Goal: Task Accomplishment & Management: Manage account settings

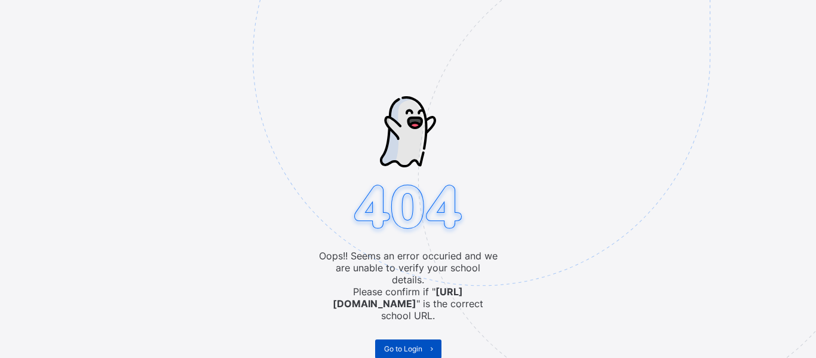
click at [400, 344] on span "Go to Login" at bounding box center [403, 348] width 38 height 9
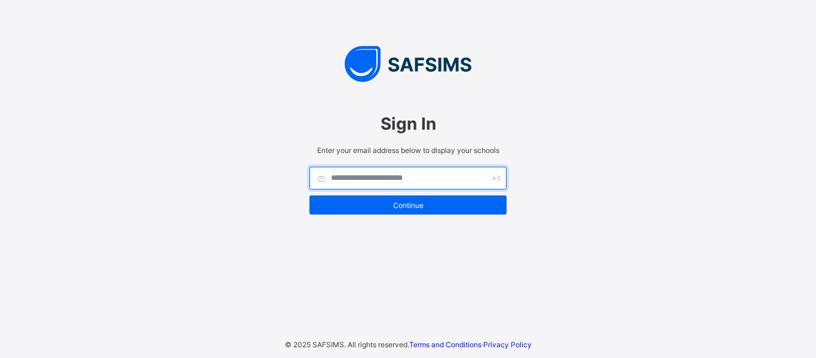
click at [364, 168] on input "text" at bounding box center [407, 178] width 197 height 23
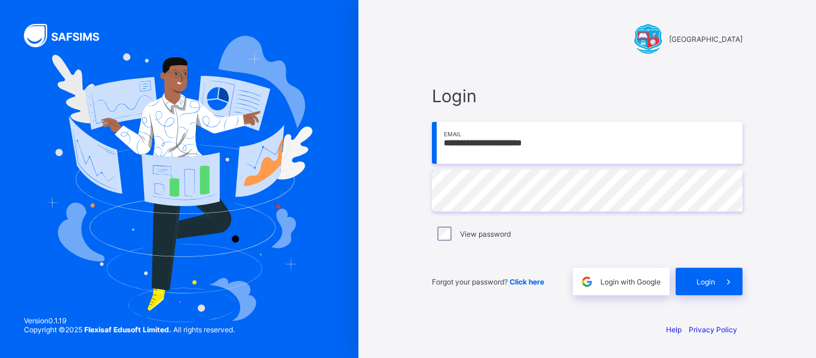
click at [711, 280] on span "Login" at bounding box center [705, 281] width 19 height 9
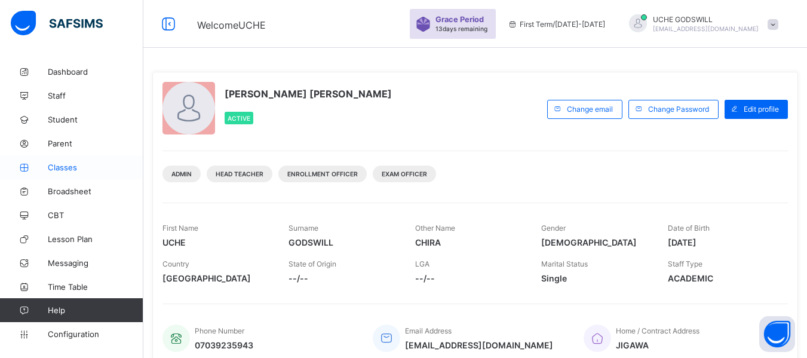
click at [65, 168] on span "Classes" at bounding box center [96, 167] width 96 height 10
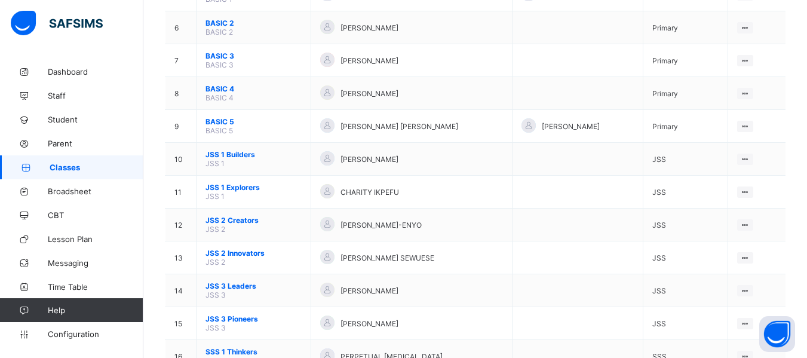
scroll to position [470, 0]
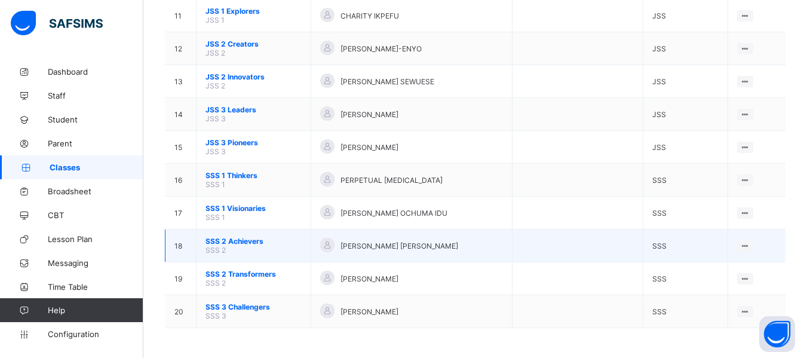
click at [235, 240] on span "SSS 2 Achievers" at bounding box center [253, 241] width 96 height 9
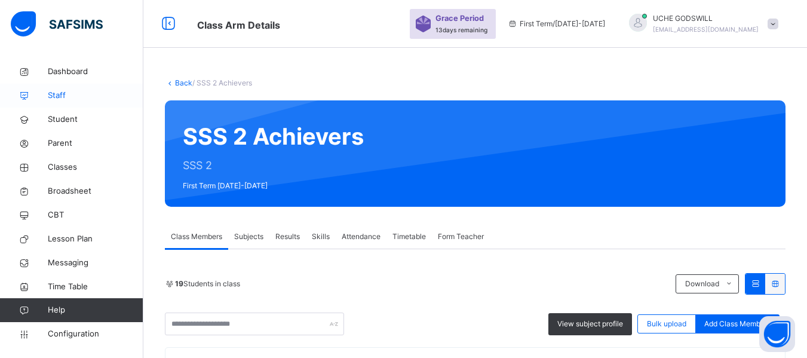
click at [57, 92] on span "Staff" at bounding box center [96, 96] width 96 height 12
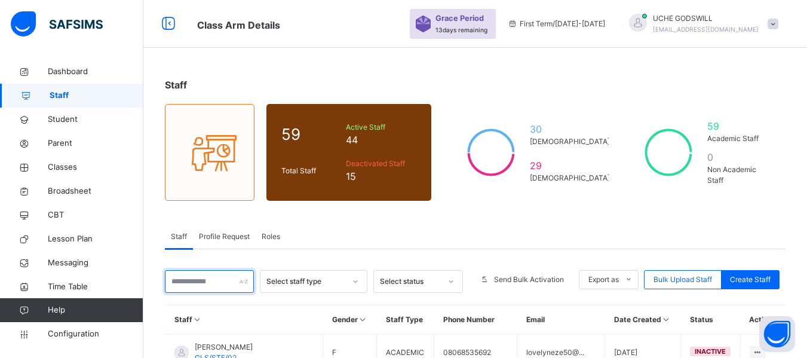
click at [190, 282] on input "text" at bounding box center [209, 281] width 89 height 23
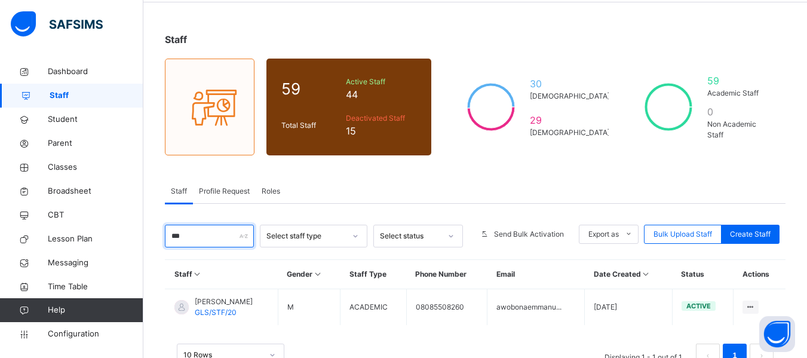
scroll to position [48, 0]
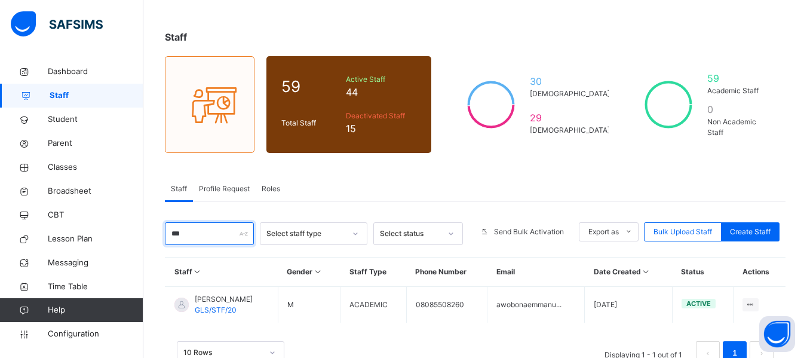
type input "***"
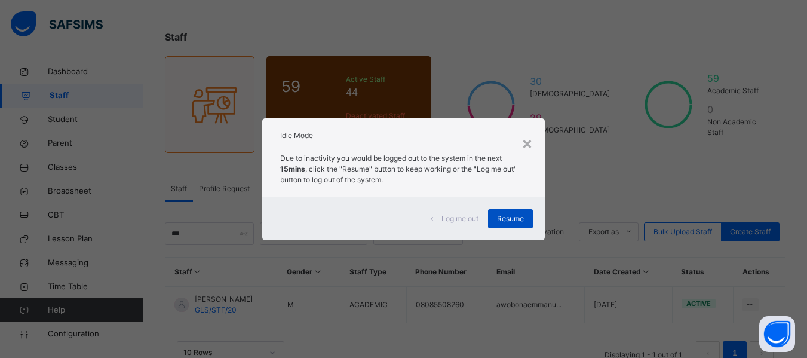
click at [503, 221] on span "Resume" at bounding box center [510, 218] width 27 height 11
click at [504, 220] on span "Resume" at bounding box center [510, 218] width 27 height 11
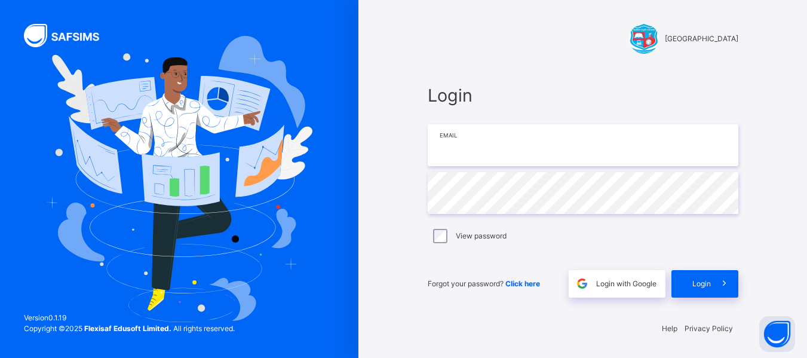
type input "**********"
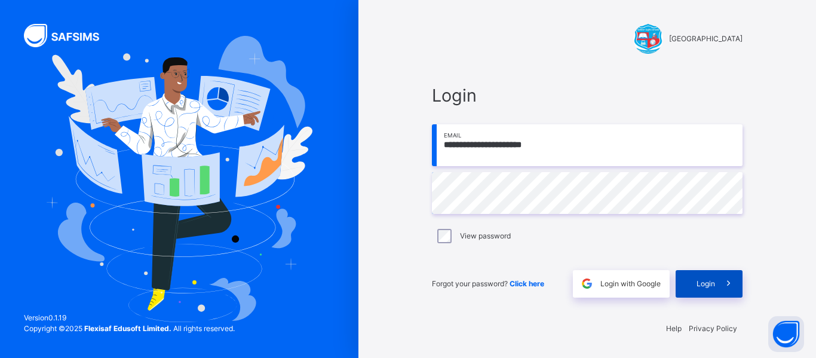
click at [715, 282] on span at bounding box center [728, 283] width 27 height 27
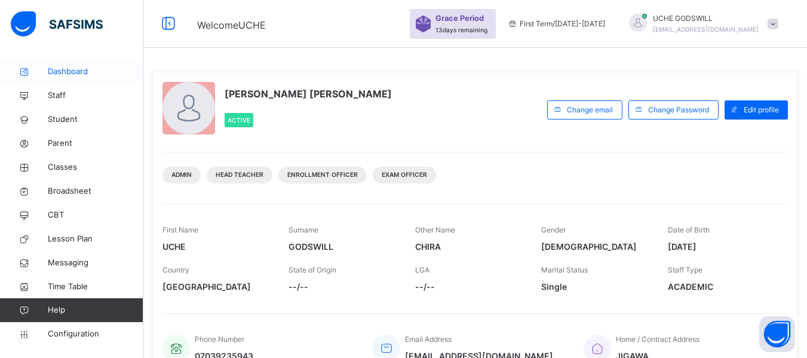
click at [63, 70] on span "Dashboard" at bounding box center [96, 72] width 96 height 12
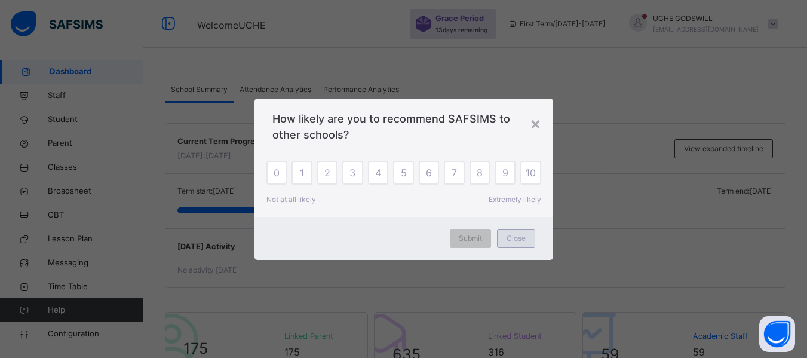
click at [517, 237] on span "Close" at bounding box center [516, 238] width 19 height 11
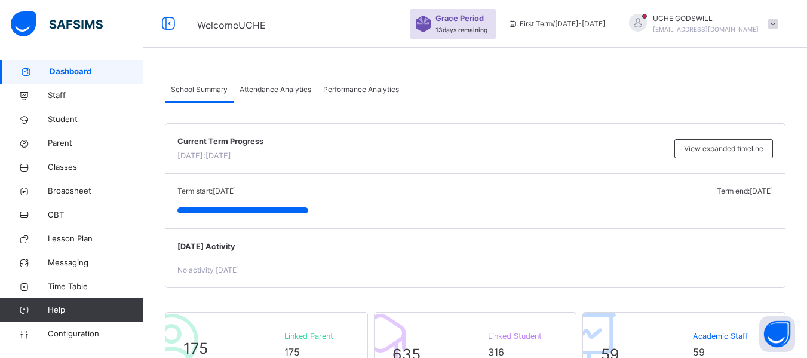
scroll to position [181, 0]
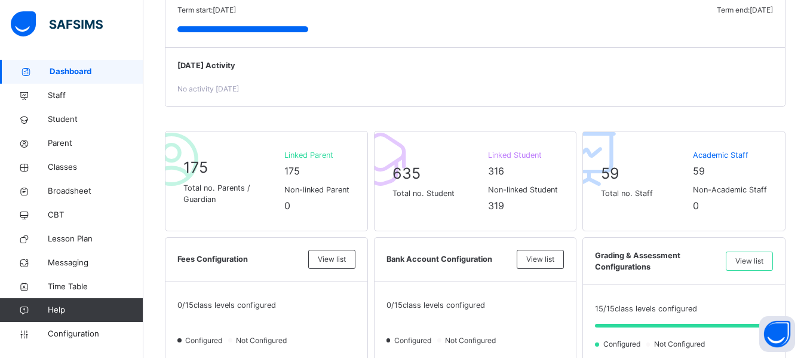
click at [384, 260] on div "Bank Account Configuration View list" at bounding box center [476, 260] width 202 height 44
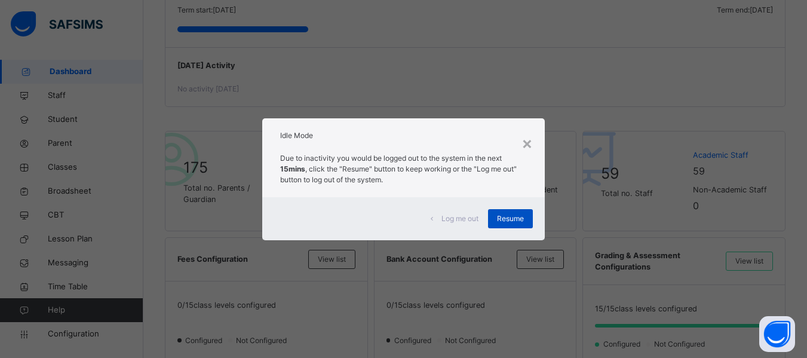
click at [517, 221] on span "Resume" at bounding box center [510, 218] width 27 height 11
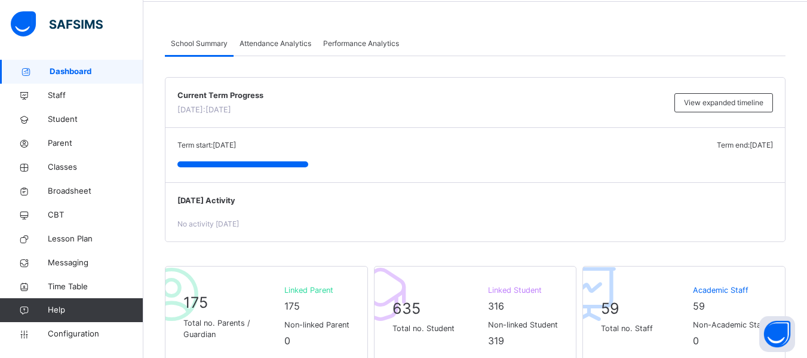
scroll to position [0, 0]
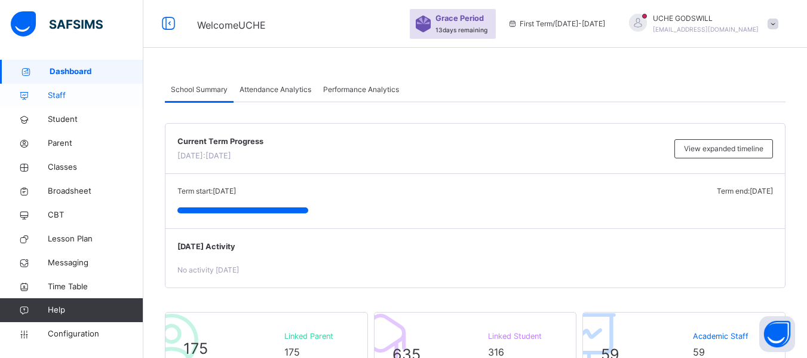
click at [51, 96] on span "Staff" at bounding box center [96, 96] width 96 height 12
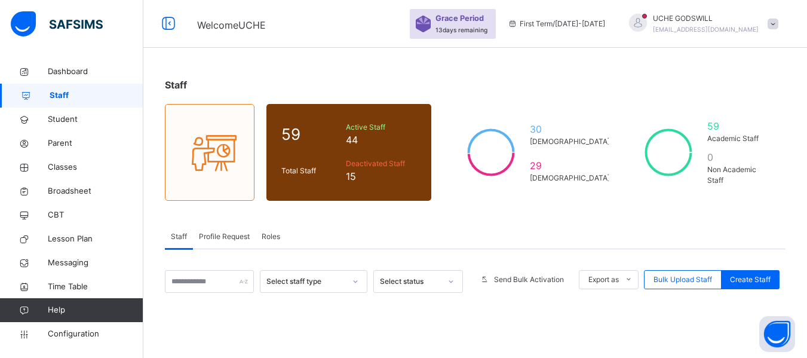
click at [484, 20] on span "Grace Period" at bounding box center [459, 18] width 48 height 11
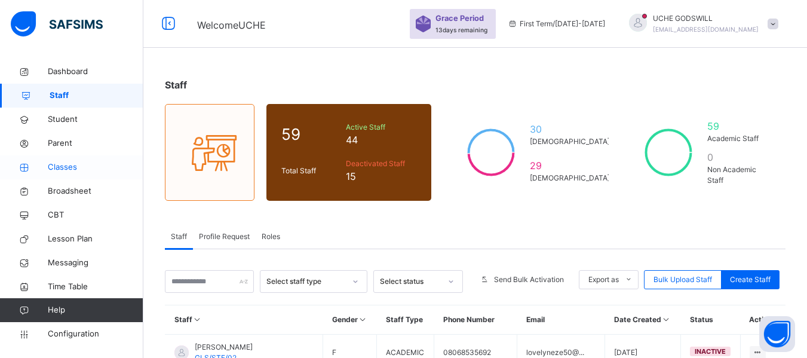
click at [61, 166] on span "Classes" at bounding box center [96, 167] width 96 height 12
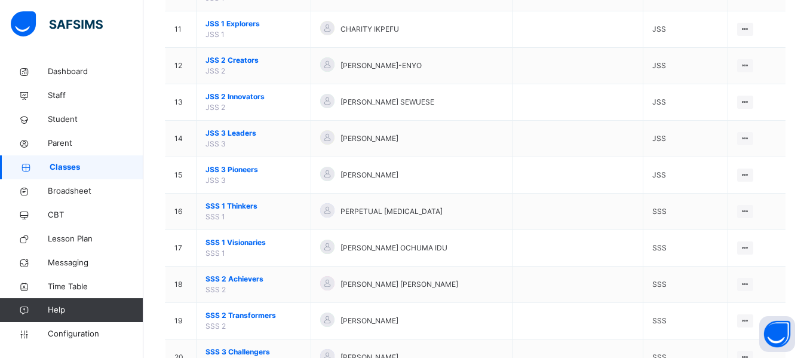
scroll to position [543, 0]
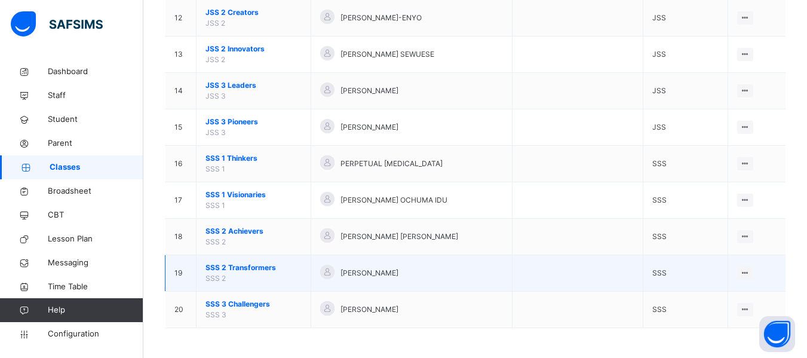
click at [243, 269] on span "SSS 2 Transformers" at bounding box center [253, 267] width 96 height 11
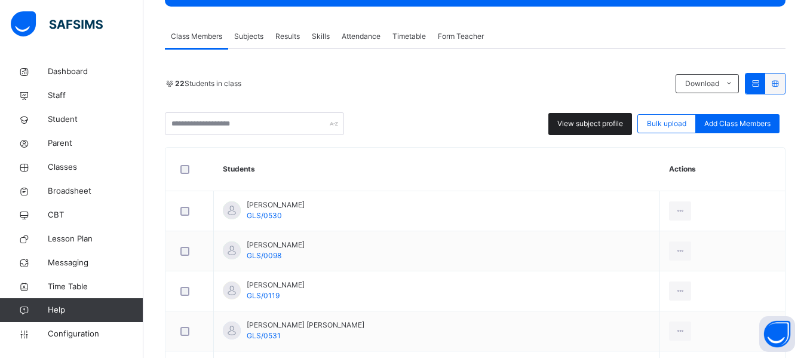
scroll to position [201, 0]
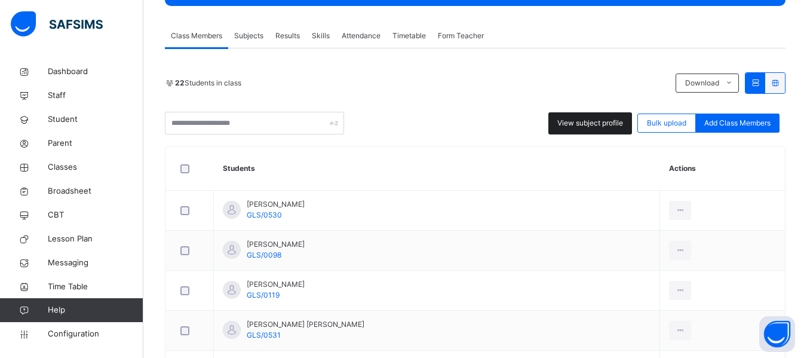
click at [592, 121] on span "View subject profile" at bounding box center [590, 123] width 66 height 11
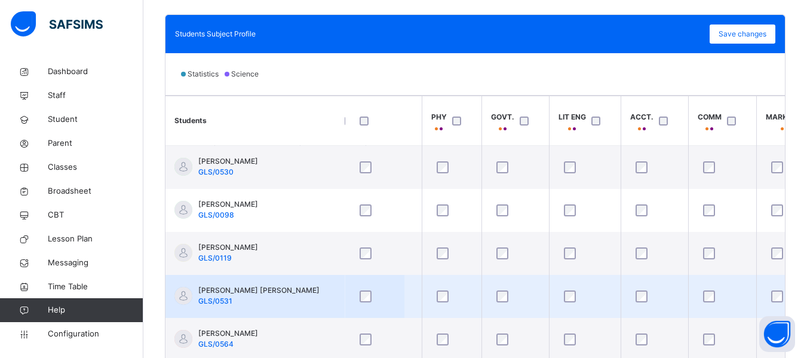
scroll to position [0, 407]
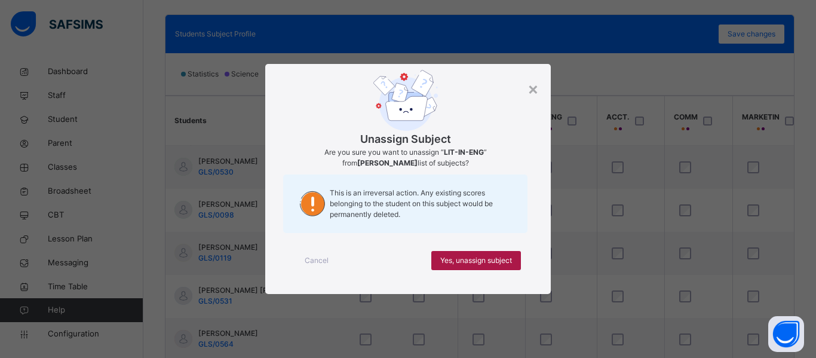
click at [481, 256] on span "Yes, unassign subject" at bounding box center [476, 260] width 72 height 11
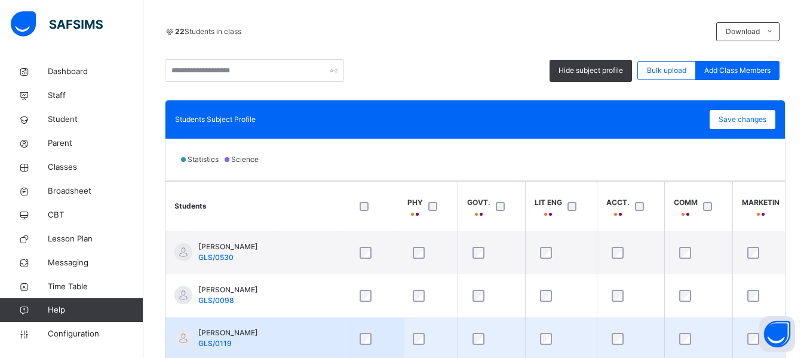
scroll to position [250, 0]
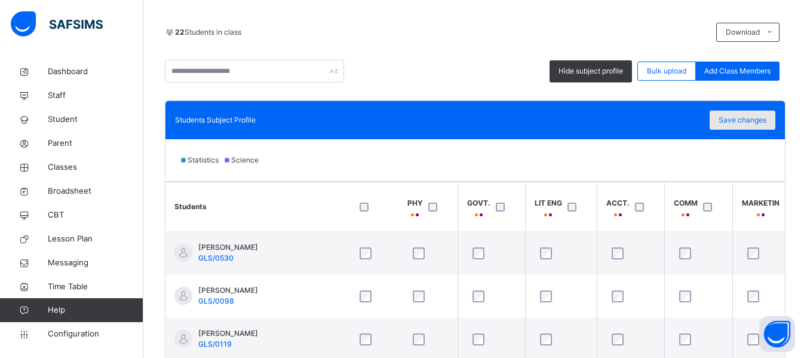
click at [753, 116] on span "Save changes" at bounding box center [743, 120] width 48 height 11
click at [747, 121] on span "Save changes" at bounding box center [743, 120] width 48 height 11
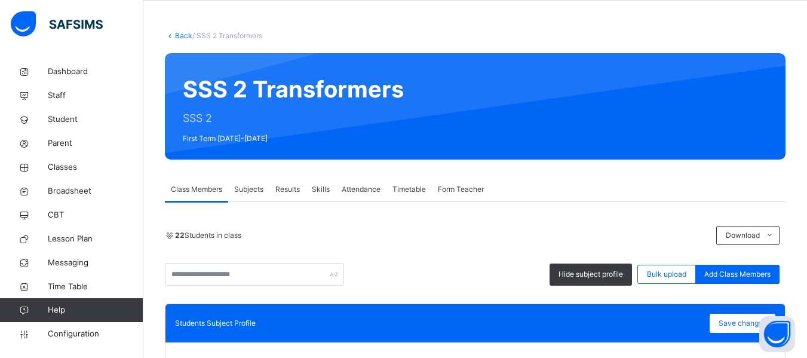
scroll to position [47, 0]
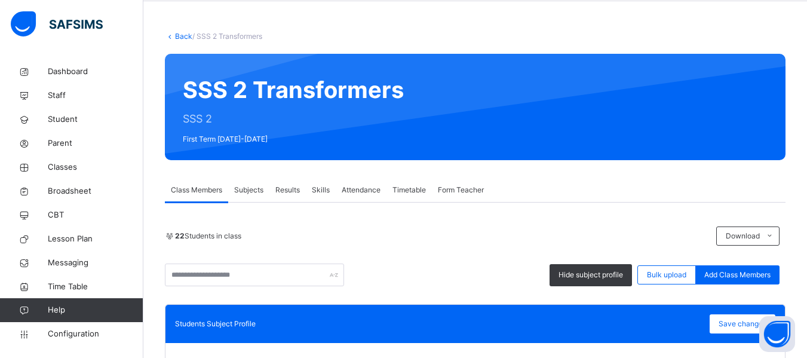
click at [180, 37] on link "Back" at bounding box center [183, 36] width 17 height 9
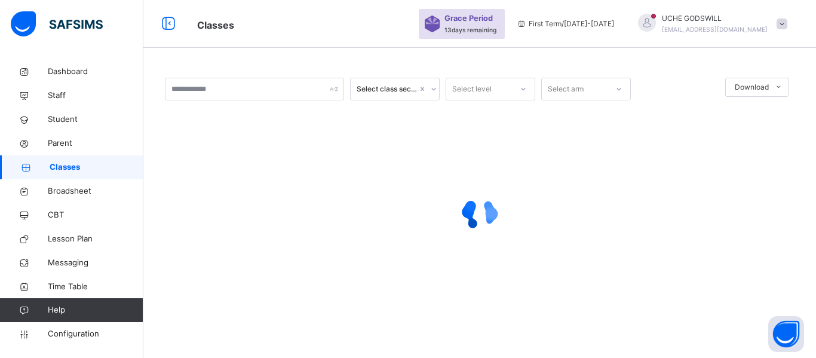
click at [180, 37] on div "Classes Grace Period 13 days remaining First Term / 2025-2026 UCHE GODSWILL uch…" at bounding box center [408, 24] width 816 height 48
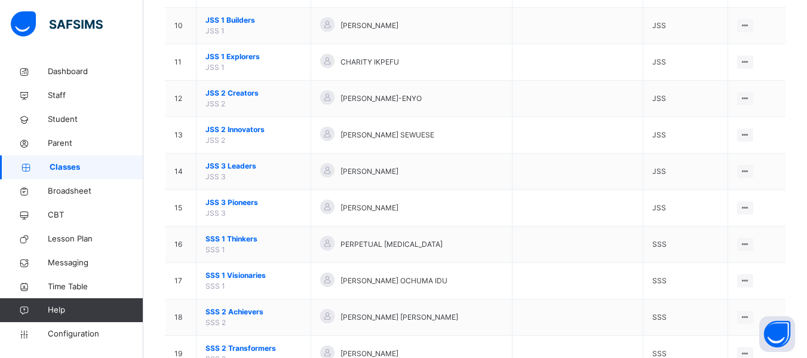
scroll to position [543, 0]
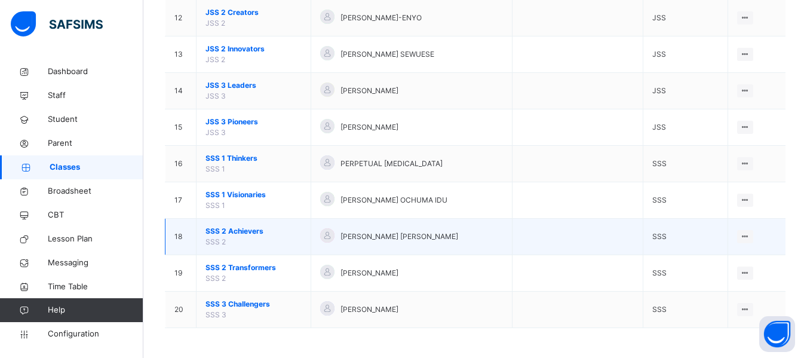
click at [237, 232] on span "SSS 2 Achievers" at bounding box center [253, 231] width 96 height 11
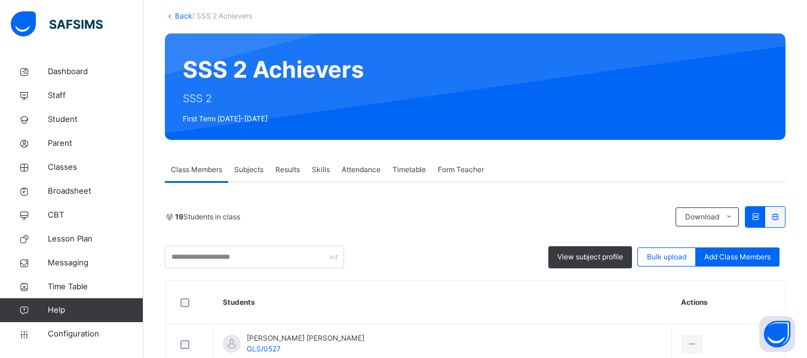
scroll to position [66, 0]
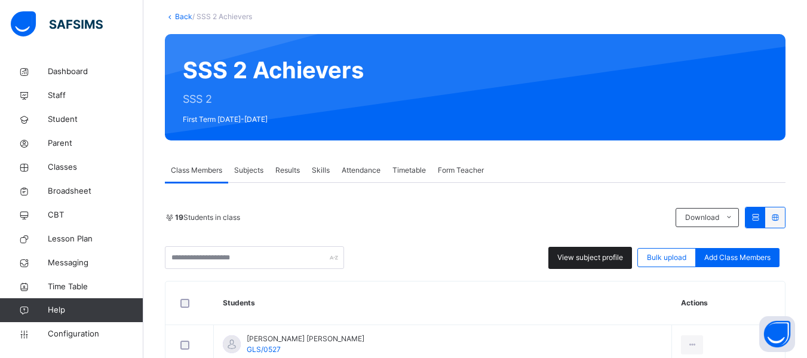
click at [589, 254] on span "View subject profile" at bounding box center [590, 257] width 66 height 11
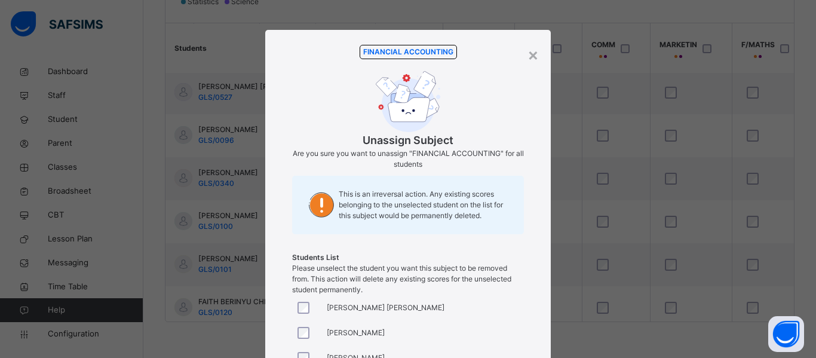
scroll to position [210, 0]
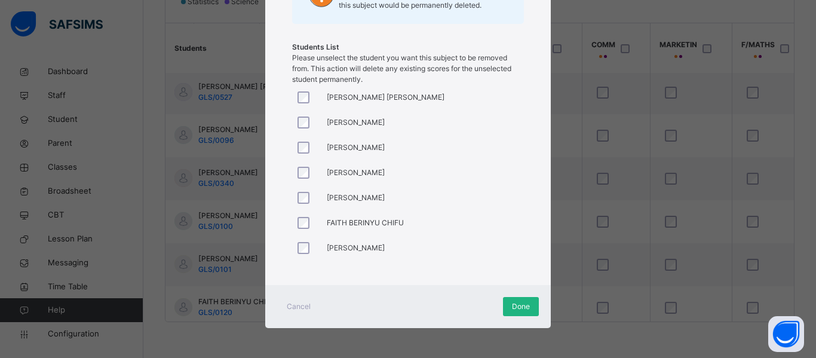
click at [523, 309] on span "Done" at bounding box center [521, 306] width 18 height 11
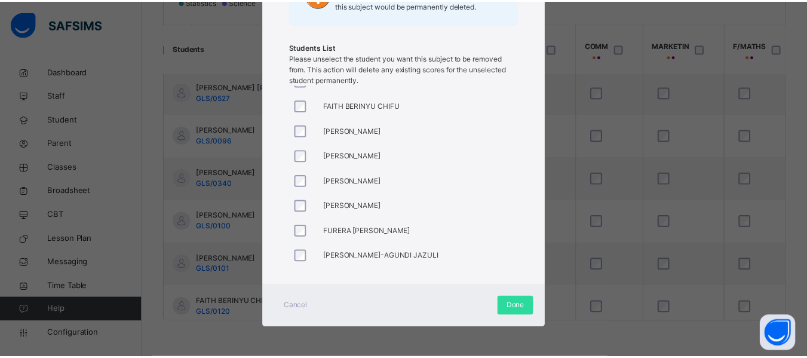
scroll to position [297, 0]
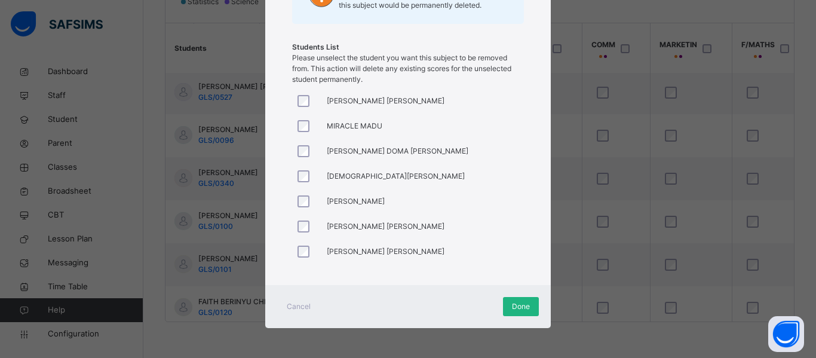
click at [514, 306] on span "Done" at bounding box center [521, 306] width 18 height 11
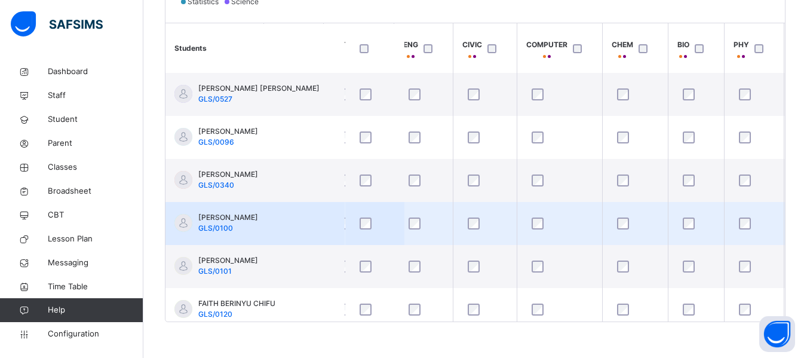
scroll to position [1, 0]
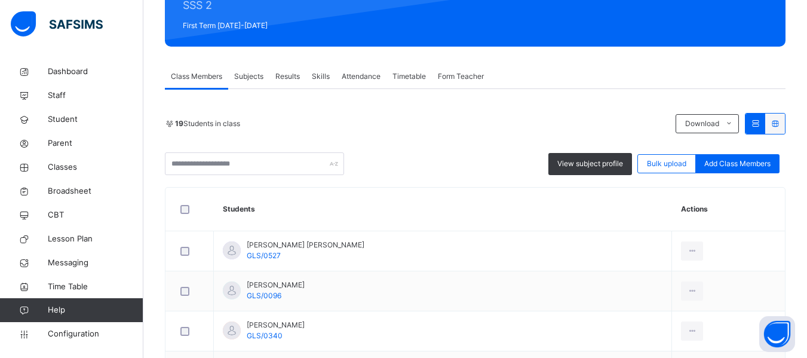
scroll to position [154, 0]
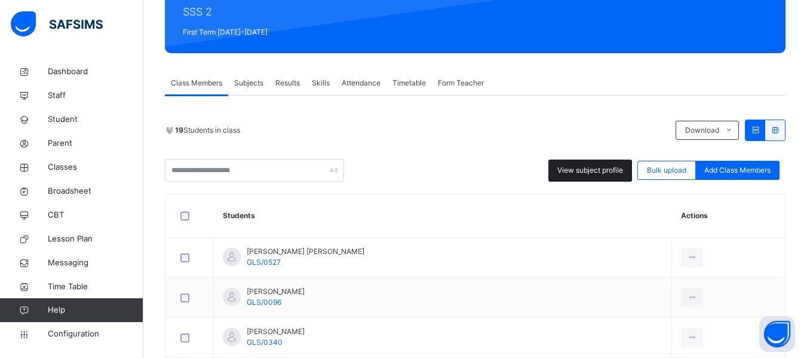
click at [577, 168] on span "View subject profile" at bounding box center [590, 170] width 66 height 11
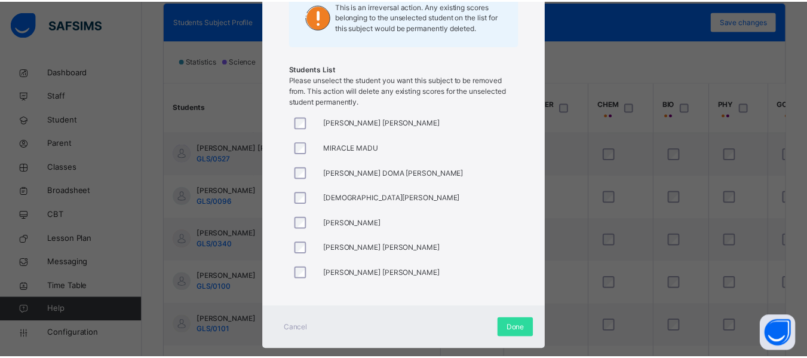
scroll to position [178, 0]
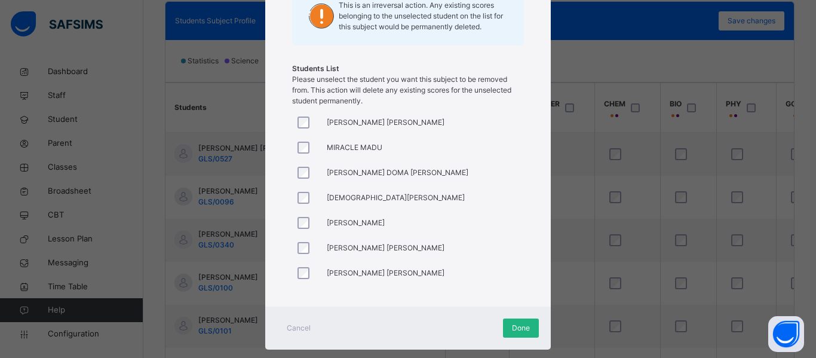
click at [518, 323] on span "Done" at bounding box center [521, 328] width 18 height 11
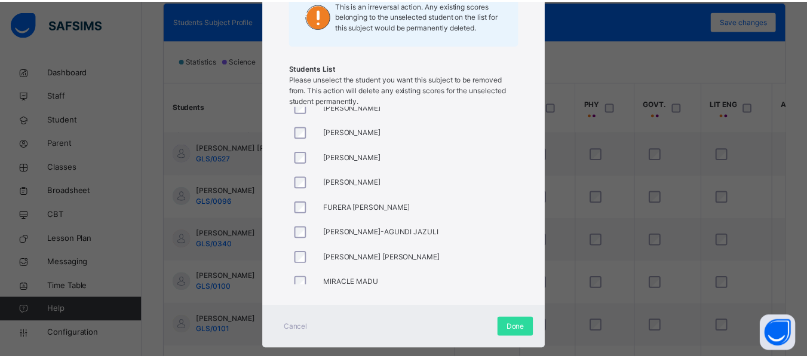
scroll to position [297, 0]
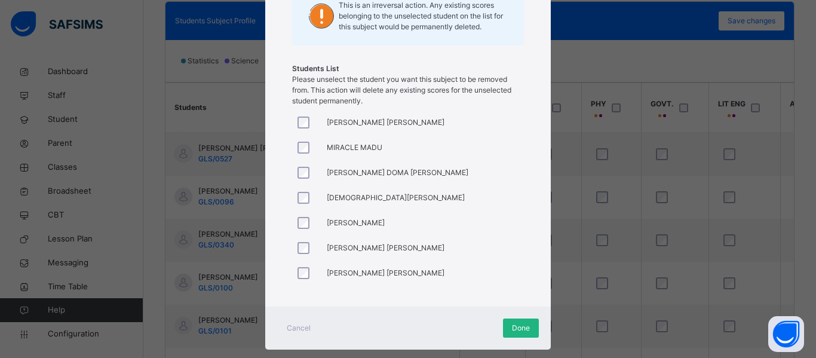
click at [512, 326] on span "Done" at bounding box center [521, 328] width 18 height 11
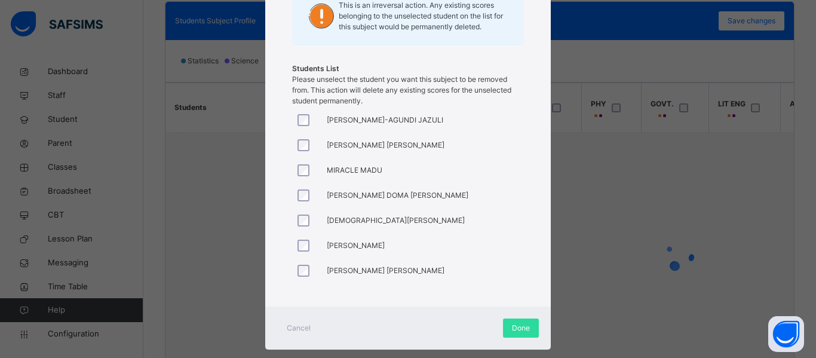
scroll to position [428, 224]
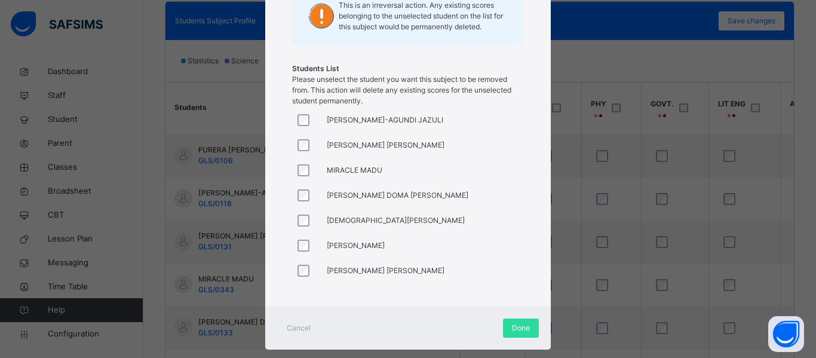
click at [300, 238] on div at bounding box center [306, 245] width 29 height 25
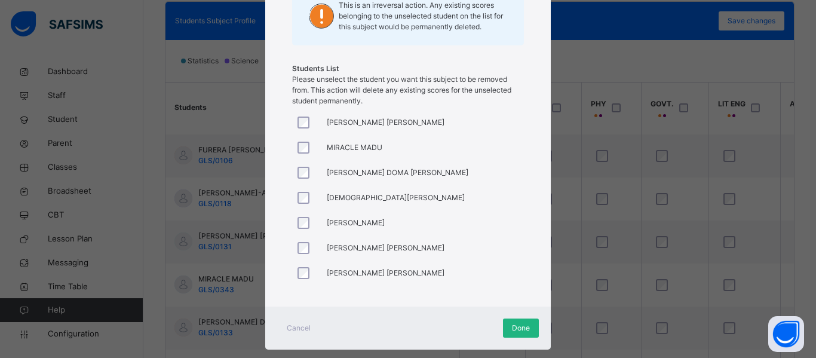
click at [520, 328] on span "Done" at bounding box center [521, 328] width 18 height 11
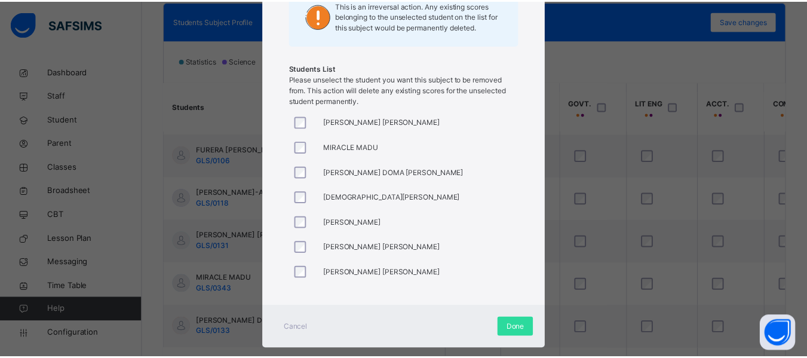
scroll to position [428, 299]
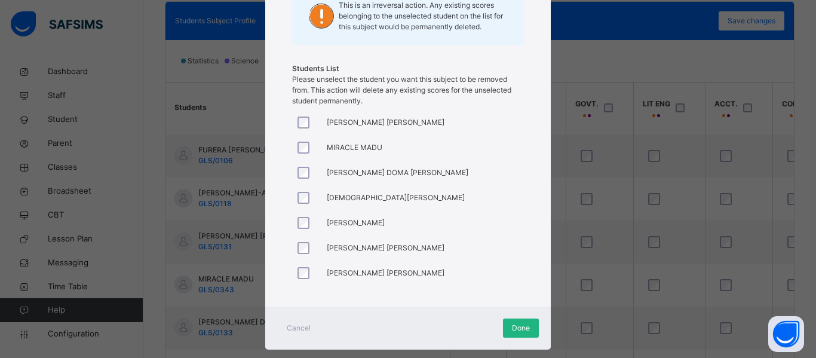
click at [523, 324] on span "Done" at bounding box center [521, 328] width 18 height 11
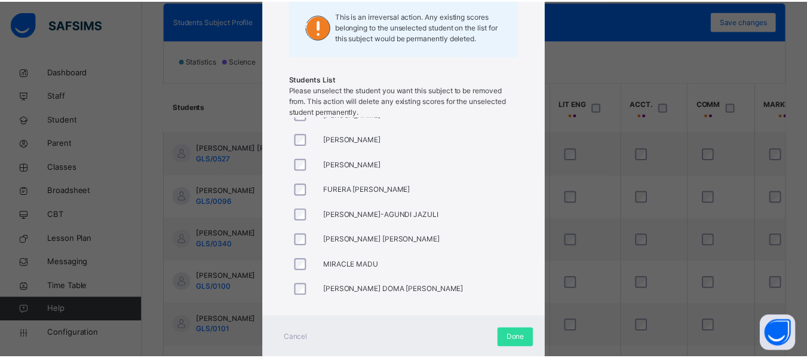
scroll to position [297, 0]
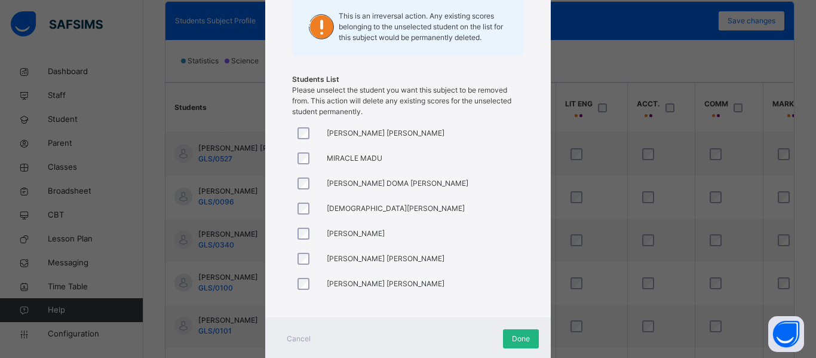
click at [520, 340] on span "Done" at bounding box center [521, 338] width 18 height 11
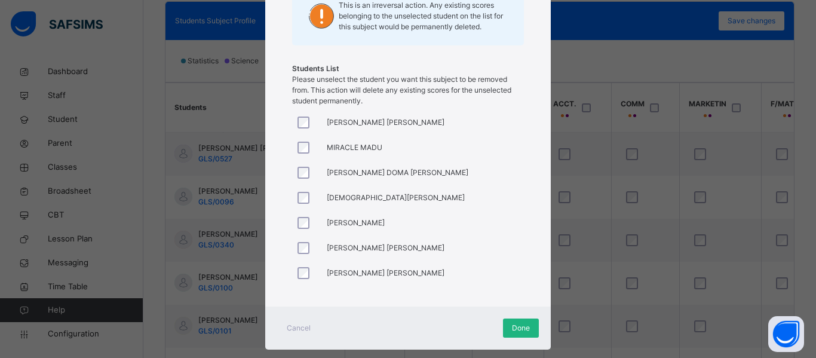
click at [517, 328] on span "Done" at bounding box center [521, 328] width 18 height 11
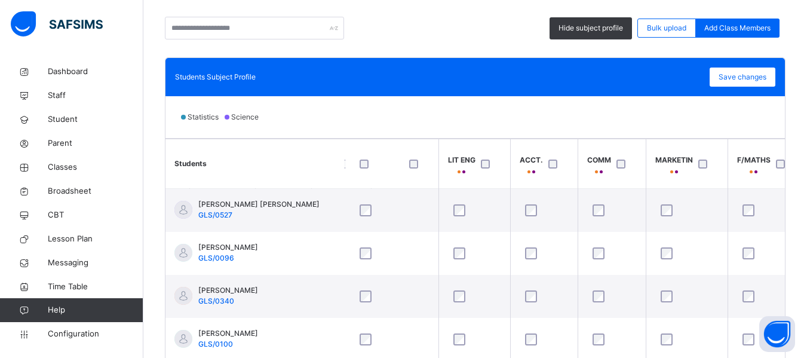
scroll to position [289, 0]
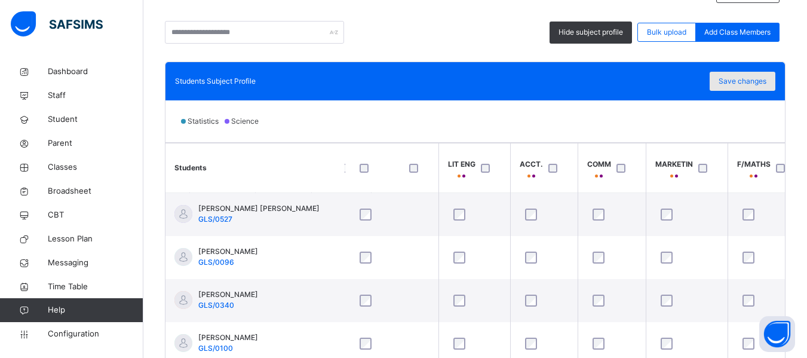
click at [747, 81] on span "Save changes" at bounding box center [743, 81] width 48 height 11
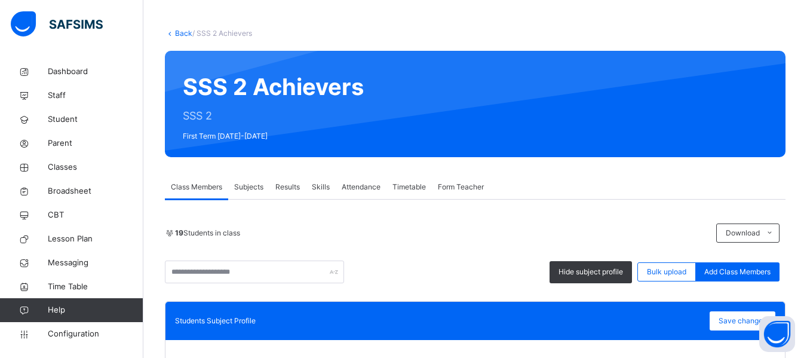
scroll to position [49, 0]
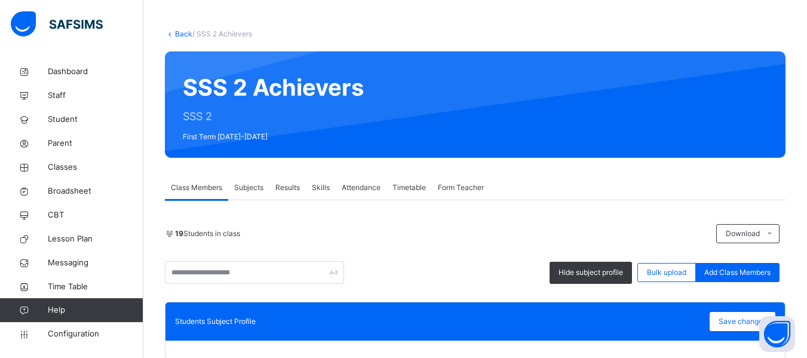
click at [183, 35] on link "Back" at bounding box center [183, 33] width 17 height 9
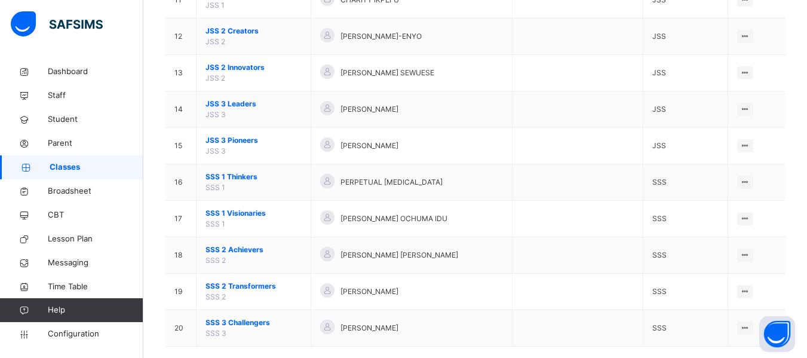
scroll to position [543, 0]
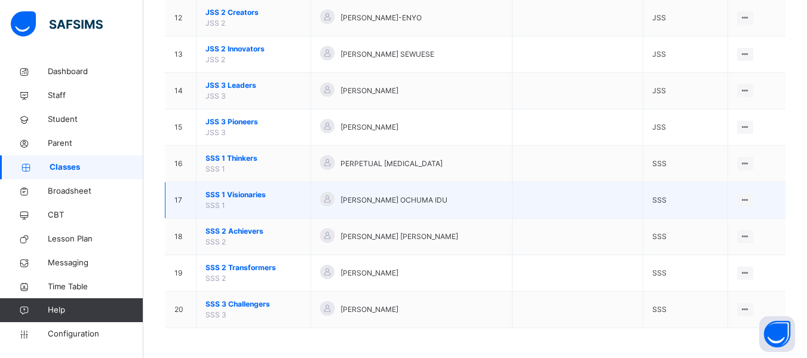
click at [241, 192] on span "SSS 1 Visionaries" at bounding box center [253, 194] width 96 height 11
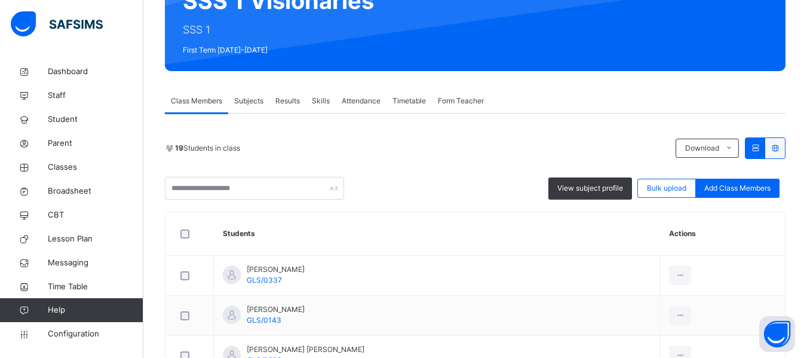
scroll to position [135, 0]
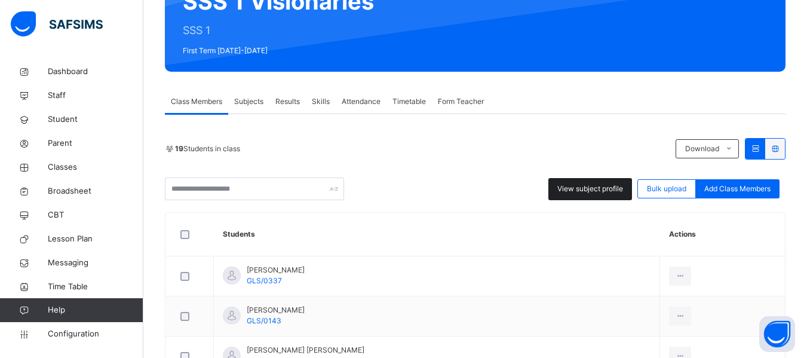
click at [586, 187] on span "View subject profile" at bounding box center [590, 188] width 66 height 11
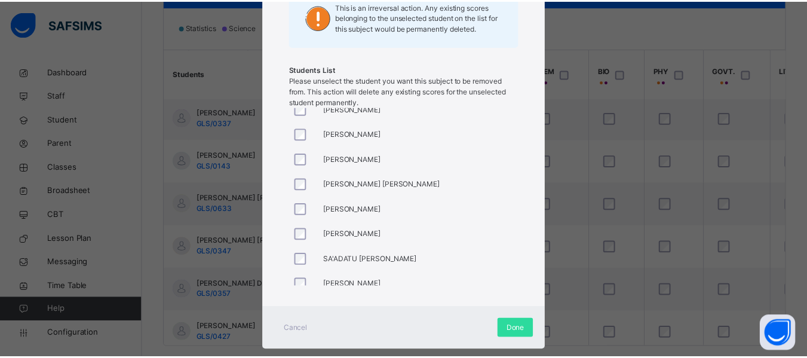
scroll to position [297, 0]
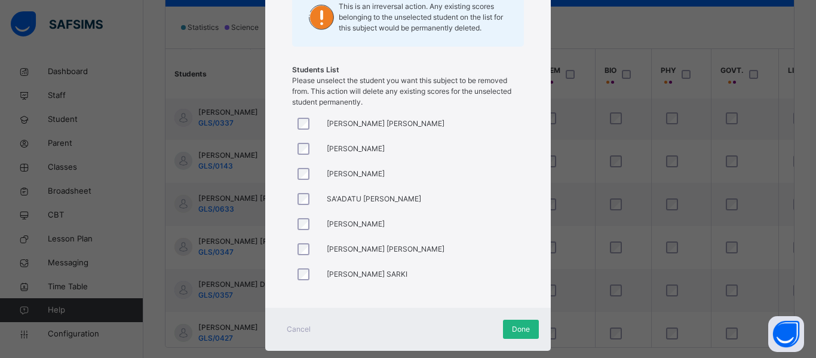
click at [518, 329] on span "Done" at bounding box center [521, 329] width 18 height 11
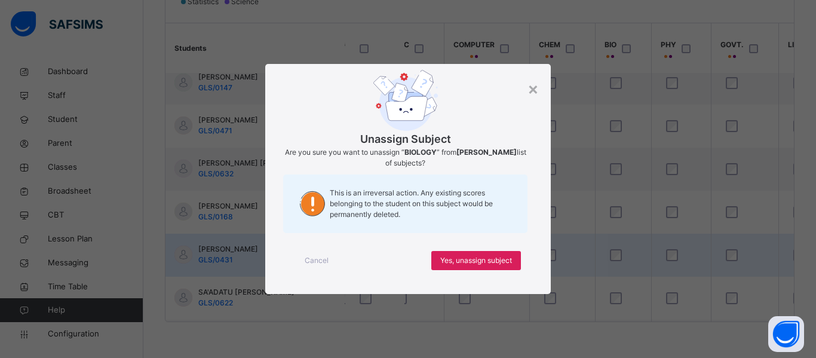
scroll to position [0, 0]
click at [533, 87] on div "×" at bounding box center [532, 88] width 11 height 25
click at [502, 249] on div "Cancel Yes, unassign subject" at bounding box center [408, 260] width 250 height 43
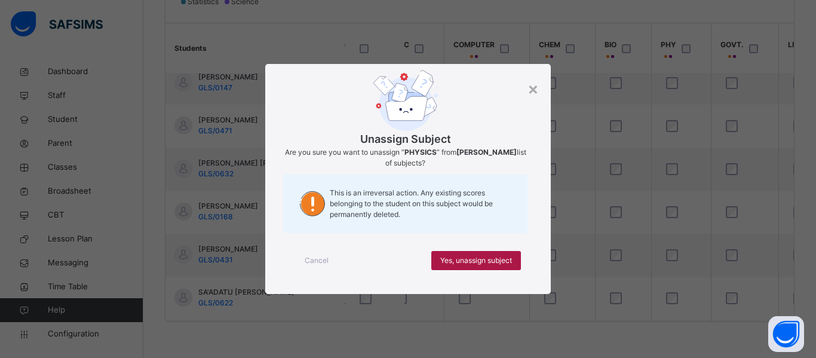
click at [479, 260] on span "Yes, unassign subject" at bounding box center [476, 260] width 72 height 11
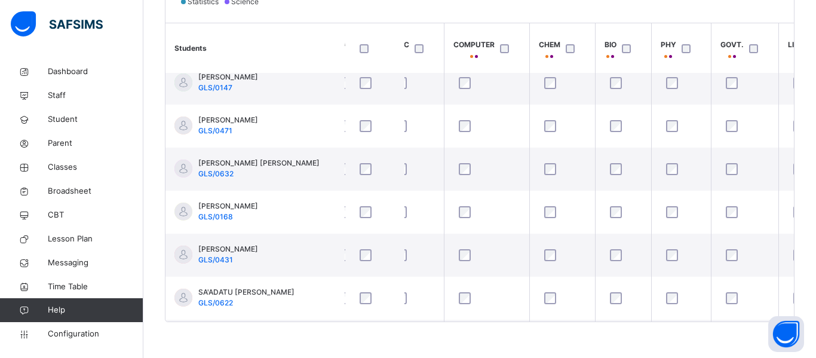
scroll to position [442, 154]
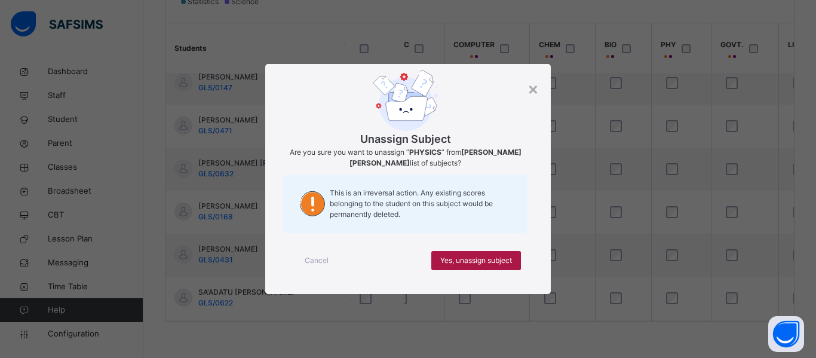
click at [483, 259] on span "Yes, unassign subject" at bounding box center [476, 260] width 72 height 11
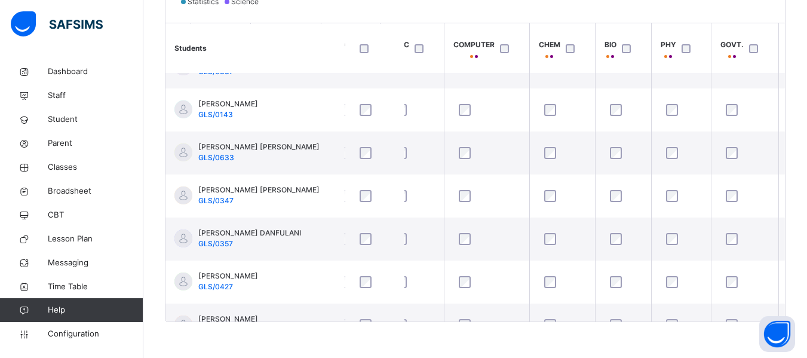
scroll to position [0, 154]
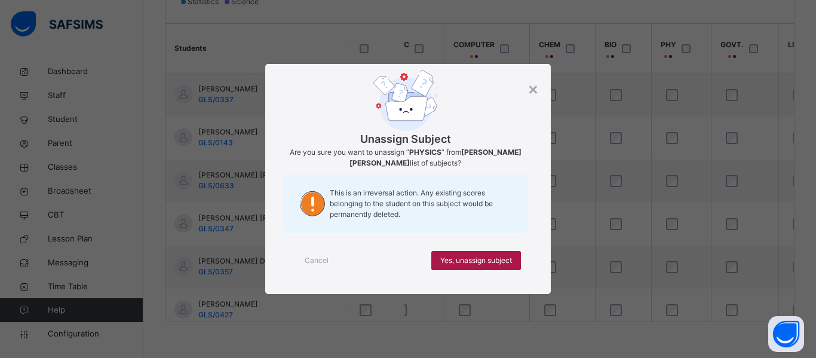
click at [469, 258] on span "Yes, unassign subject" at bounding box center [476, 260] width 72 height 11
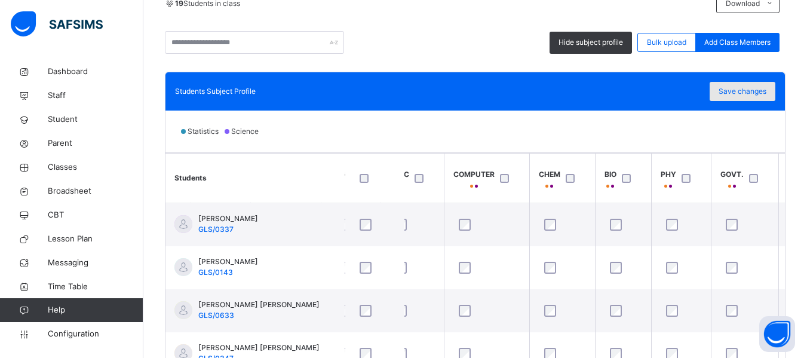
click at [741, 89] on span "Save changes" at bounding box center [743, 91] width 48 height 11
click at [749, 87] on div "Save changes" at bounding box center [743, 91] width 66 height 19
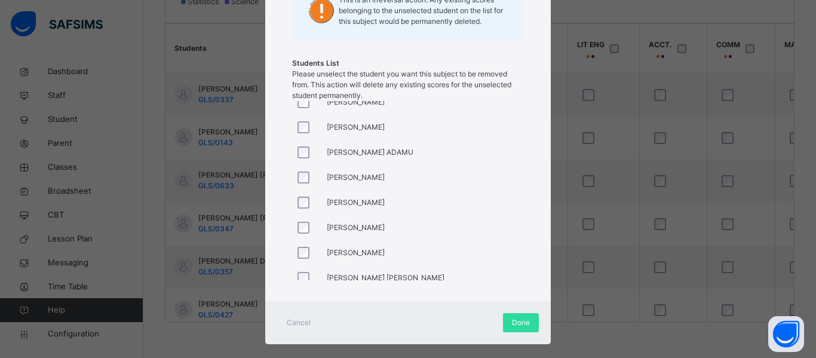
scroll to position [135, 0]
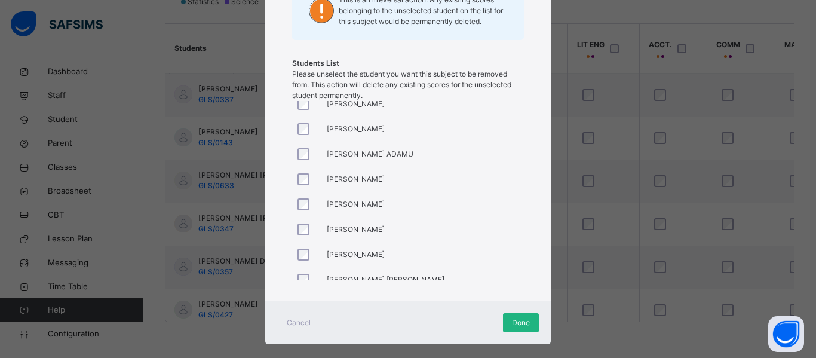
click at [521, 322] on span "Done" at bounding box center [521, 322] width 18 height 11
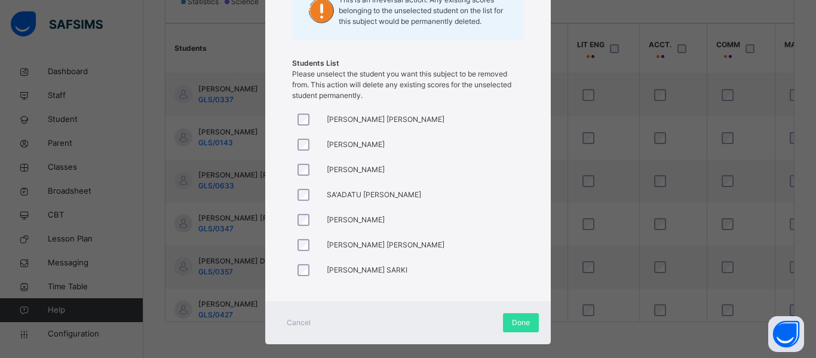
scroll to position [297, 0]
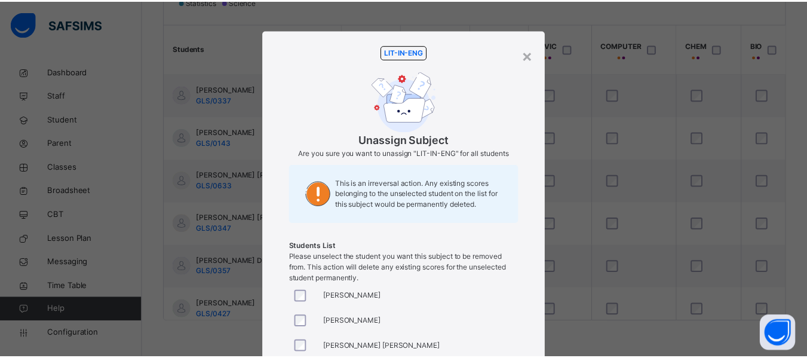
scroll to position [297, 0]
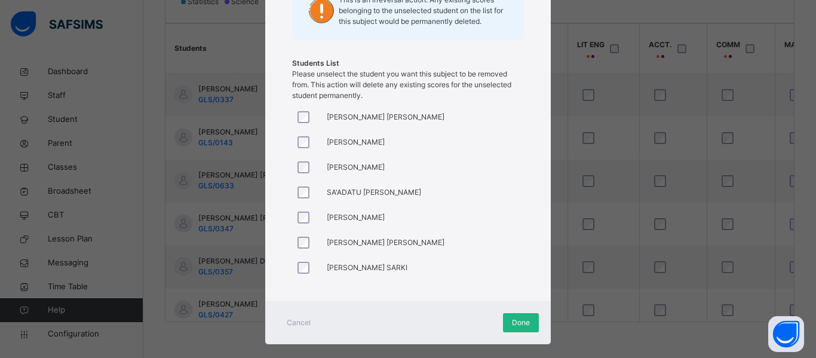
click at [514, 318] on span "Done" at bounding box center [521, 322] width 18 height 11
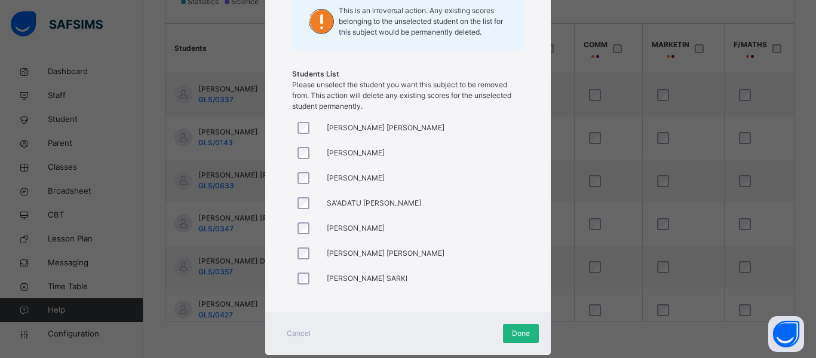
click at [514, 330] on span "Done" at bounding box center [521, 333] width 18 height 11
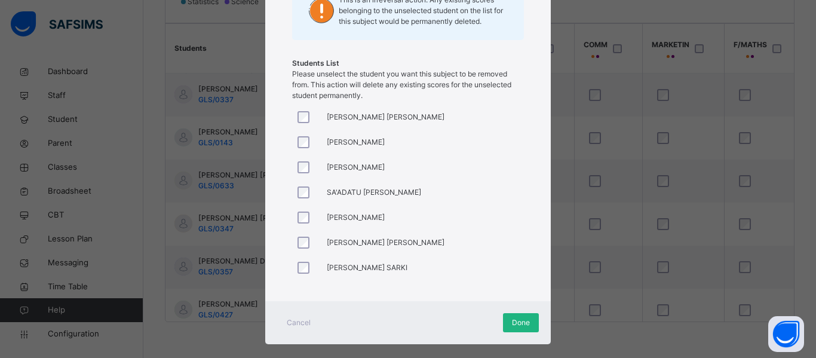
click at [512, 318] on span "Done" at bounding box center [521, 322] width 18 height 11
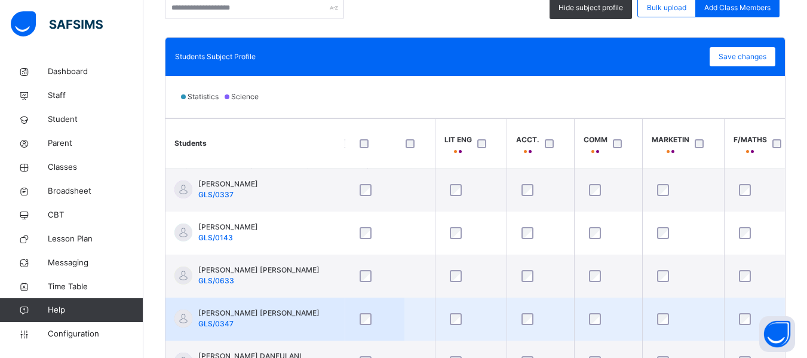
scroll to position [313, 0]
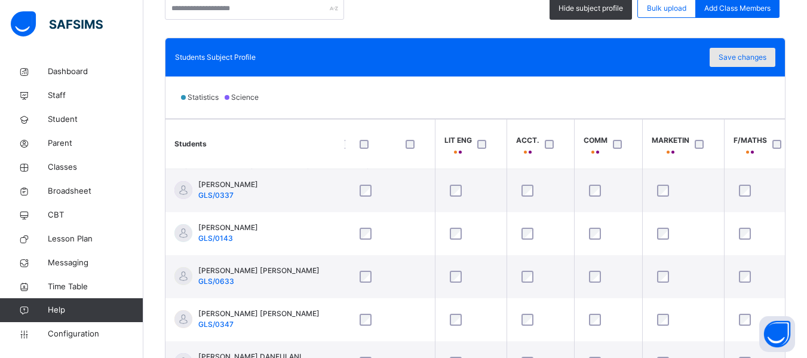
click at [753, 52] on span "Save changes" at bounding box center [743, 57] width 48 height 11
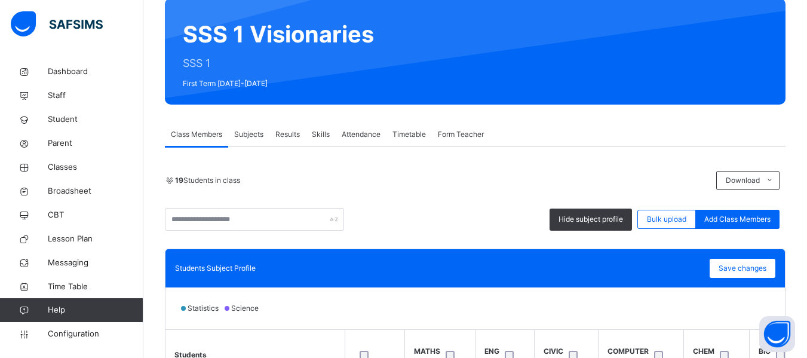
scroll to position [120, 0]
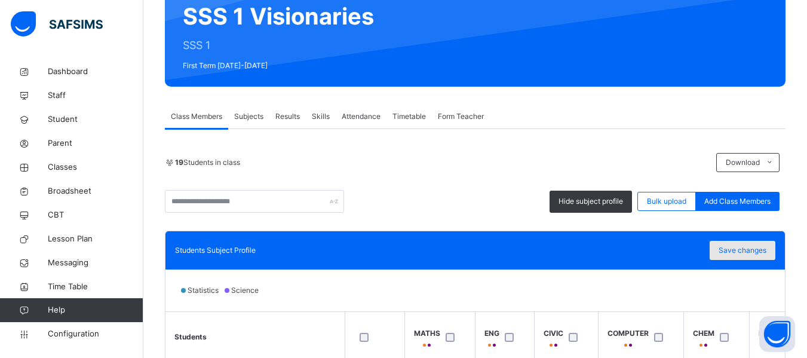
click at [742, 246] on span "Save changes" at bounding box center [743, 250] width 48 height 11
click at [751, 248] on div "Save changes" at bounding box center [743, 250] width 66 height 19
click at [740, 251] on div "Save changes" at bounding box center [743, 250] width 66 height 19
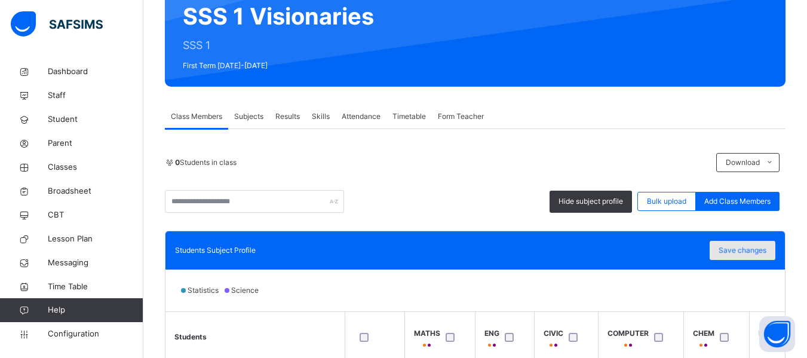
click at [740, 251] on div "Save changes" at bounding box center [743, 250] width 66 height 19
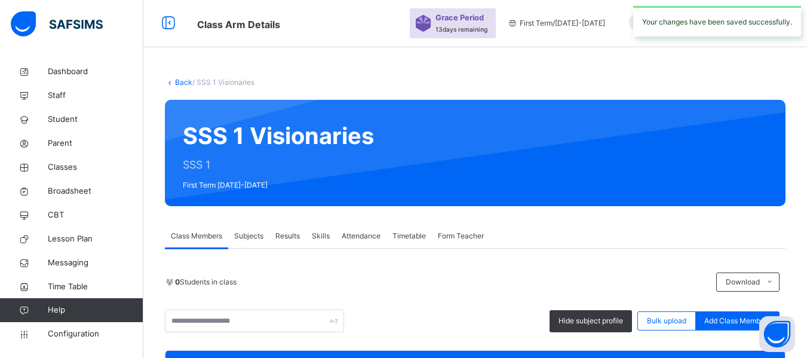
scroll to position [0, 0]
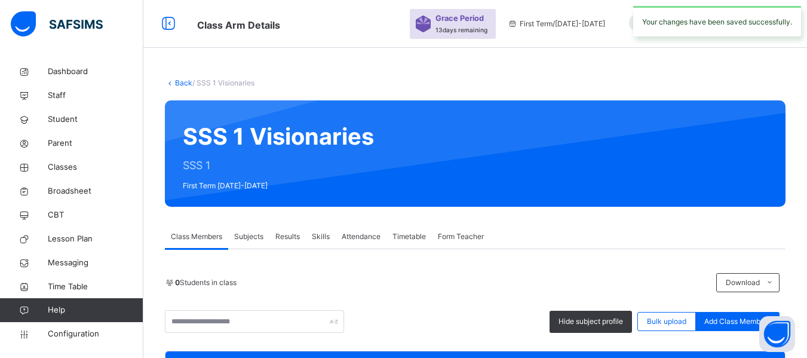
click at [180, 86] on link "Back" at bounding box center [183, 82] width 17 height 9
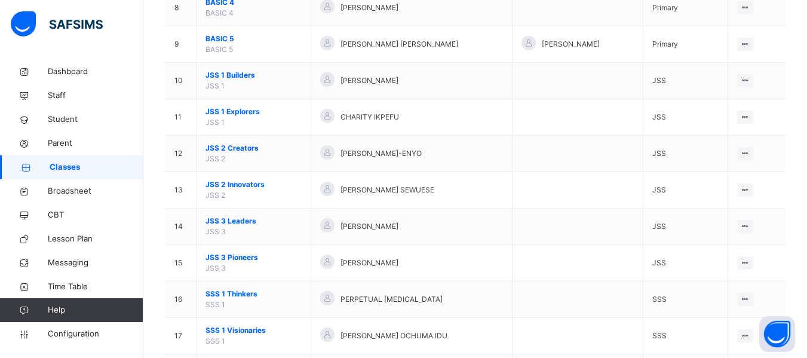
scroll to position [408, 0]
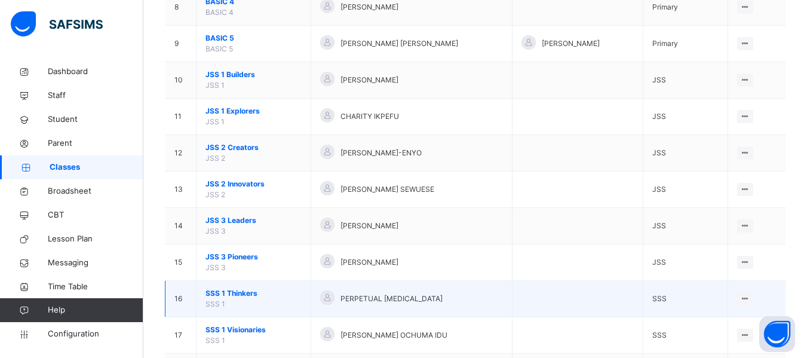
click at [233, 293] on span "SSS 1 Thinkers" at bounding box center [253, 293] width 96 height 11
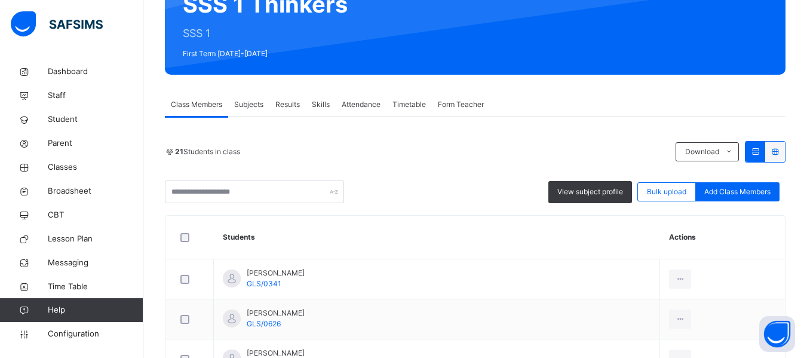
scroll to position [136, 0]
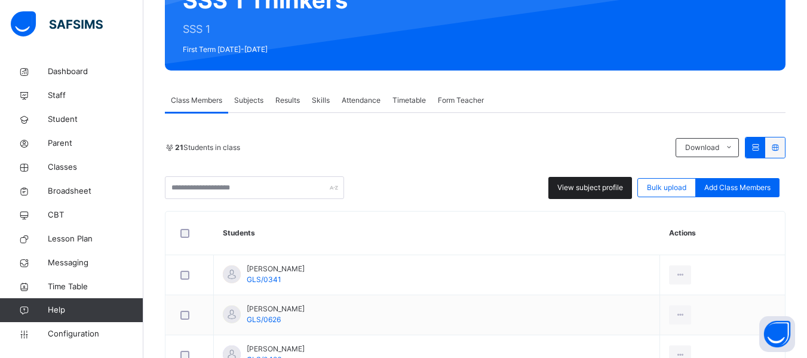
click at [581, 184] on span "View subject profile" at bounding box center [590, 187] width 66 height 11
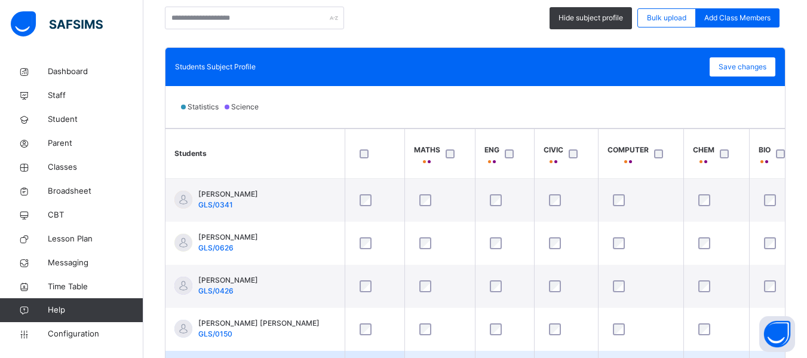
scroll to position [302, 0]
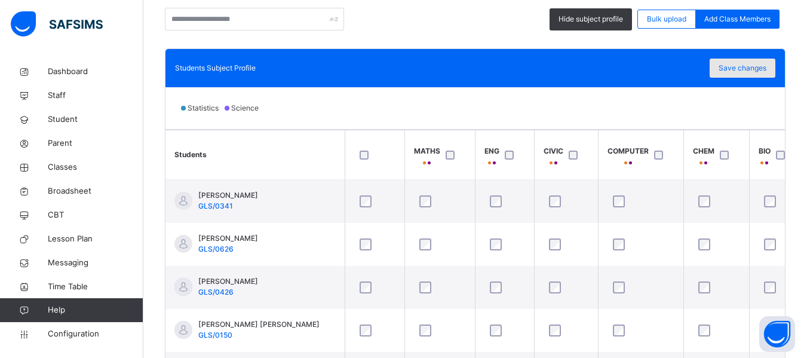
click at [744, 65] on span "Save changes" at bounding box center [743, 68] width 48 height 11
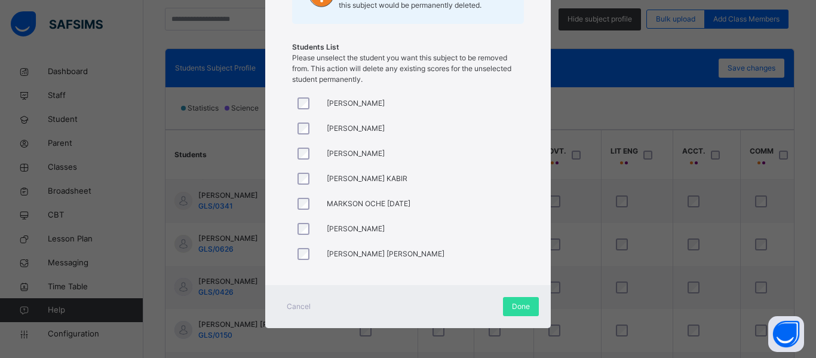
scroll to position [348, 0]
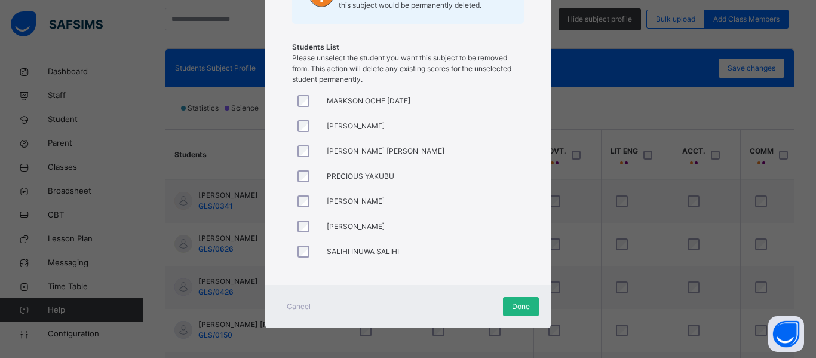
click at [514, 306] on span "Done" at bounding box center [521, 306] width 18 height 11
click at [516, 303] on span "Done" at bounding box center [521, 306] width 18 height 11
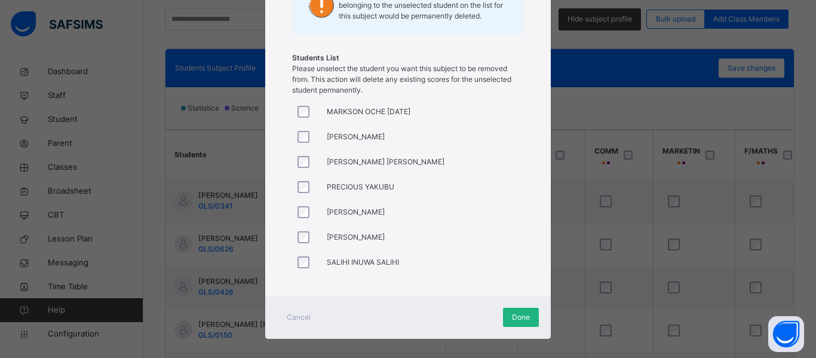
click at [524, 320] on span "Done" at bounding box center [521, 317] width 18 height 11
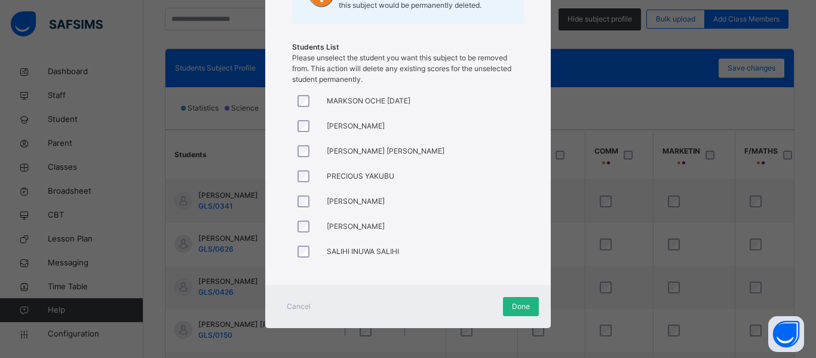
click at [527, 308] on span "Done" at bounding box center [521, 306] width 18 height 11
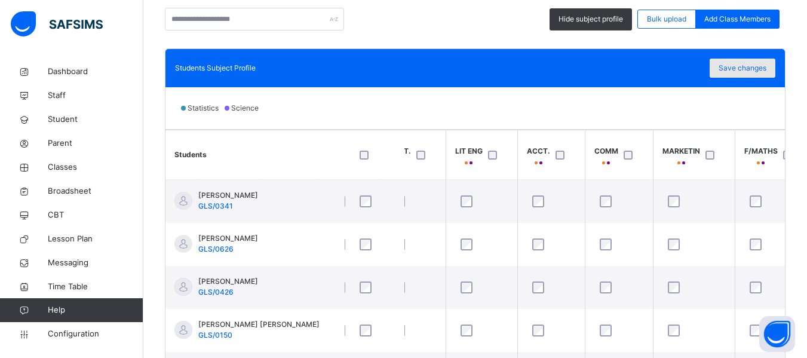
click at [744, 62] on div "Save changes" at bounding box center [743, 68] width 66 height 19
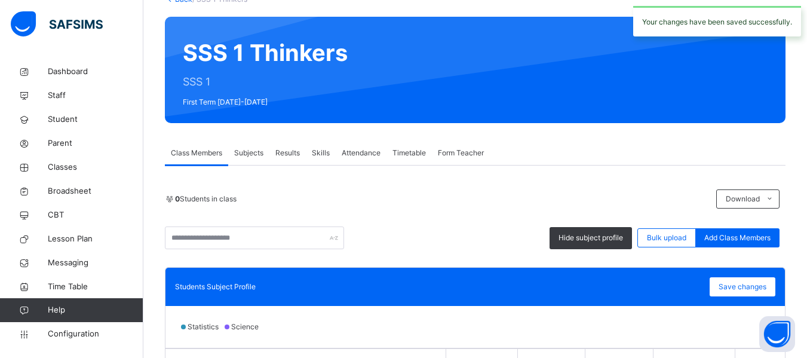
scroll to position [83, 0]
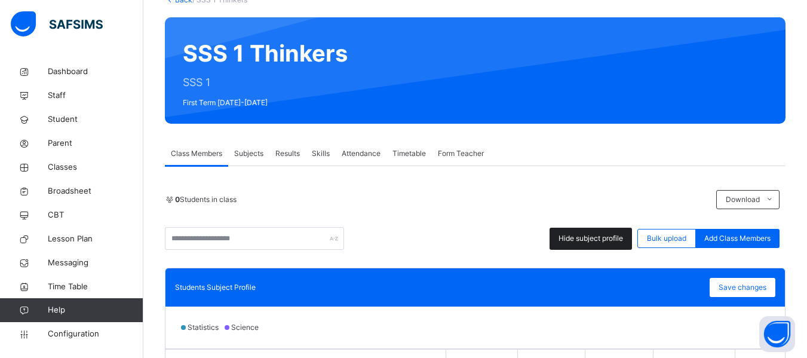
click at [582, 238] on span "Hide subject profile" at bounding box center [591, 238] width 65 height 11
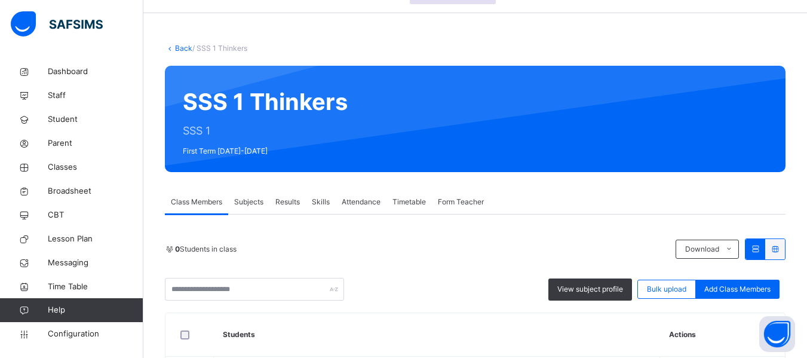
scroll to position [0, 0]
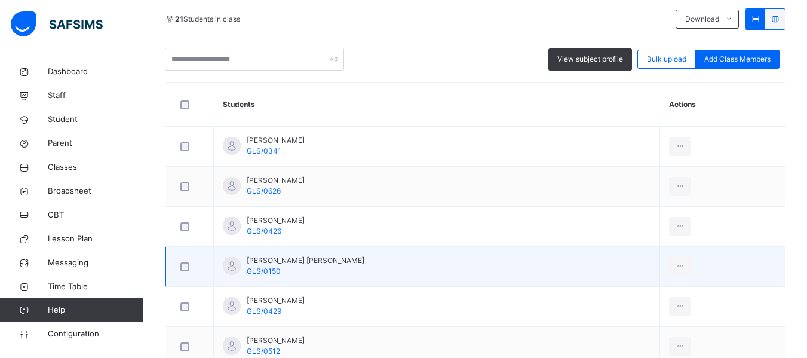
scroll to position [267, 0]
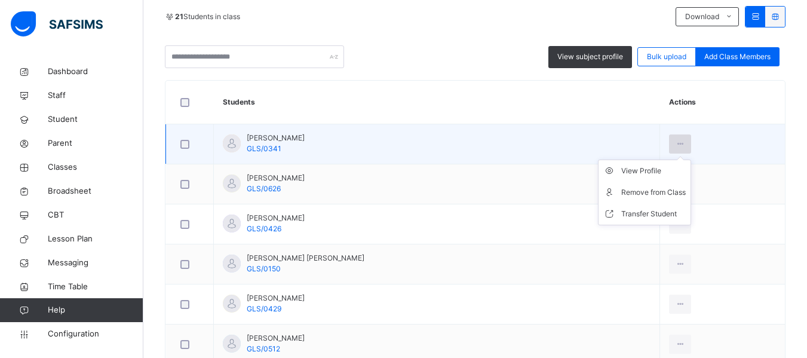
click at [680, 139] on icon at bounding box center [680, 144] width 10 height 11
click at [642, 210] on div "Transfer Student" at bounding box center [653, 214] width 65 height 12
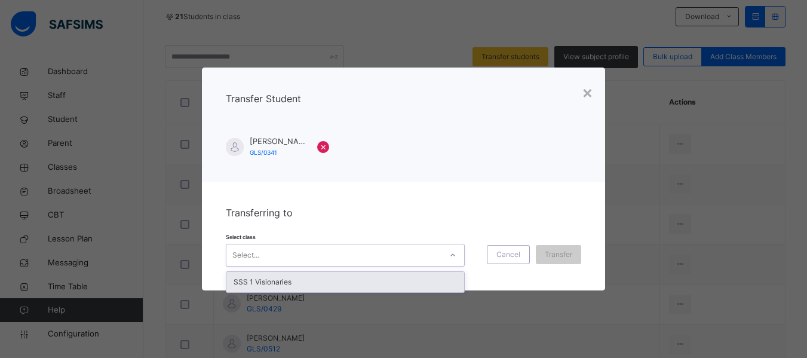
click at [348, 257] on div "Select..." at bounding box center [333, 255] width 215 height 19
click at [328, 278] on div "SSS 1 Visionaries" at bounding box center [345, 282] width 238 height 20
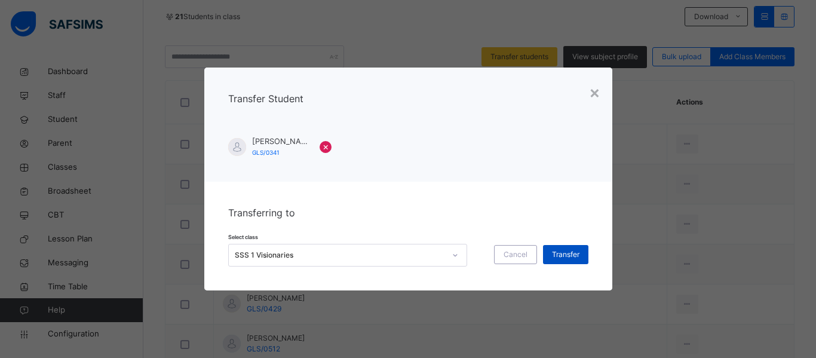
click at [570, 253] on span "Transfer" at bounding box center [565, 254] width 27 height 11
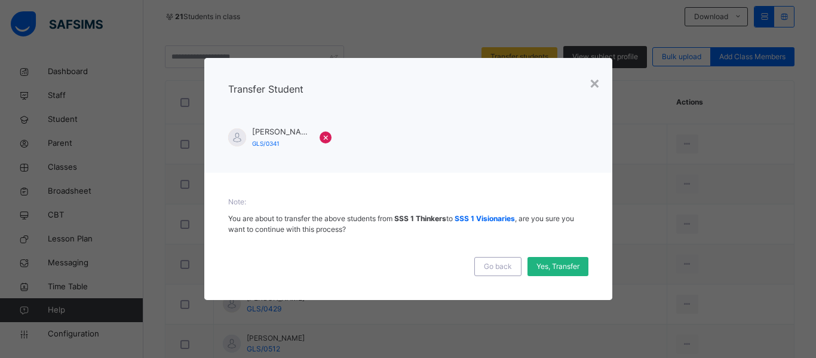
click at [550, 267] on span "Yes, Transfer" at bounding box center [557, 266] width 43 height 11
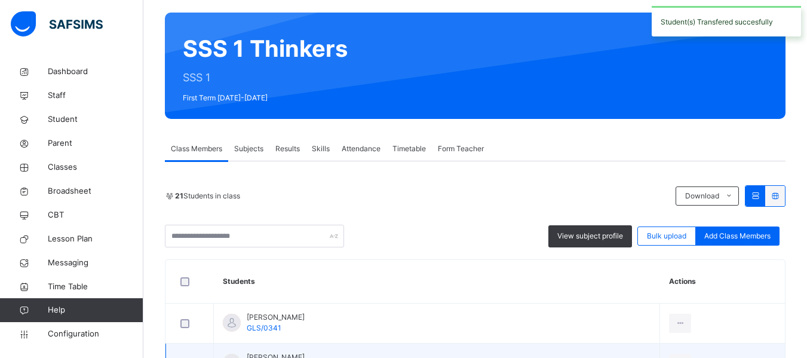
scroll to position [0, 0]
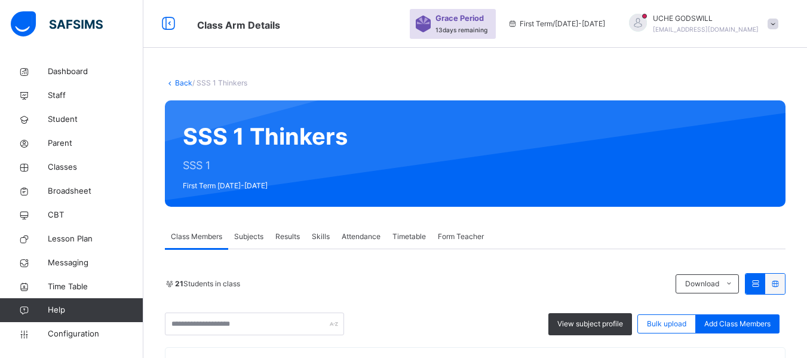
click at [178, 81] on link "Back" at bounding box center [183, 82] width 17 height 9
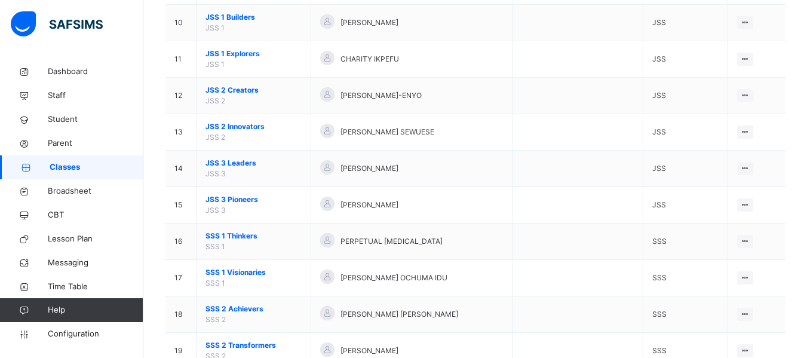
scroll to position [543, 0]
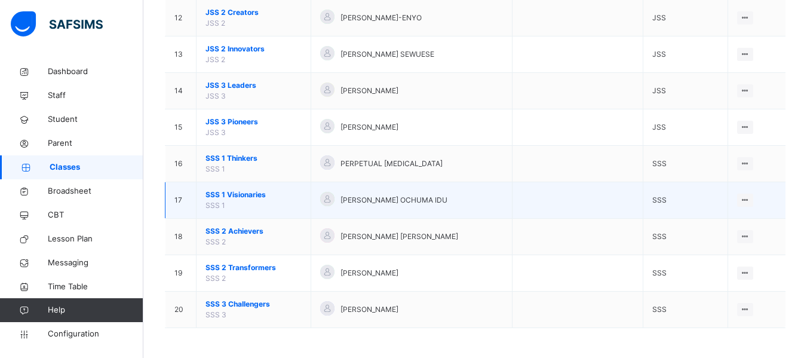
click at [243, 193] on span "SSS 1 Visionaries" at bounding box center [253, 194] width 96 height 11
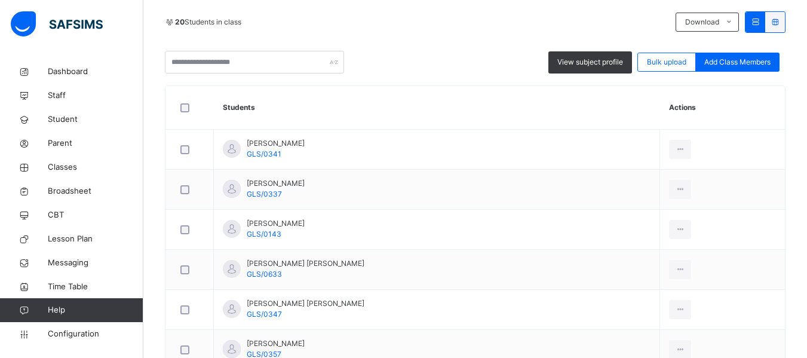
scroll to position [262, 0]
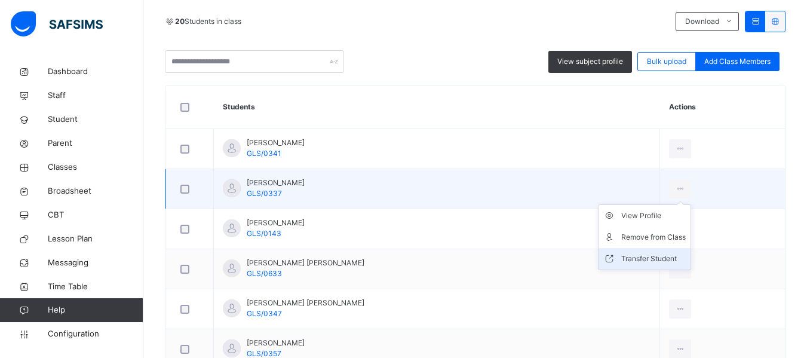
click at [640, 260] on div "Transfer Student" at bounding box center [653, 259] width 65 height 12
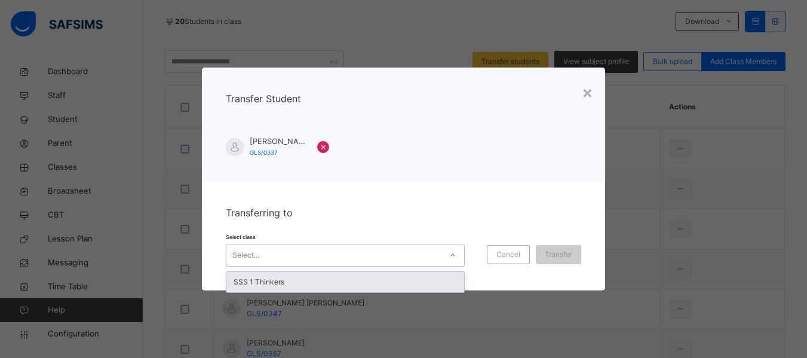
click at [370, 251] on div "Select..." at bounding box center [333, 255] width 215 height 19
click at [328, 281] on div "SSS 1 Thinkers" at bounding box center [345, 282] width 238 height 20
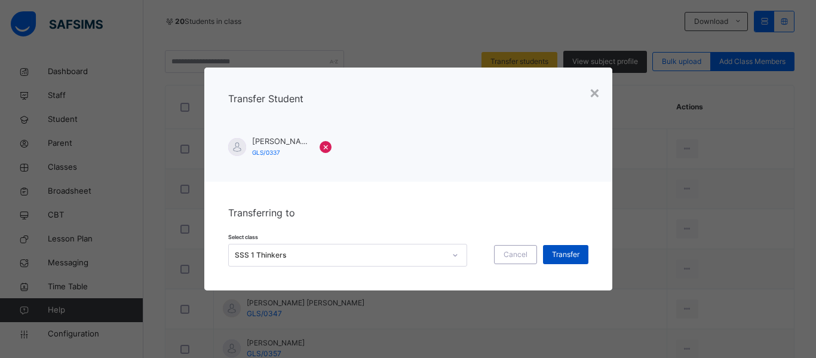
click at [566, 254] on span "Transfer" at bounding box center [565, 254] width 27 height 11
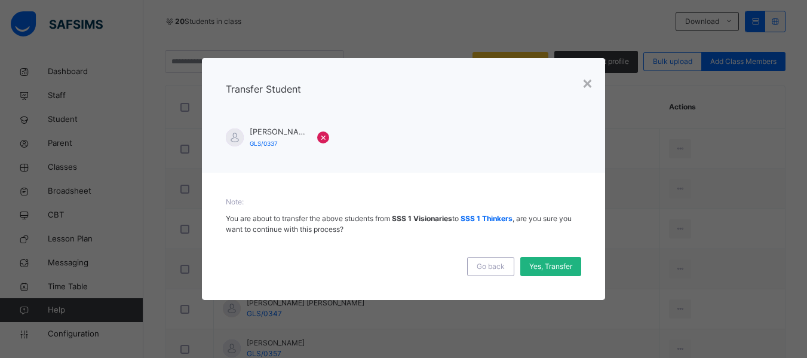
click at [545, 264] on span "Yes, Transfer" at bounding box center [550, 266] width 43 height 11
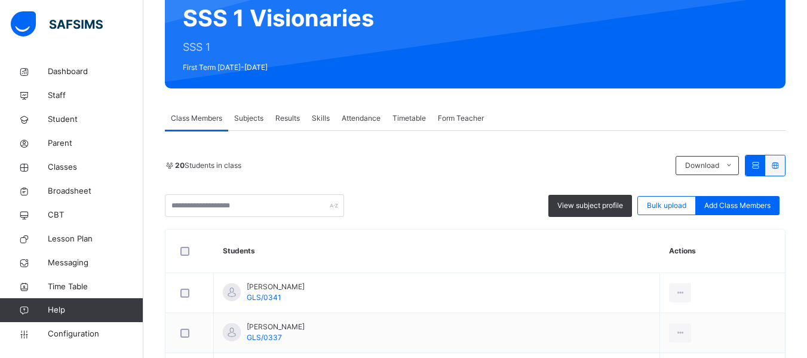
scroll to position [0, 0]
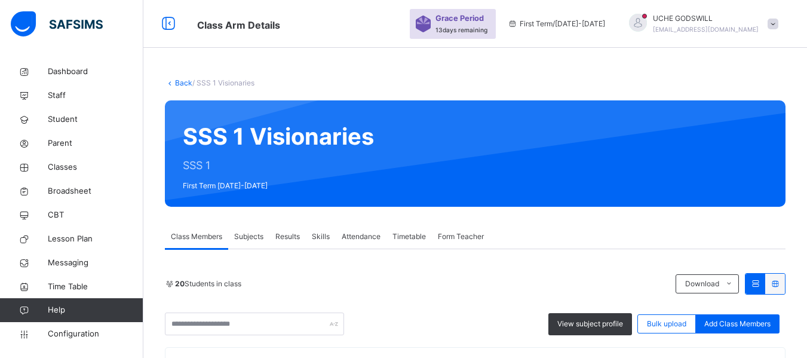
click at [182, 82] on link "Back" at bounding box center [183, 82] width 17 height 9
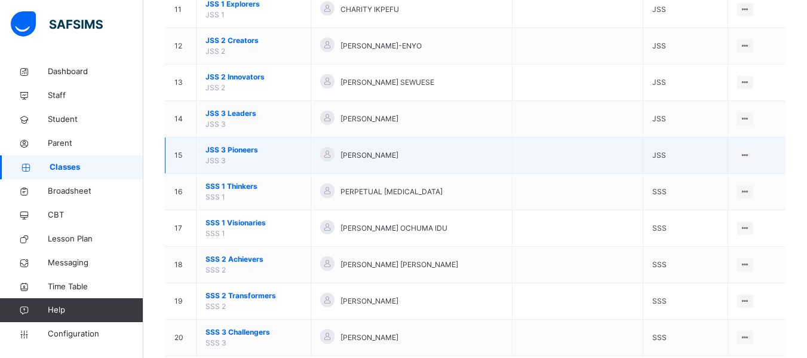
scroll to position [515, 0]
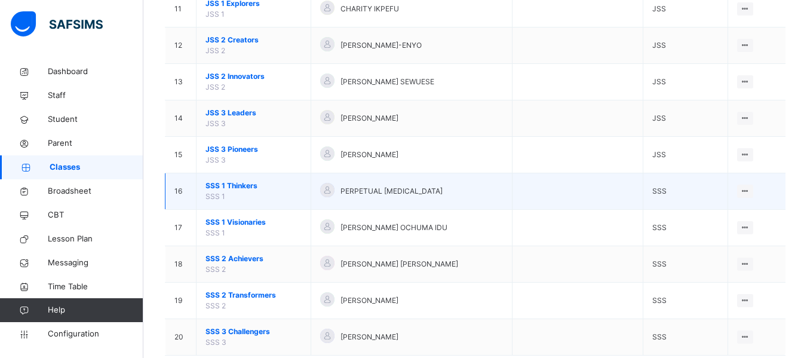
click at [247, 182] on span "SSS 1 Thinkers" at bounding box center [253, 185] width 96 height 11
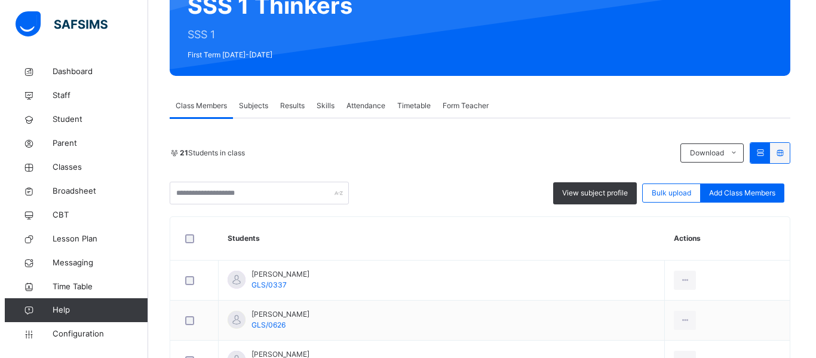
scroll to position [127, 0]
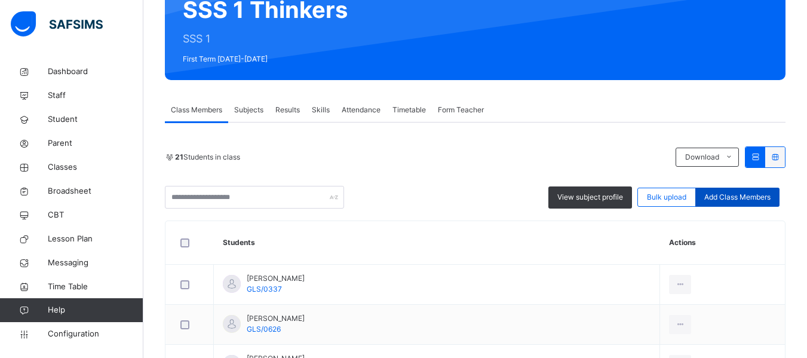
click at [756, 195] on span "Add Class Members" at bounding box center [737, 197] width 66 height 11
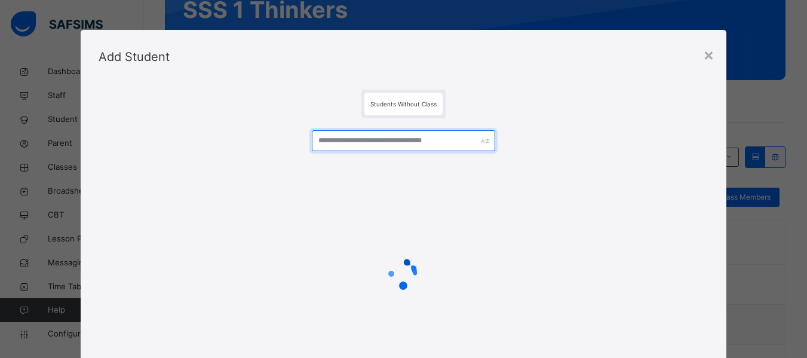
click at [358, 137] on input "text" at bounding box center [403, 140] width 183 height 21
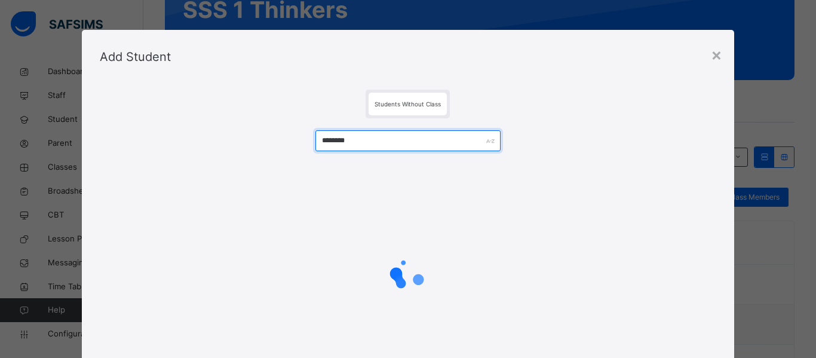
type input "********"
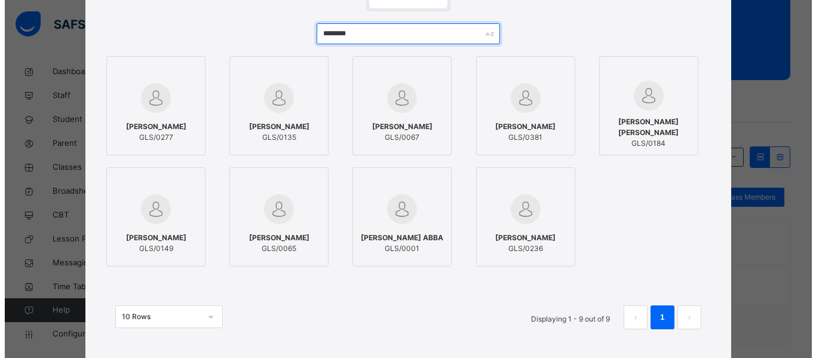
scroll to position [106, 0]
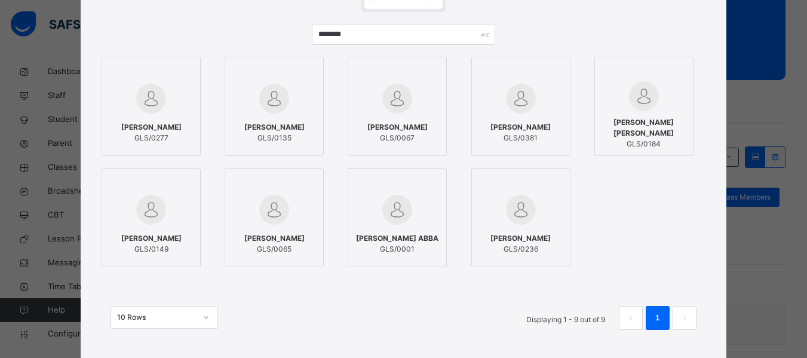
click at [148, 219] on img at bounding box center [151, 210] width 30 height 30
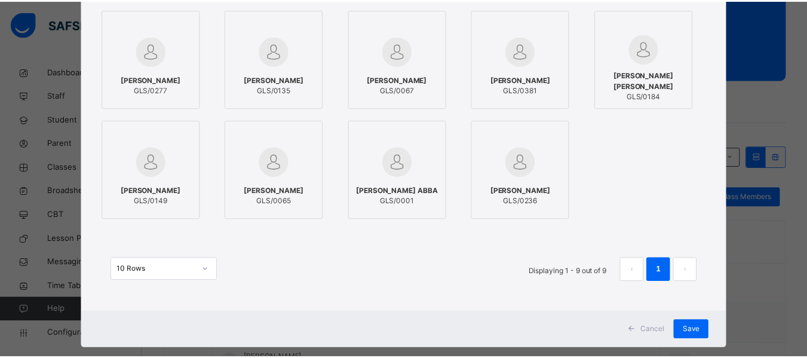
scroll to position [175, 0]
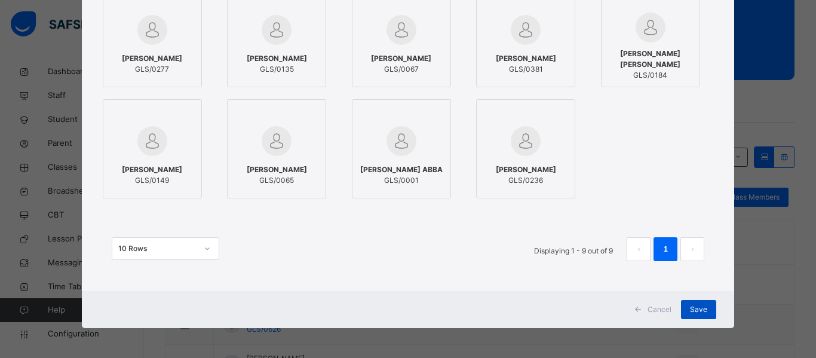
click at [695, 309] on span "Save" at bounding box center [698, 309] width 17 height 11
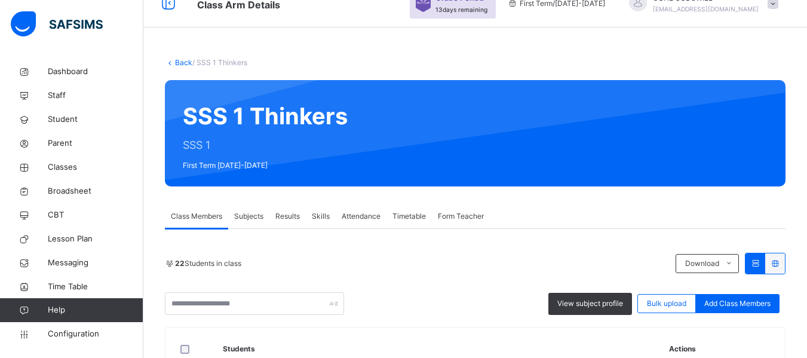
scroll to position [0, 0]
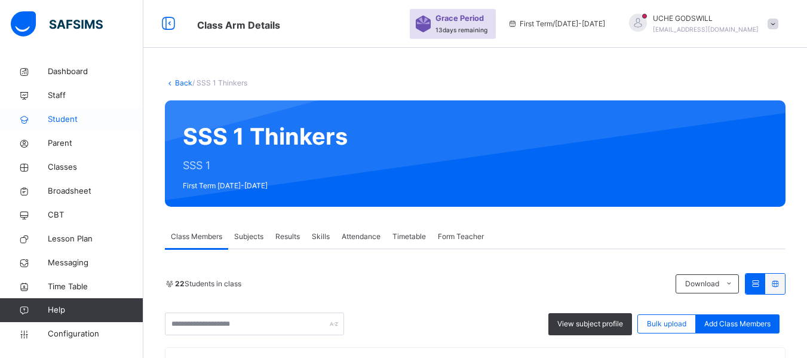
click at [62, 118] on span "Student" at bounding box center [96, 119] width 96 height 12
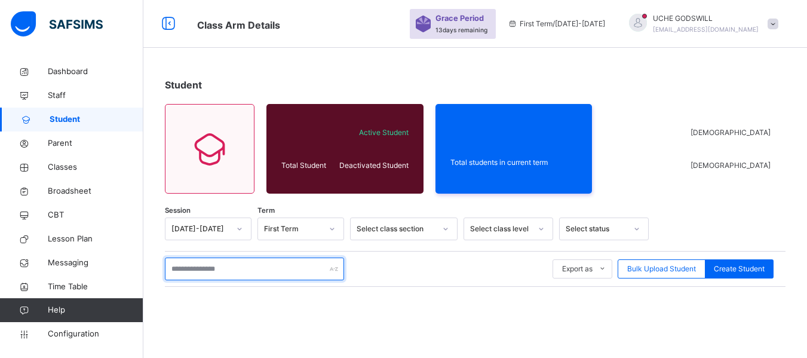
click at [205, 268] on input "text" at bounding box center [254, 268] width 179 height 23
type input "*"
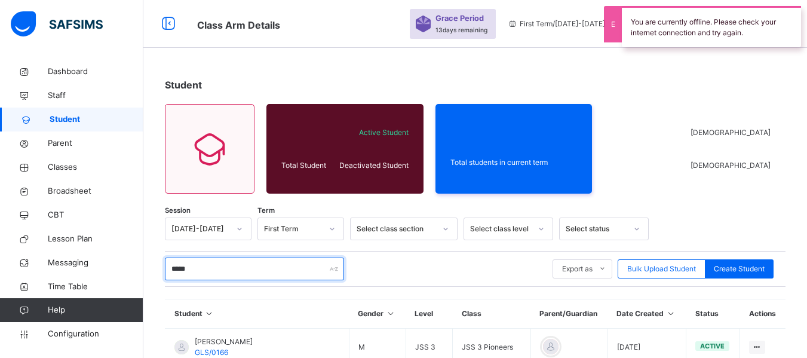
type input "*****"
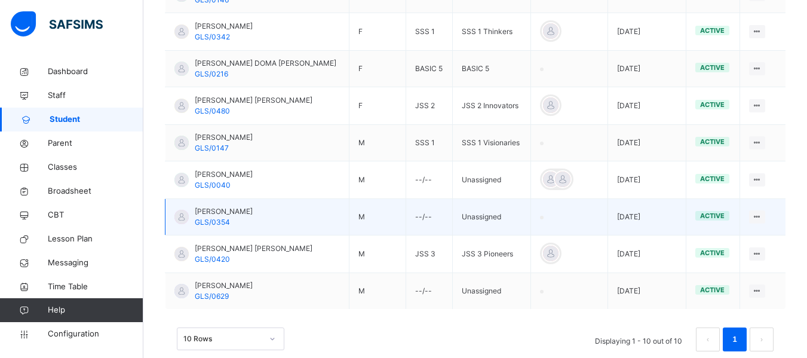
scroll to position [391, 0]
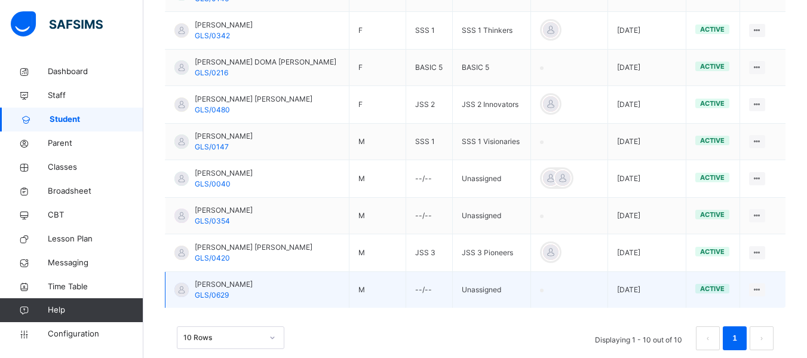
click at [236, 282] on span "[PERSON_NAME]" at bounding box center [224, 284] width 58 height 11
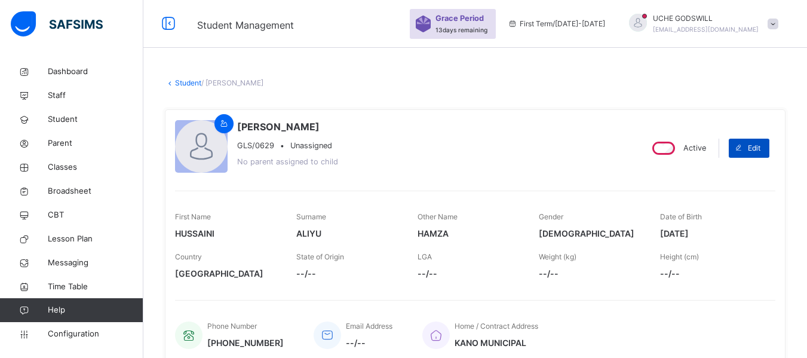
click at [756, 146] on span "Edit" at bounding box center [754, 148] width 13 height 11
select select "**"
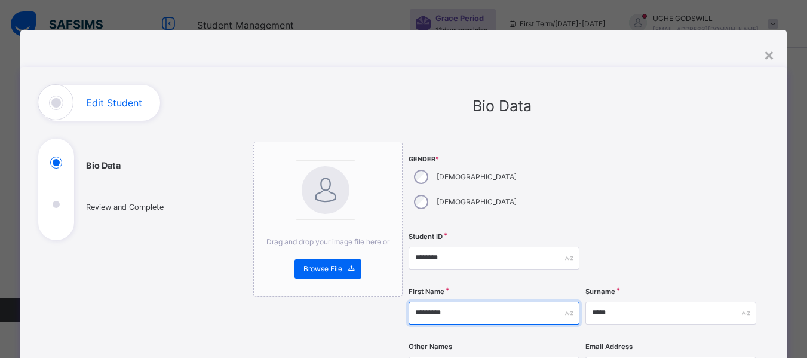
drag, startPoint x: 450, startPoint y: 291, endPoint x: 388, endPoint y: 277, distance: 63.6
type input "******"
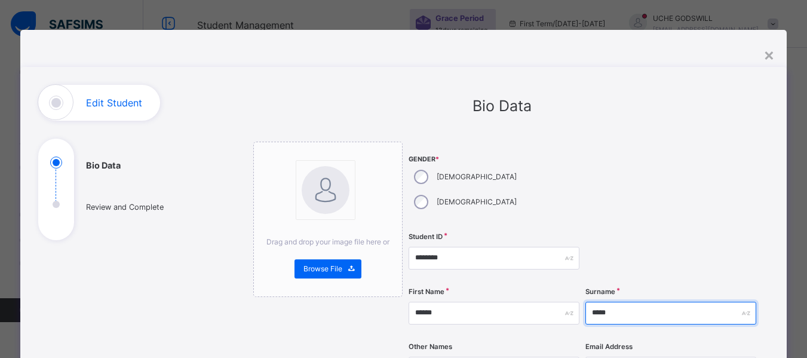
type input "*****"
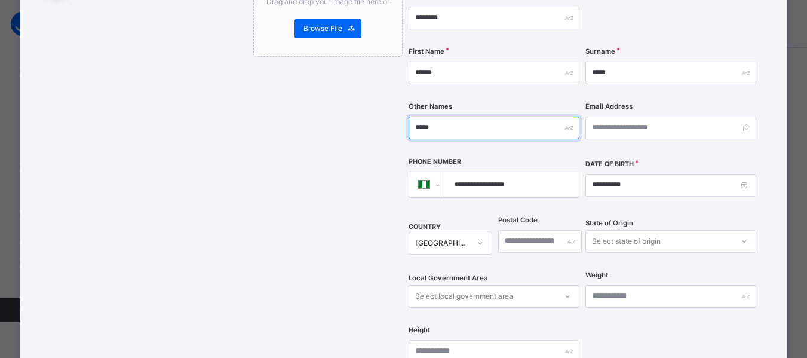
scroll to position [241, 0]
type input "*****"
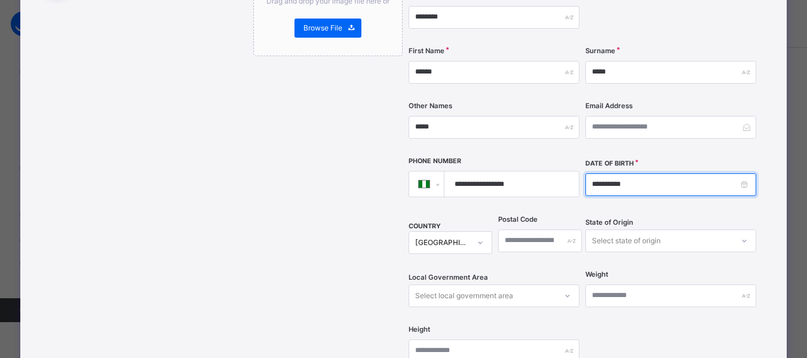
click at [637, 173] on input "**********" at bounding box center [670, 184] width 171 height 23
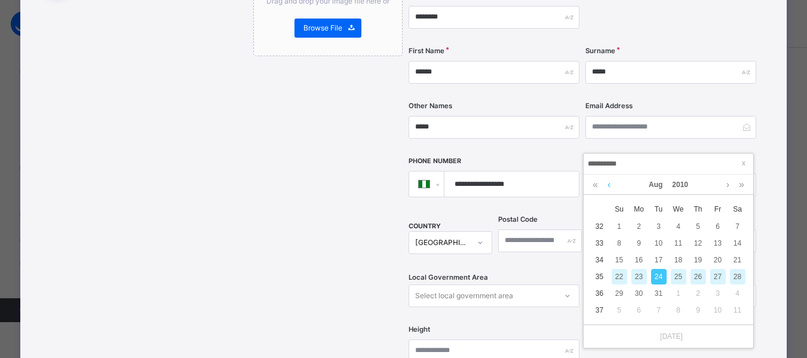
click at [606, 182] on link at bounding box center [608, 184] width 9 height 20
click at [659, 276] on div "18" at bounding box center [659, 277] width 16 height 16
type input "**********"
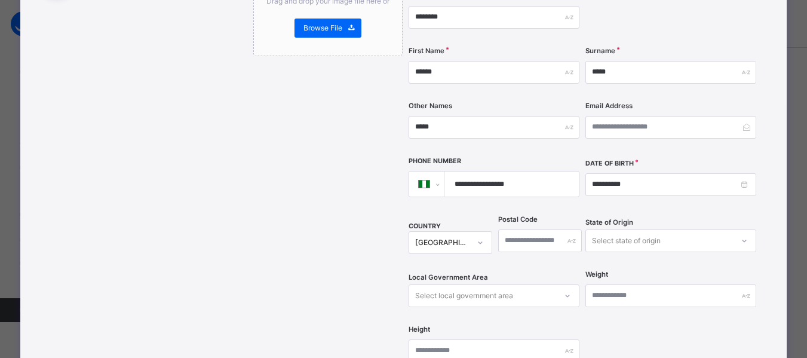
click at [522, 171] on input "**********" at bounding box center [509, 183] width 124 height 25
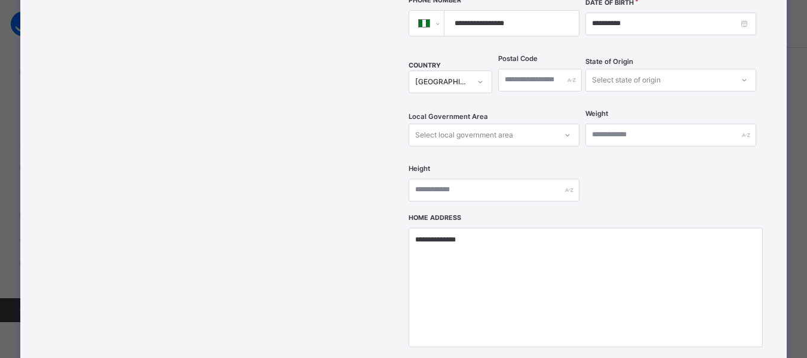
scroll to position [402, 0]
type input "**********"
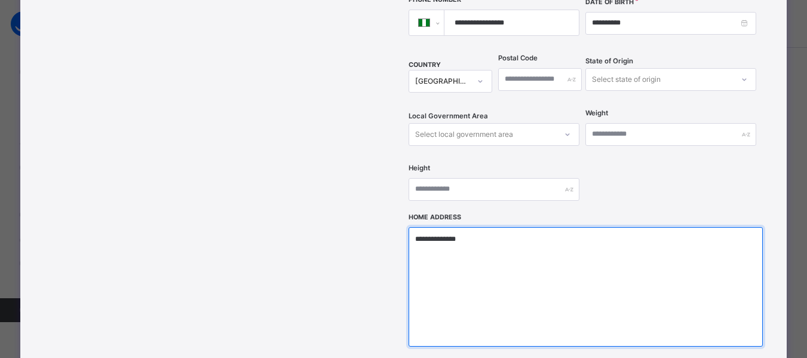
drag, startPoint x: 496, startPoint y: 217, endPoint x: 366, endPoint y: 218, distance: 130.8
click at [366, 218] on div "**********" at bounding box center [502, 84] width 498 height 688
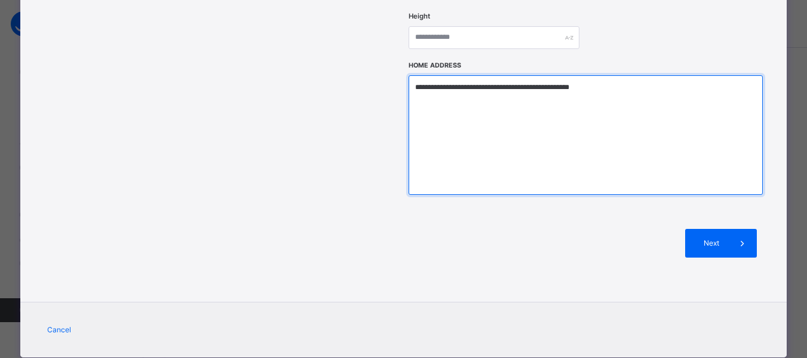
scroll to position [558, 0]
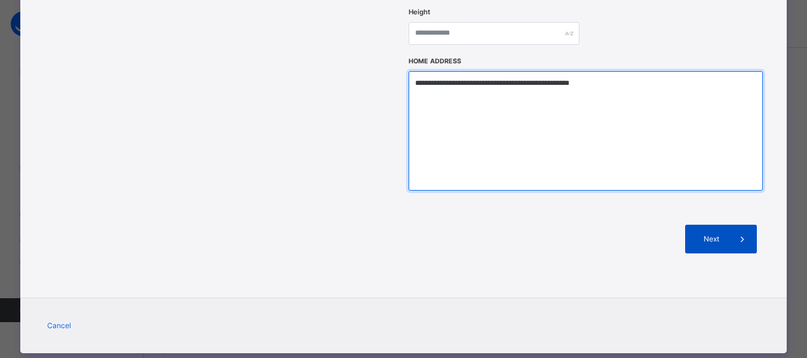
type textarea "**********"
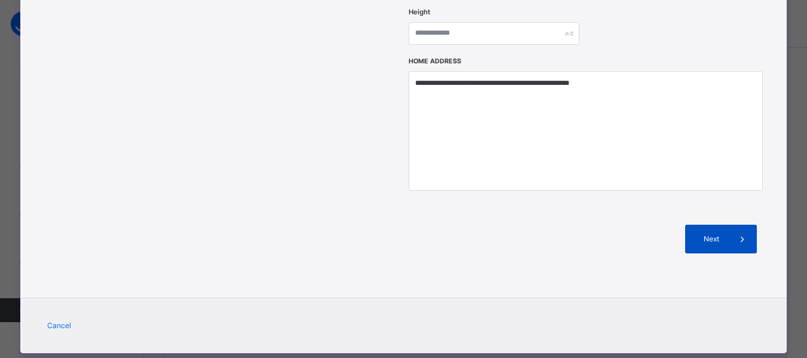
click at [714, 234] on span "Next" at bounding box center [711, 239] width 34 height 11
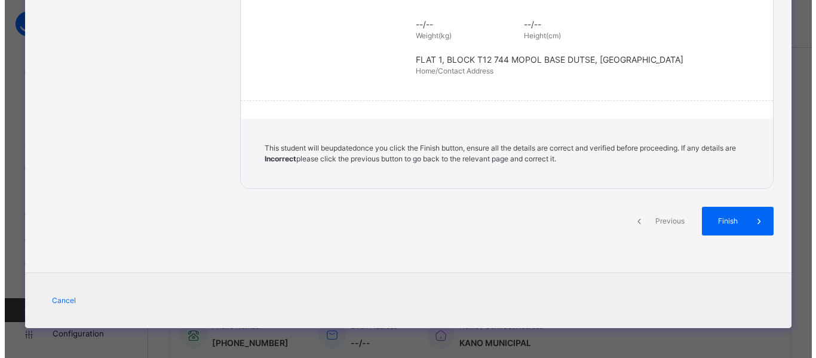
scroll to position [299, 0]
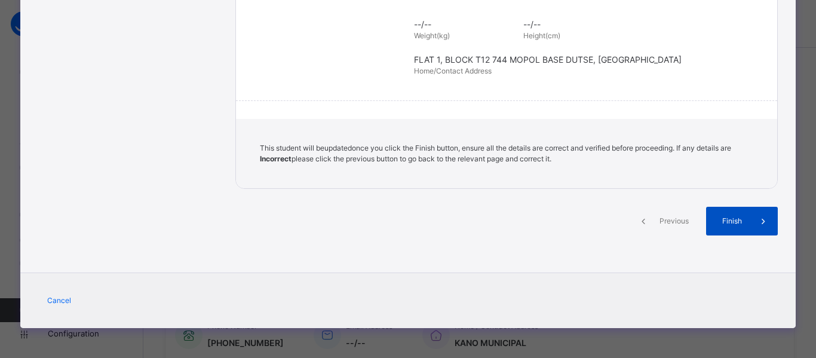
click at [728, 216] on span "Finish" at bounding box center [732, 221] width 34 height 11
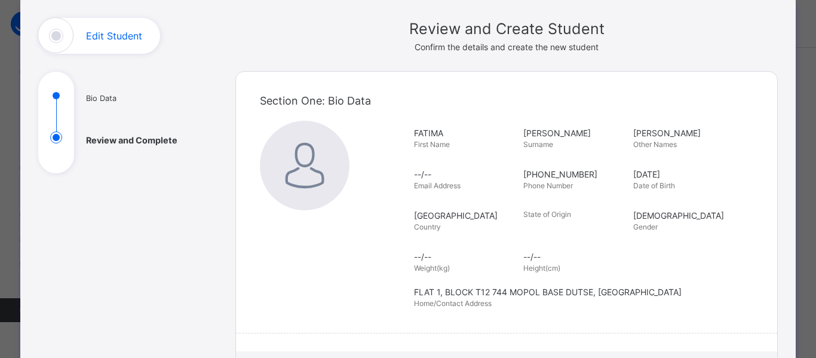
click at [598, 180] on div "[PHONE_NUMBER] Phone Number" at bounding box center [574, 179] width 103 height 35
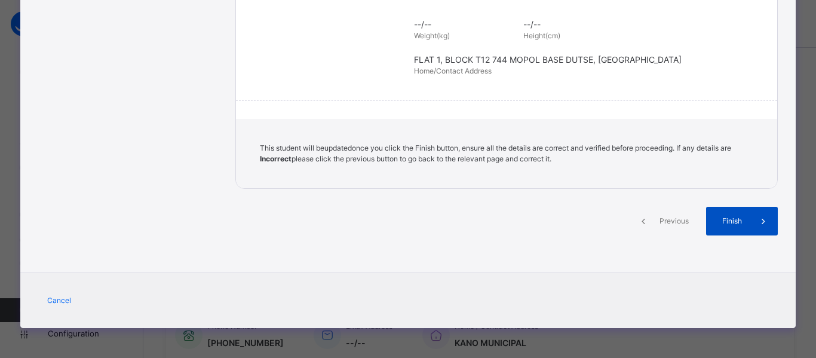
click at [740, 225] on span "Finish" at bounding box center [732, 221] width 34 height 11
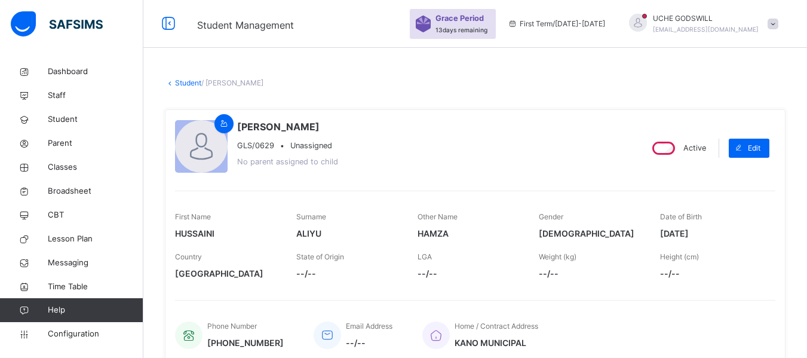
click at [185, 83] on link "Student" at bounding box center [188, 82] width 26 height 9
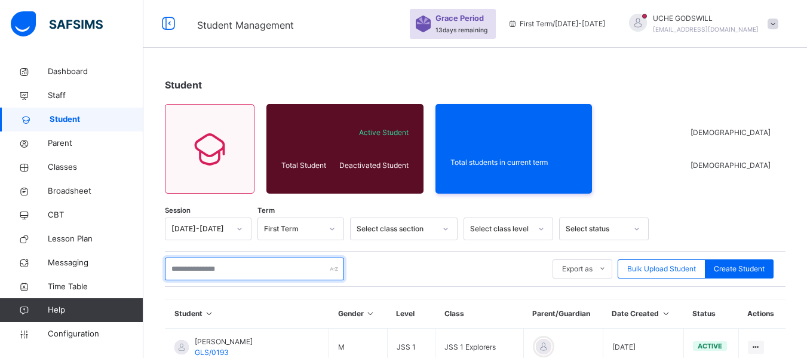
click at [224, 268] on input "text" at bounding box center [254, 268] width 179 height 23
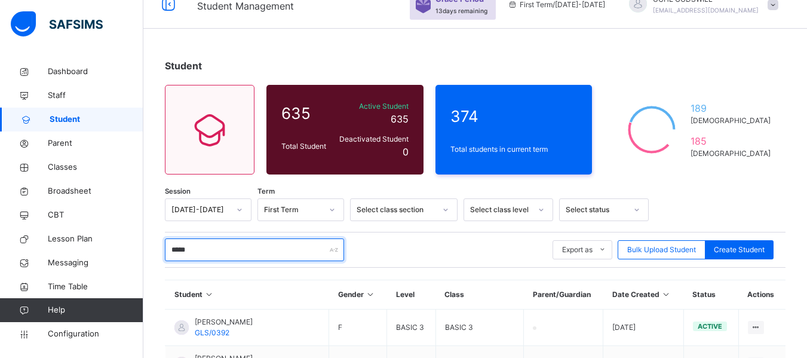
scroll to position [14, 0]
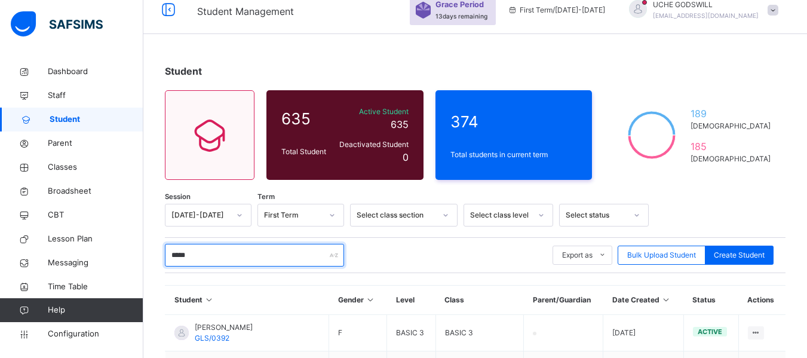
click at [211, 254] on input "*****" at bounding box center [254, 255] width 179 height 23
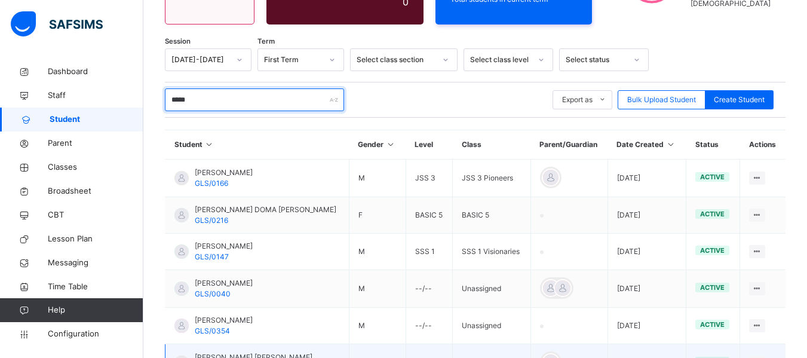
scroll to position [168, 0]
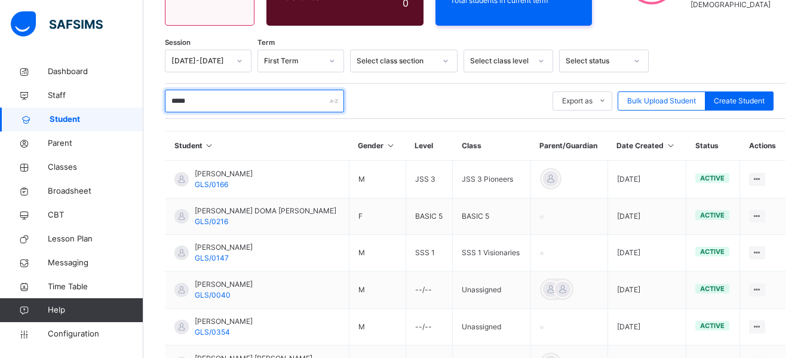
drag, startPoint x: 200, startPoint y: 102, endPoint x: 154, endPoint y: 96, distance: 46.4
click at [154, 96] on div "Student 635 Total Student Active Student 635 Deactivated Student 0 374 Total st…" at bounding box center [475, 229] width 664 height 674
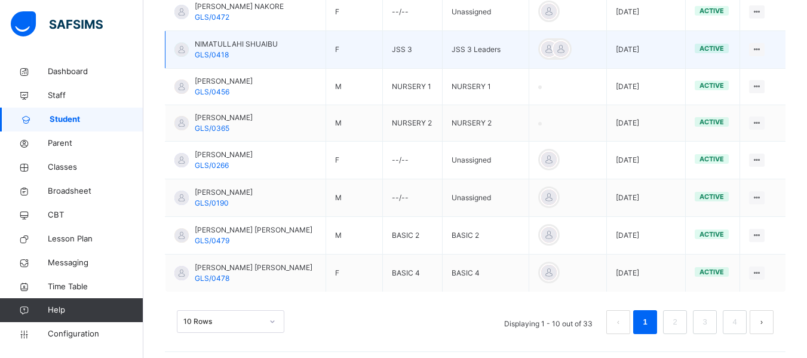
scroll to position [416, 0]
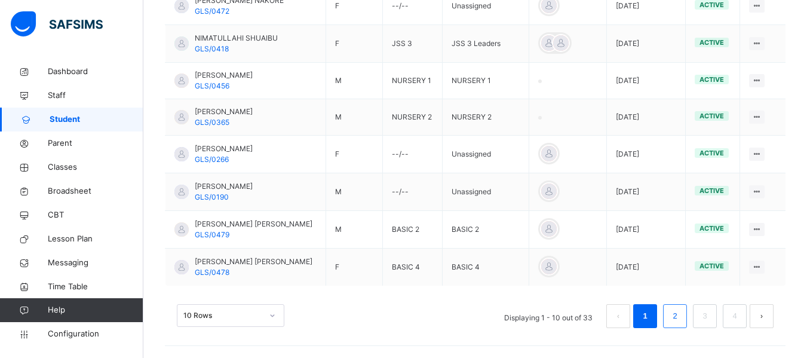
type input "*****"
click at [680, 315] on link "2" at bounding box center [674, 316] width 11 height 16
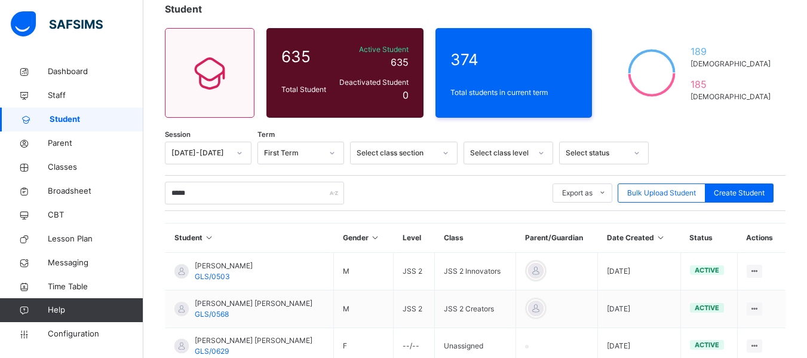
scroll to position [0, 0]
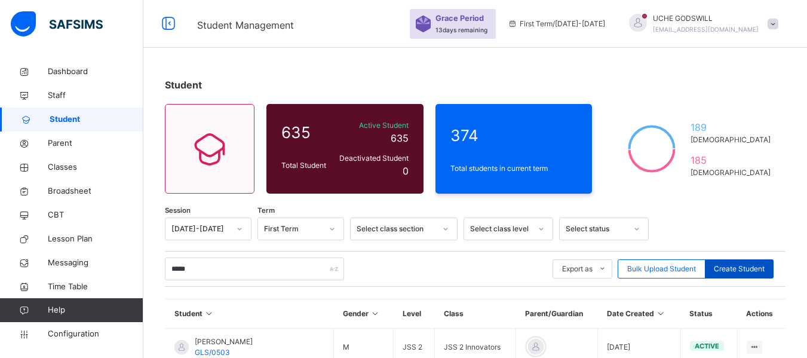
click at [740, 267] on span "Create Student" at bounding box center [739, 268] width 51 height 11
select select "**"
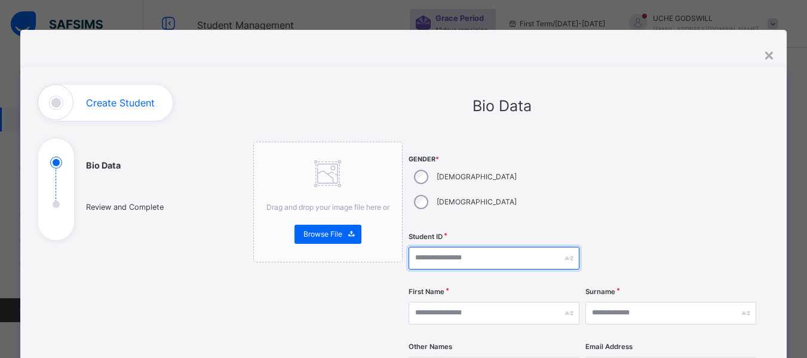
click at [448, 247] on input "text" at bounding box center [494, 258] width 171 height 23
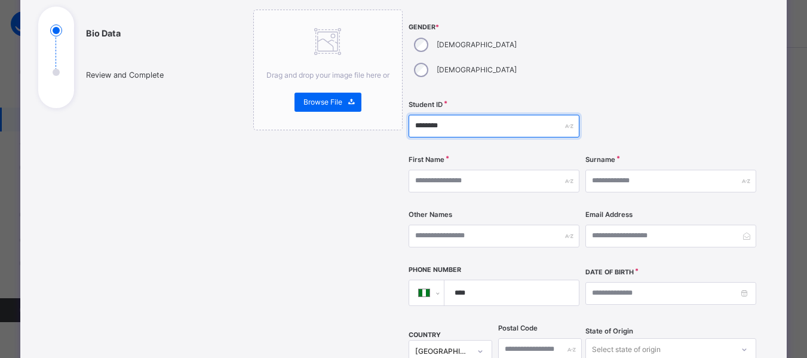
scroll to position [133, 0]
type input "********"
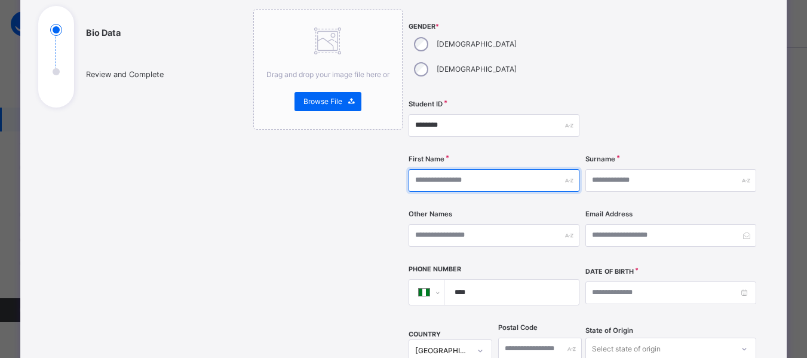
click at [437, 169] on input "text" at bounding box center [494, 180] width 171 height 23
type input "*****"
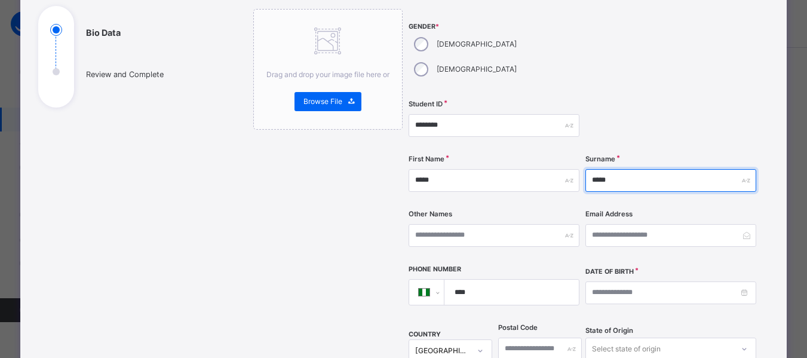
type input "*****"
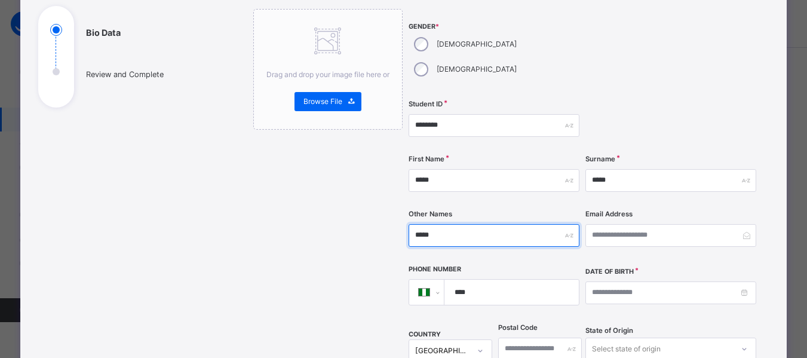
type input "*****"
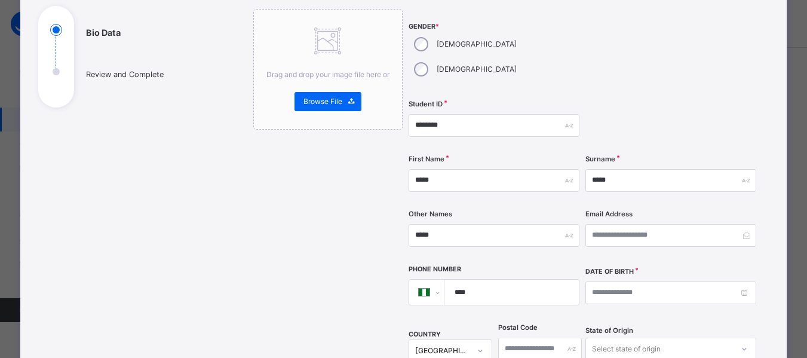
click at [493, 280] on input "****" at bounding box center [509, 292] width 124 height 25
type input "**********"
click at [592, 281] on input at bounding box center [670, 292] width 171 height 23
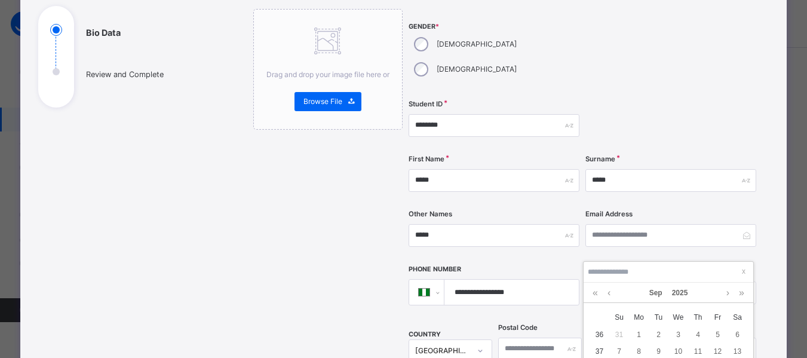
type input "**********"
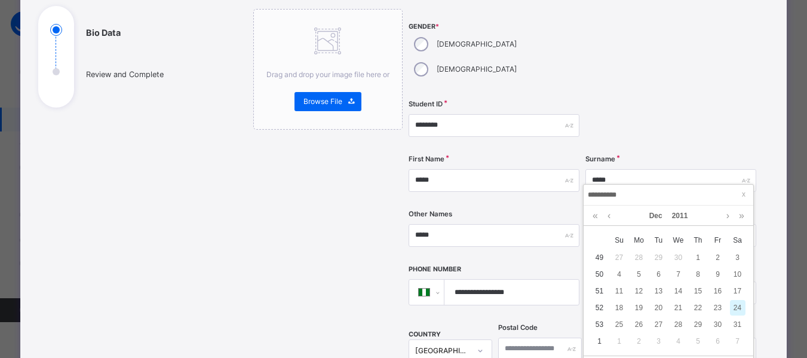
scroll to position [80, 0]
type input "**********"
click at [740, 302] on div "24" at bounding box center [738, 305] width 16 height 16
type input "**********"
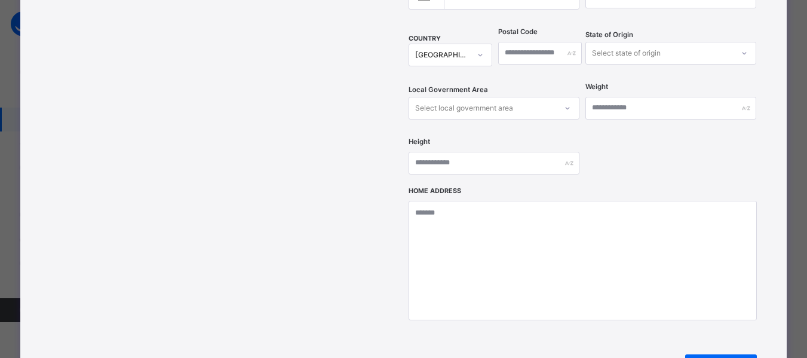
scroll to position [429, 0]
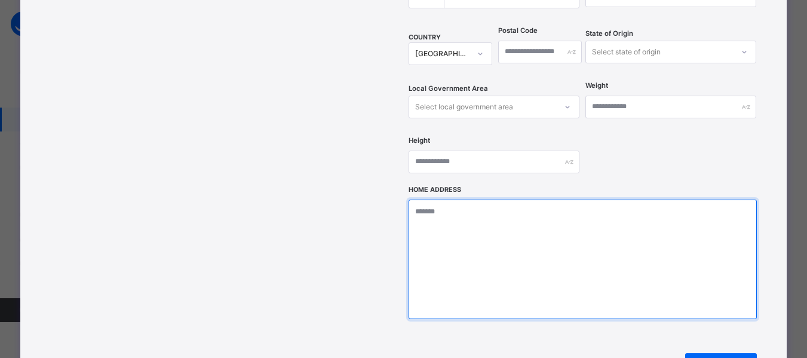
click at [473, 202] on textarea at bounding box center [583, 259] width 348 height 119
type textarea "**********"
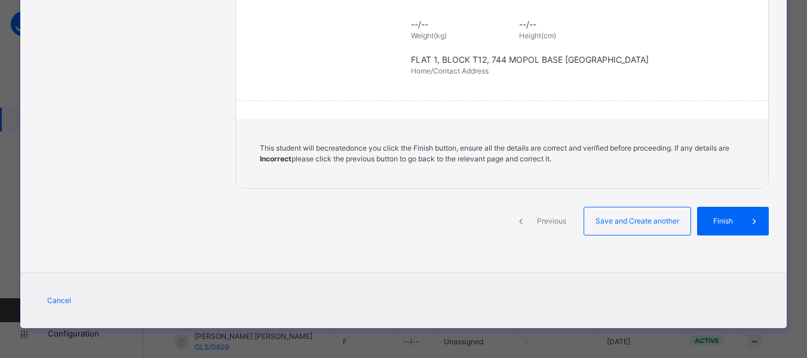
scroll to position [299, 0]
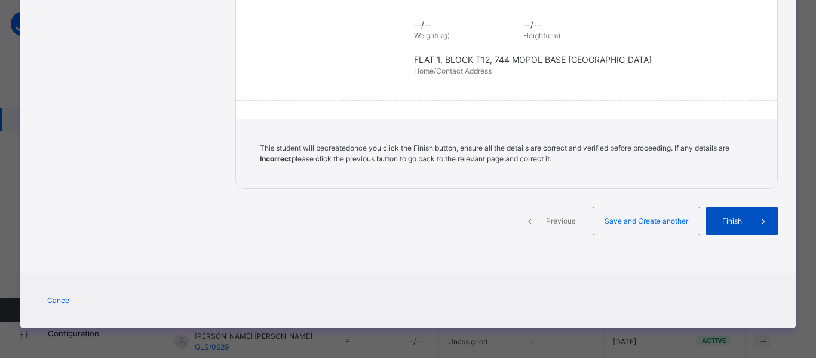
click at [727, 222] on span "Finish" at bounding box center [732, 221] width 34 height 11
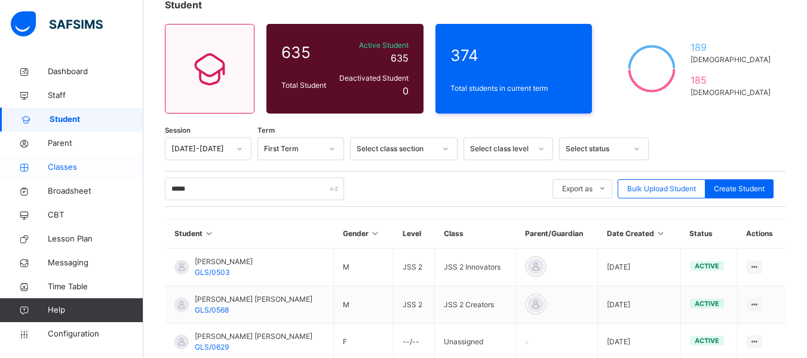
click at [60, 161] on span "Classes" at bounding box center [96, 167] width 96 height 12
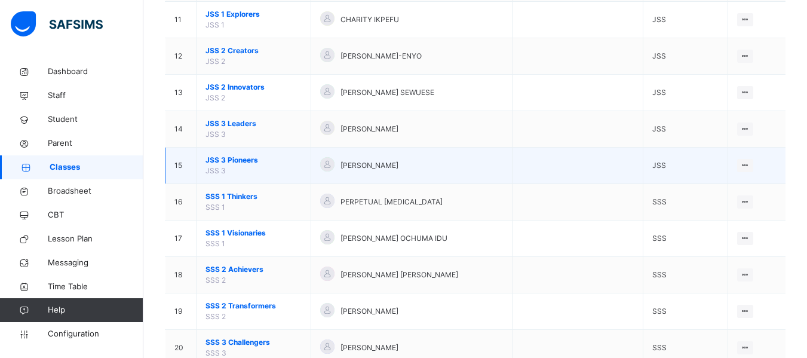
scroll to position [543, 0]
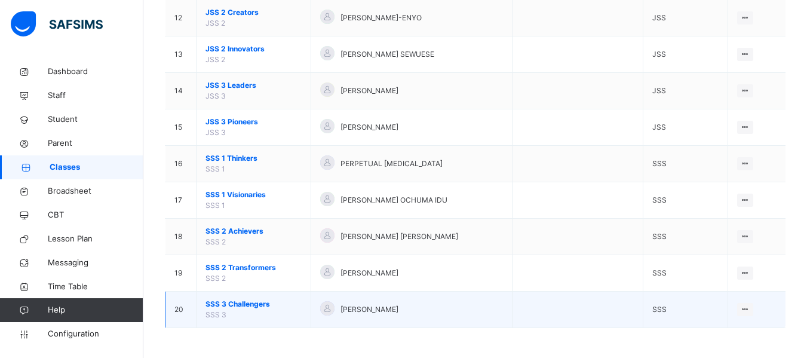
click at [234, 302] on span "SSS 3 Challengers" at bounding box center [253, 304] width 96 height 11
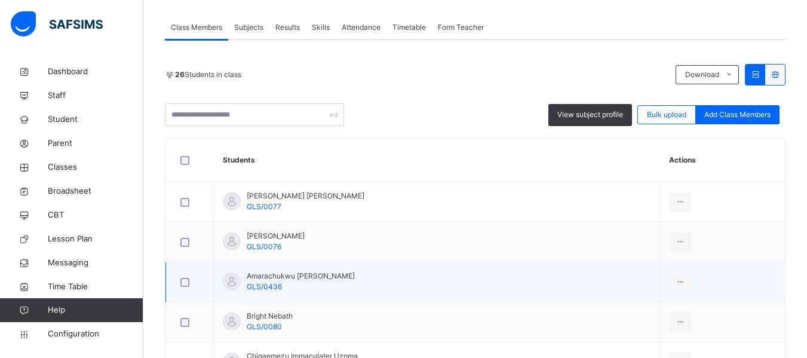
scroll to position [210, 0]
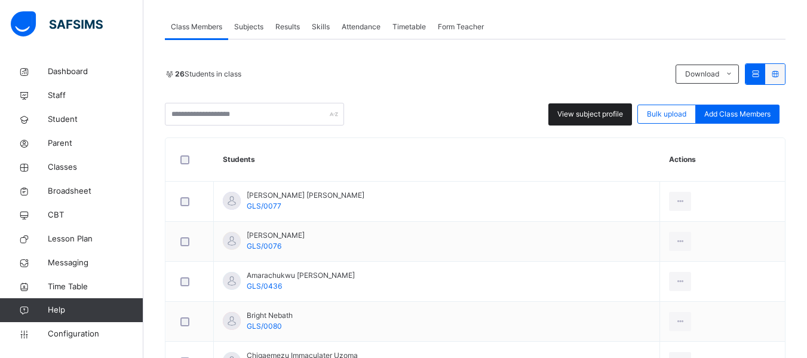
click at [603, 112] on span "View subject profile" at bounding box center [590, 114] width 66 height 11
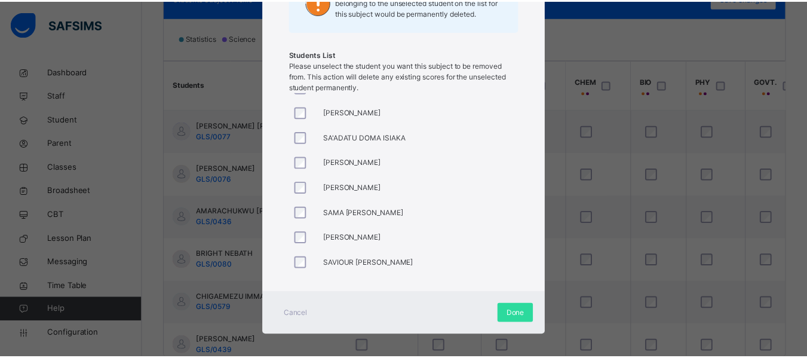
scroll to position [473, 0]
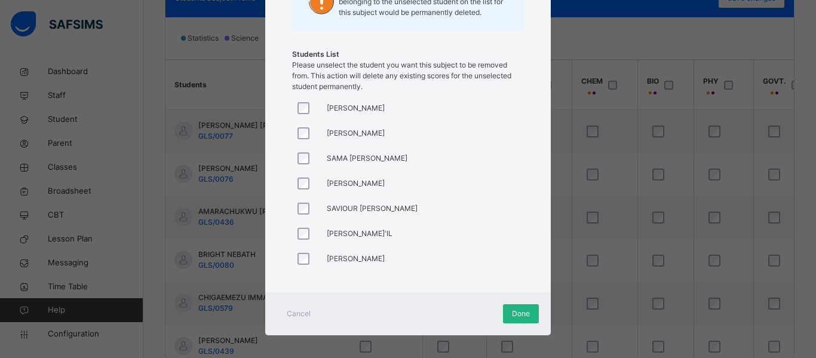
click at [516, 313] on span "Done" at bounding box center [521, 313] width 18 height 11
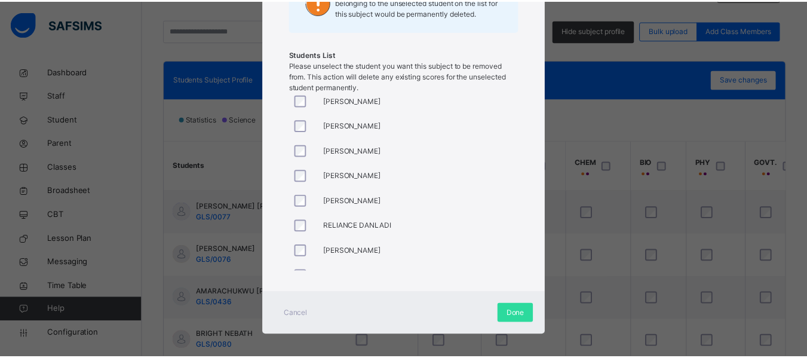
scroll to position [275, 0]
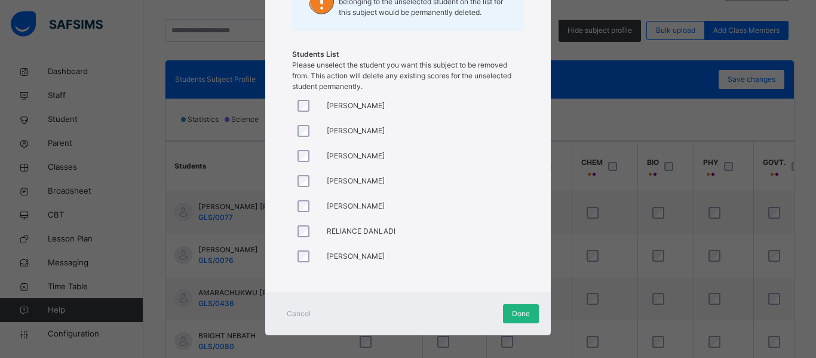
click at [517, 314] on span "Done" at bounding box center [521, 313] width 18 height 11
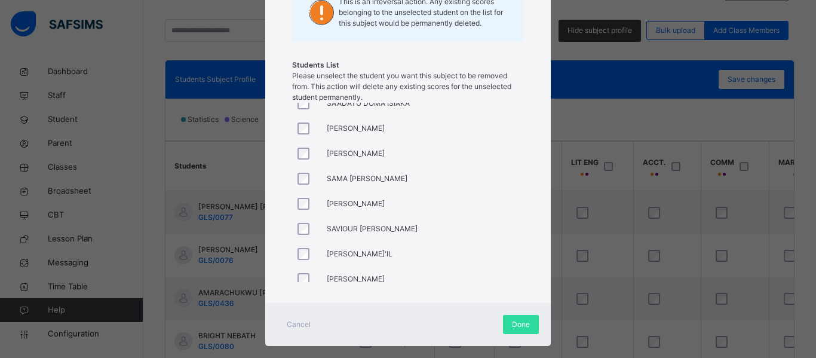
scroll to position [473, 0]
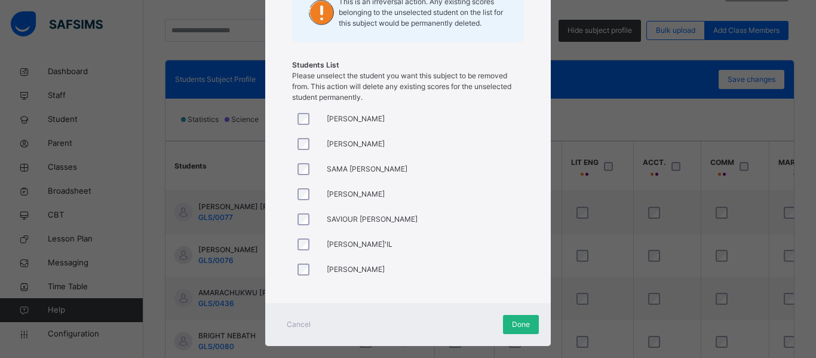
click at [515, 323] on span "Done" at bounding box center [521, 324] width 18 height 11
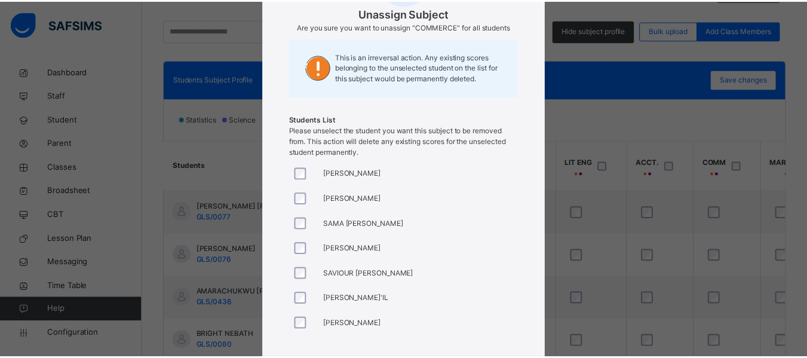
scroll to position [200, 0]
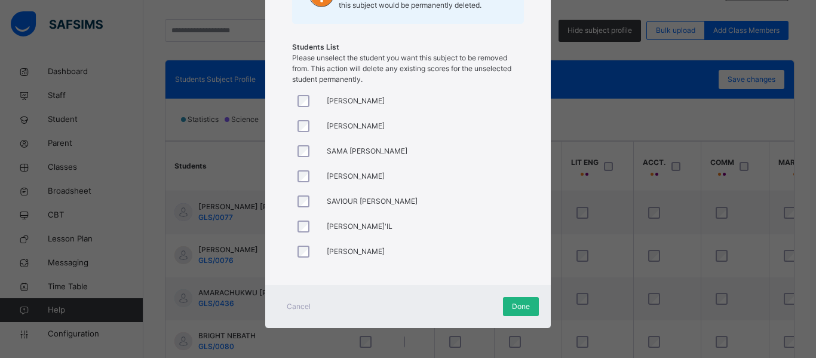
click at [516, 299] on div "Done" at bounding box center [521, 306] width 36 height 19
click at [518, 305] on span "Done" at bounding box center [521, 306] width 18 height 11
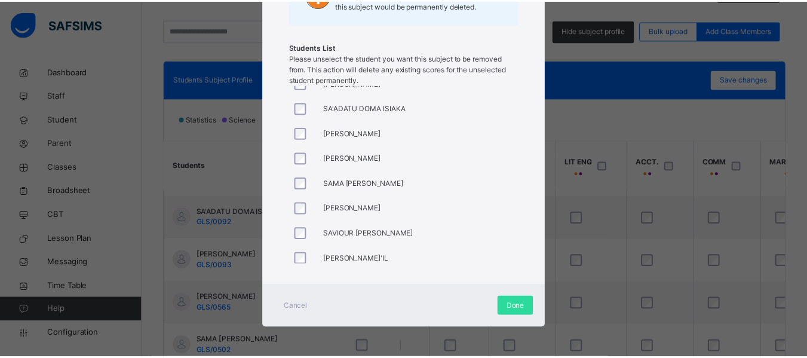
scroll to position [473, 0]
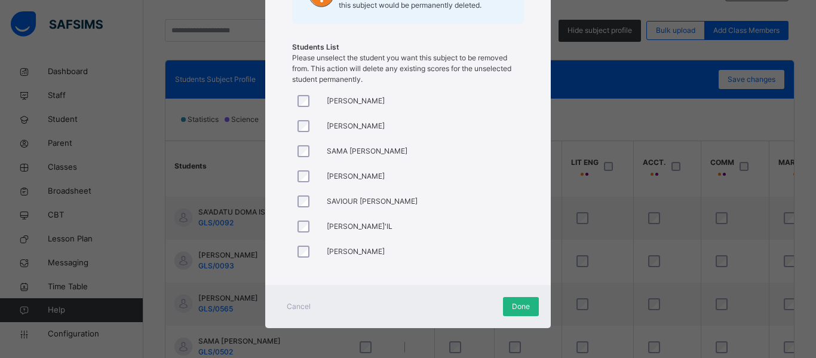
click at [515, 303] on span "Done" at bounding box center [521, 306] width 18 height 11
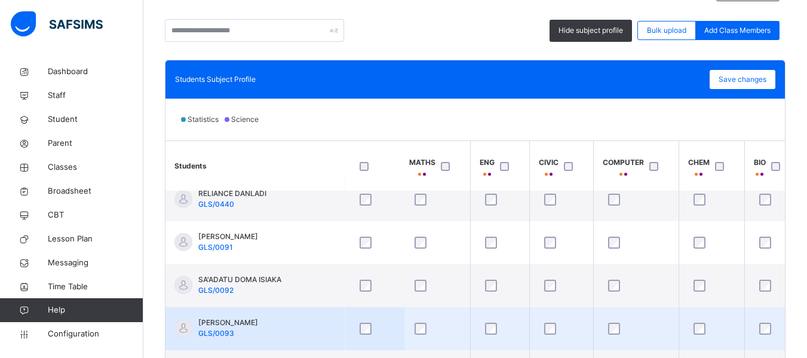
scroll to position [701, 4]
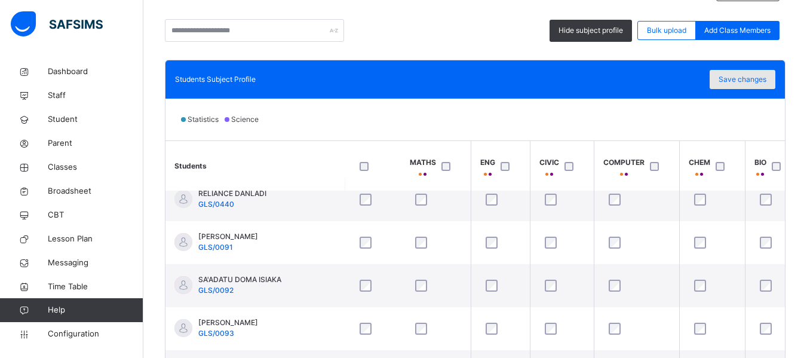
click at [747, 77] on span "Save changes" at bounding box center [743, 79] width 48 height 11
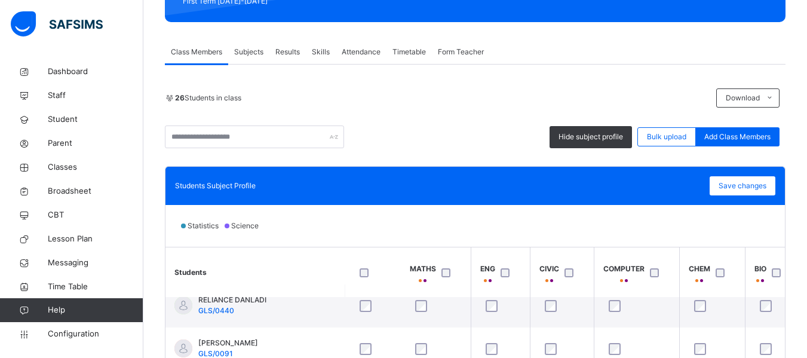
scroll to position [176, 0]
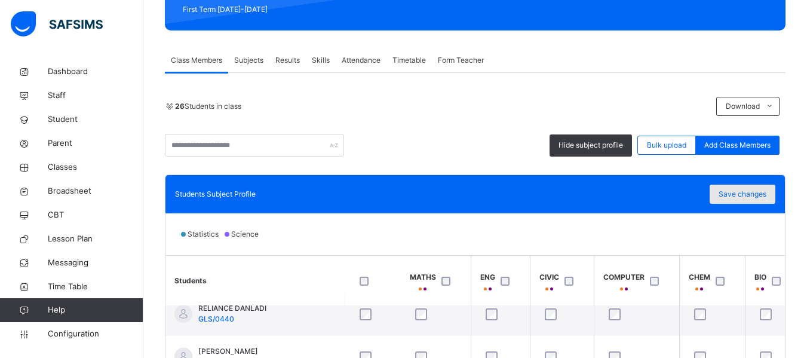
click at [730, 187] on div "Save changes" at bounding box center [743, 194] width 66 height 19
click at [747, 192] on span "Save changes" at bounding box center [743, 194] width 48 height 11
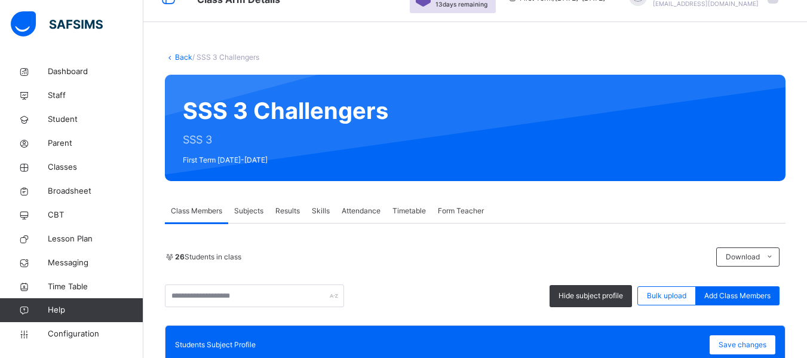
scroll to position [11, 0]
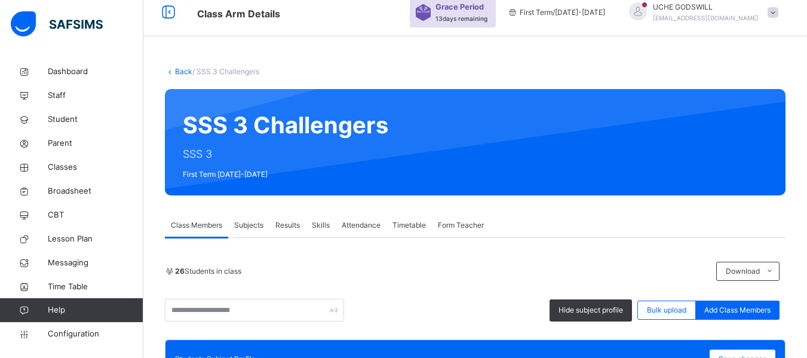
click at [182, 70] on link "Back" at bounding box center [183, 71] width 17 height 9
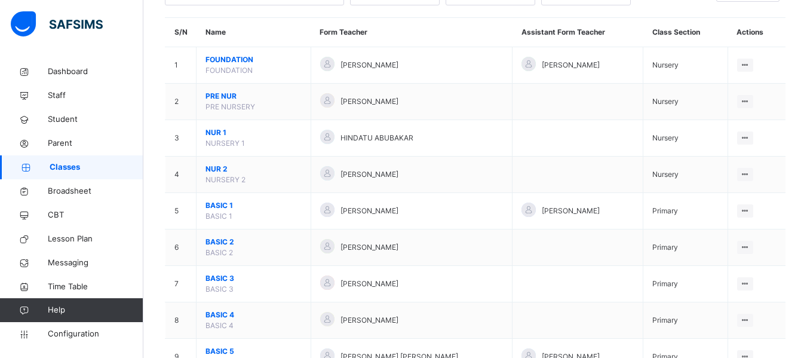
scroll to position [96, 0]
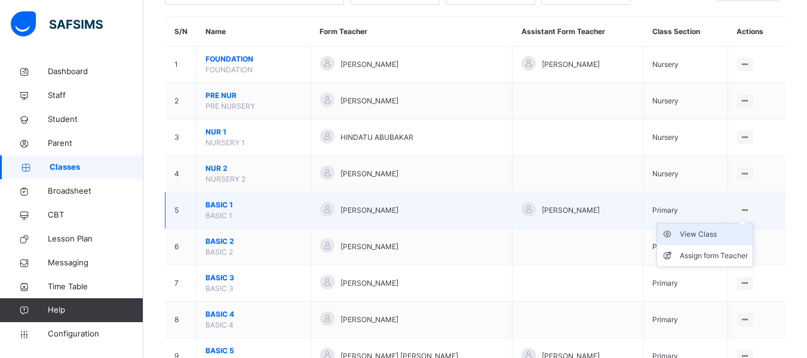
click at [730, 229] on div "View Class" at bounding box center [714, 234] width 68 height 12
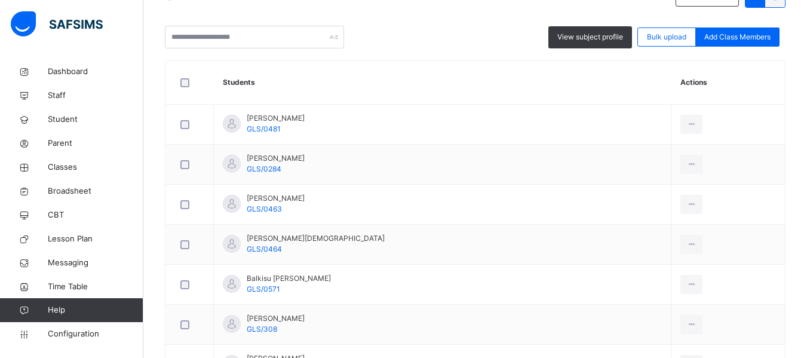
scroll to position [311, 0]
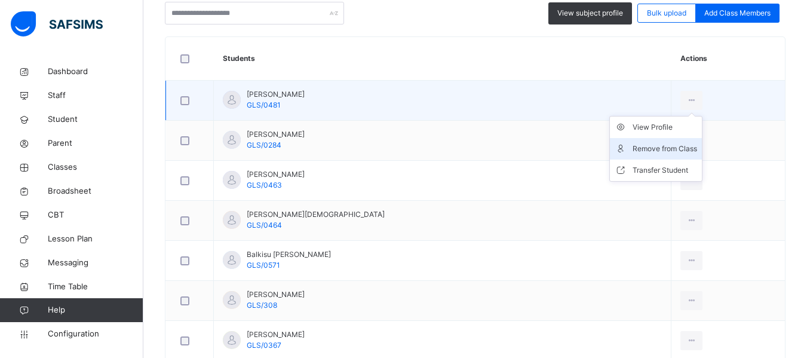
click at [640, 150] on div "Remove from Class" at bounding box center [665, 149] width 65 height 12
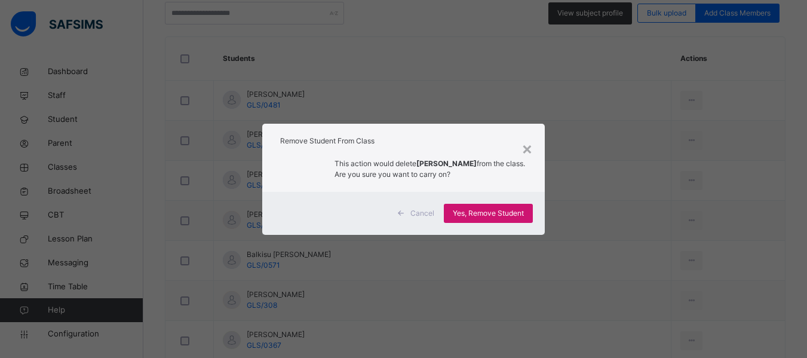
click at [500, 214] on span "Yes, Remove Student" at bounding box center [488, 213] width 71 height 11
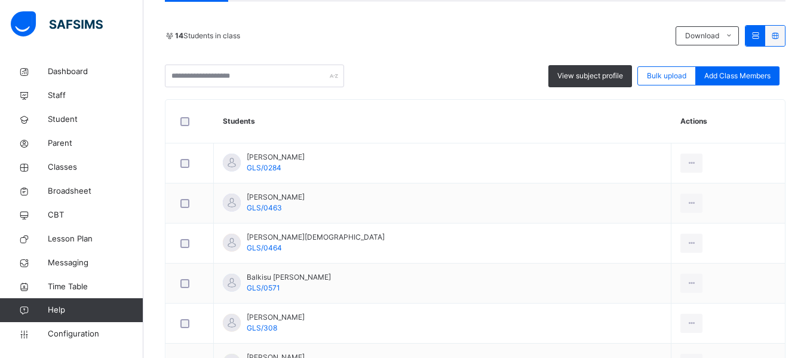
scroll to position [263, 0]
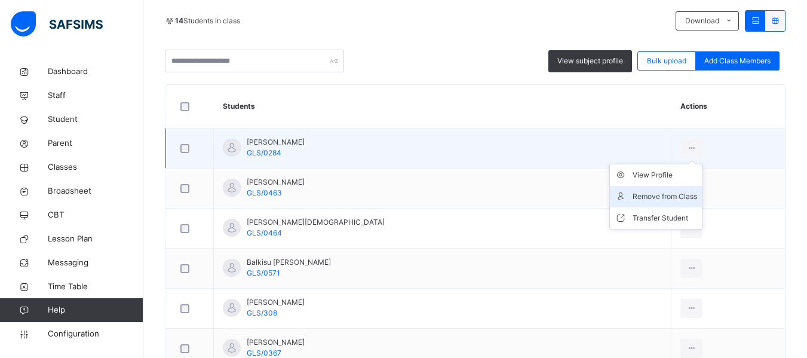
click at [634, 191] on div "Remove from Class" at bounding box center [665, 197] width 65 height 12
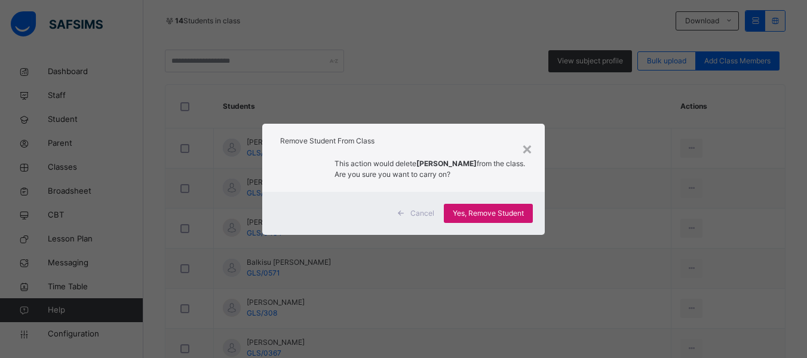
click at [515, 205] on div "Yes, Remove Student" at bounding box center [488, 213] width 89 height 19
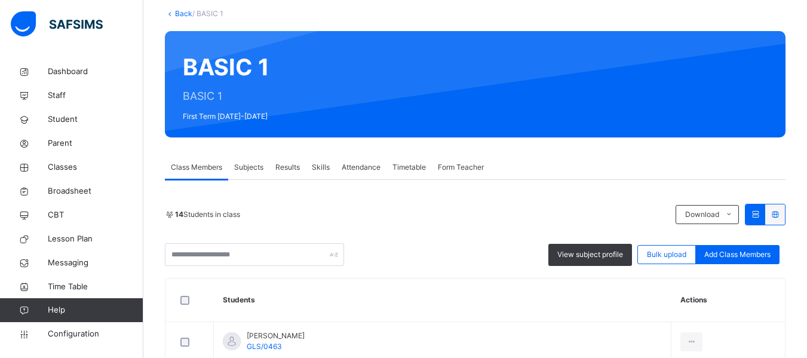
scroll to position [0, 0]
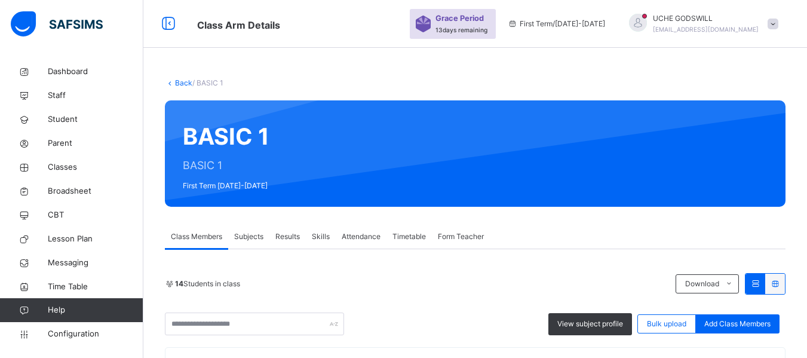
click at [178, 78] on link "Back" at bounding box center [183, 82] width 17 height 9
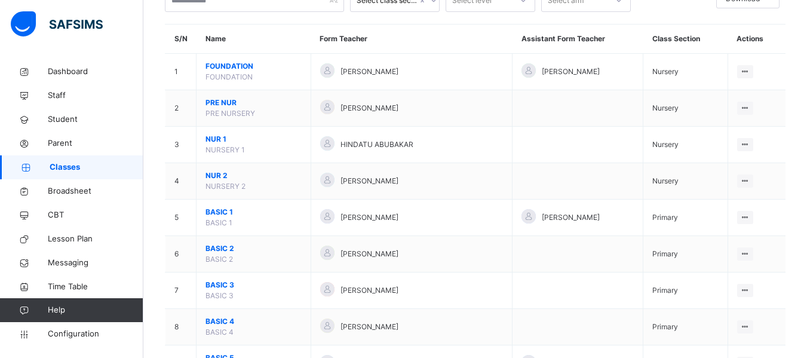
scroll to position [96, 0]
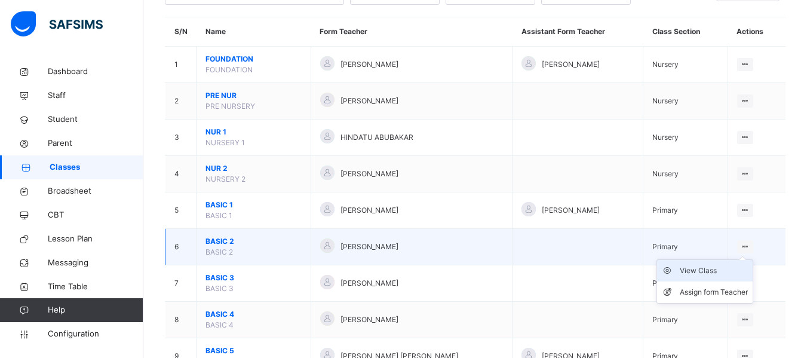
click at [722, 271] on div "View Class" at bounding box center [714, 271] width 68 height 12
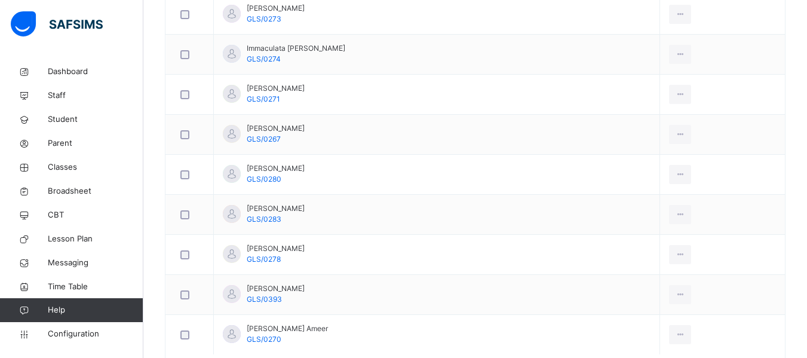
scroll to position [741, 0]
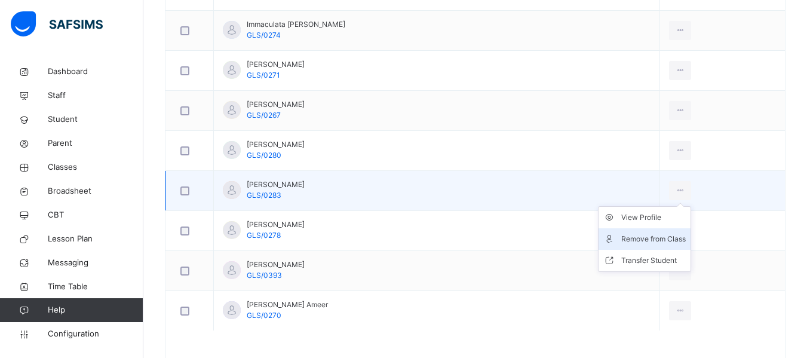
click at [630, 235] on div "Remove from Class" at bounding box center [653, 239] width 65 height 12
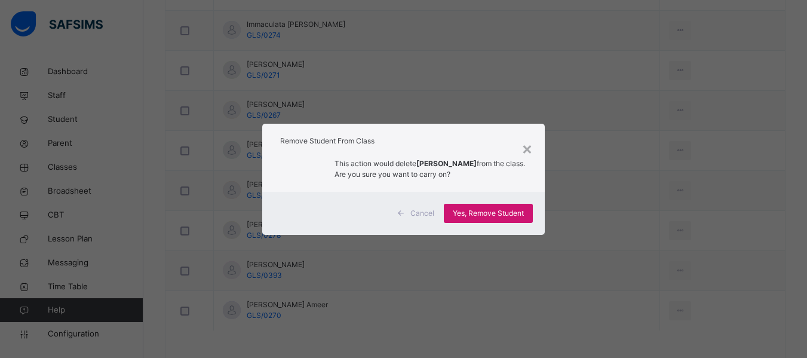
click at [511, 208] on span "Yes, Remove Student" at bounding box center [488, 213] width 71 height 11
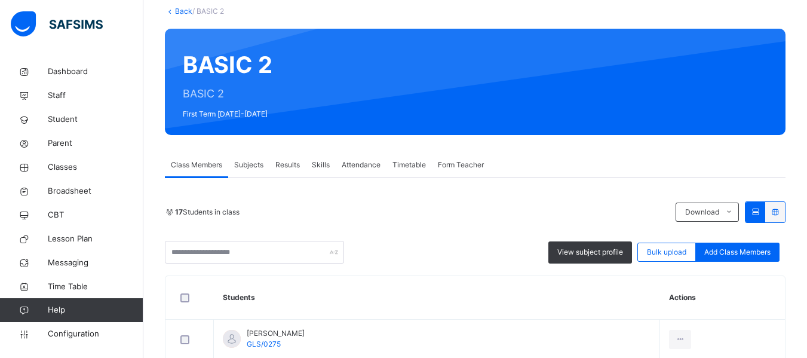
scroll to position [48, 0]
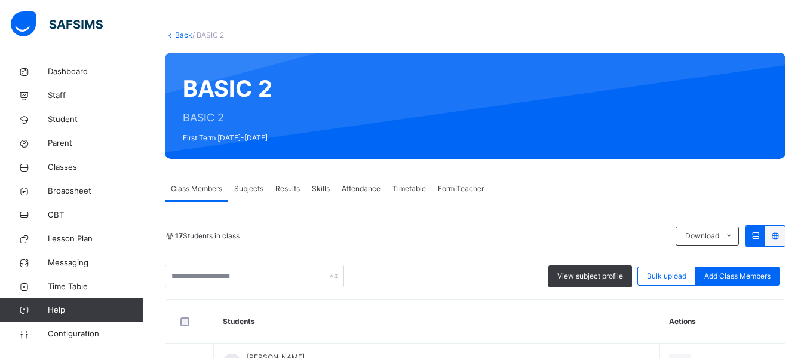
click at [185, 32] on link "Back" at bounding box center [183, 34] width 17 height 9
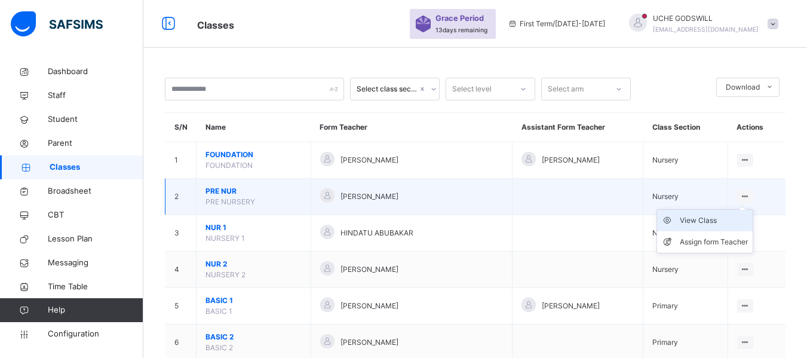
click at [720, 217] on div "View Class" at bounding box center [714, 220] width 68 height 12
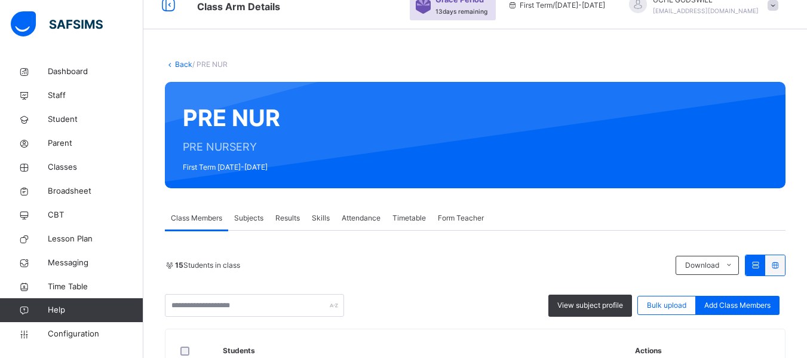
scroll to position [4, 0]
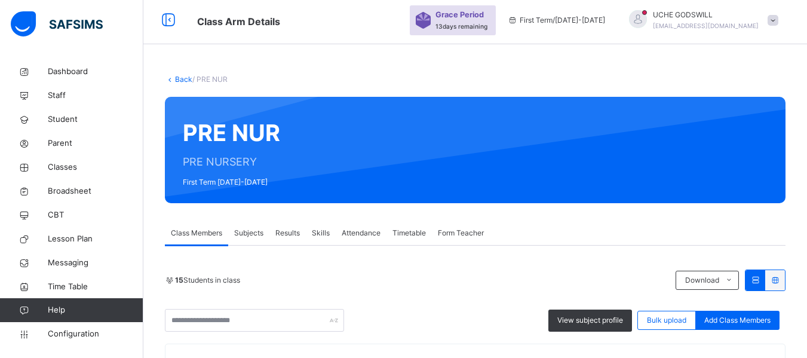
click at [171, 78] on icon at bounding box center [170, 79] width 10 height 9
click at [181, 76] on link "Back" at bounding box center [183, 79] width 17 height 9
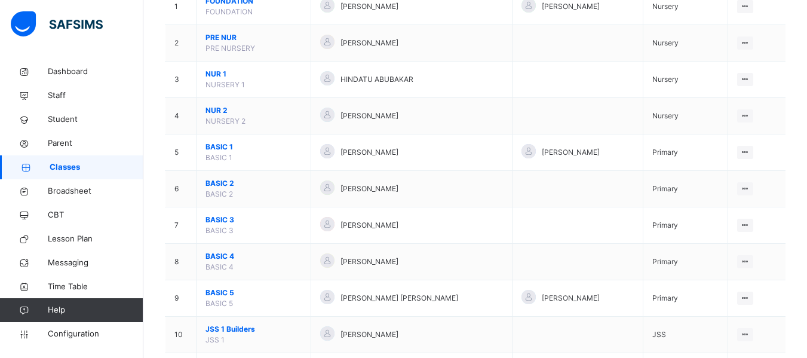
scroll to position [49, 0]
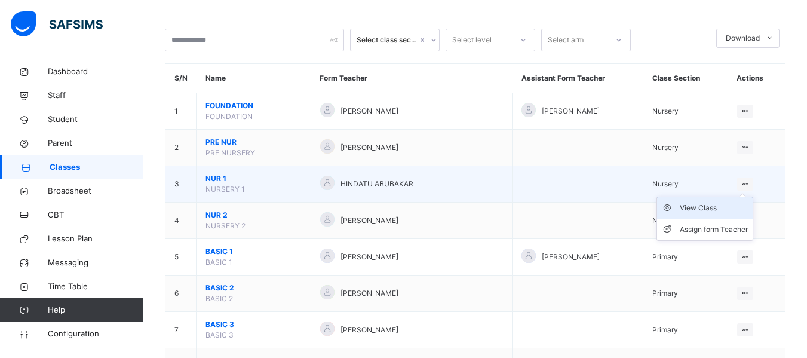
click at [714, 211] on div "View Class" at bounding box center [714, 208] width 68 height 12
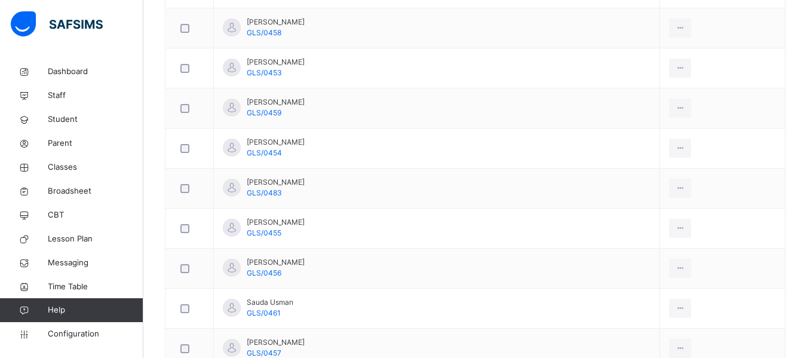
scroll to position [597, 0]
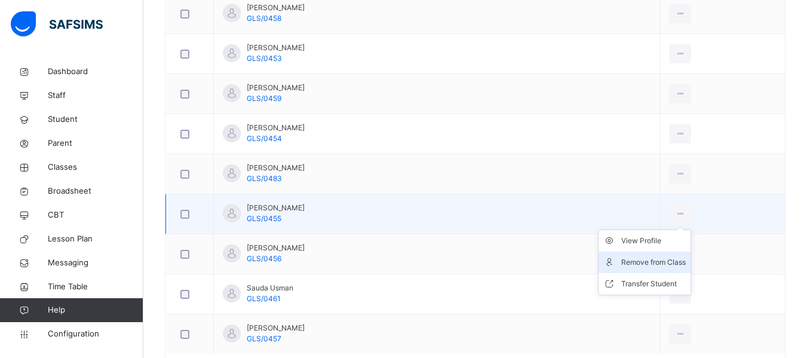
click at [627, 259] on div "Remove from Class" at bounding box center [653, 262] width 65 height 12
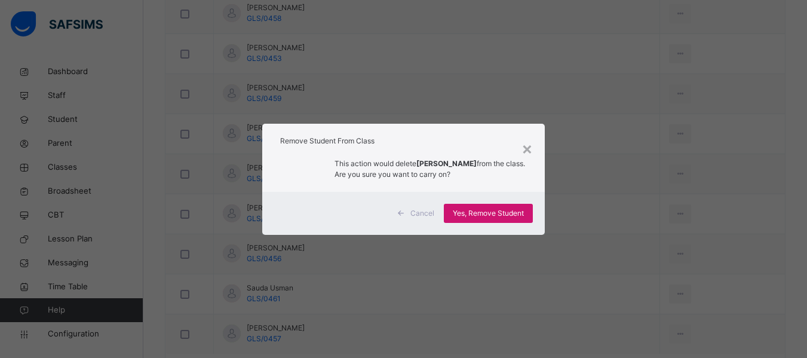
click at [506, 214] on span "Yes, Remove Student" at bounding box center [488, 213] width 71 height 11
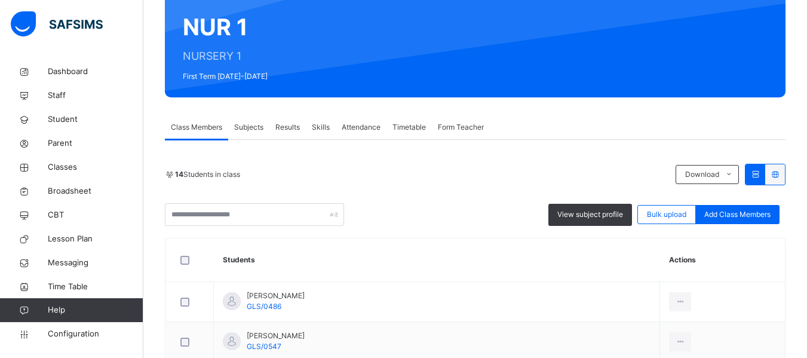
scroll to position [84, 0]
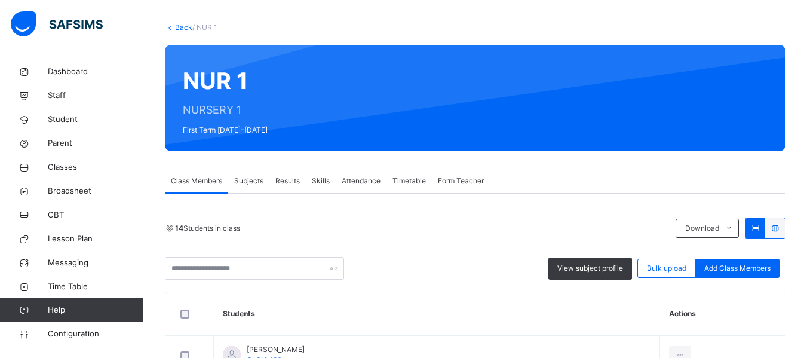
scroll to position [35, 0]
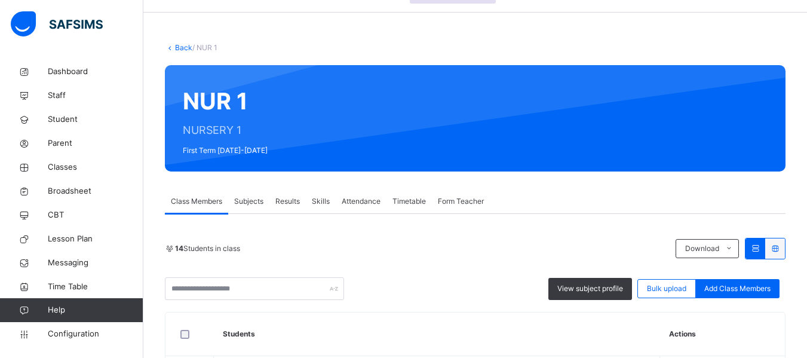
click at [180, 48] on link "Back" at bounding box center [183, 47] width 17 height 9
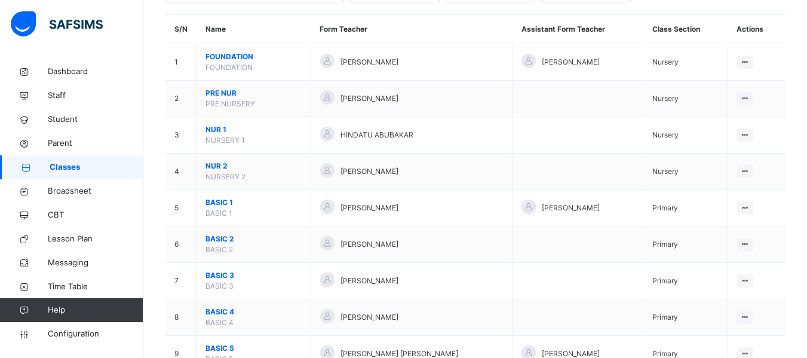
scroll to position [101, 0]
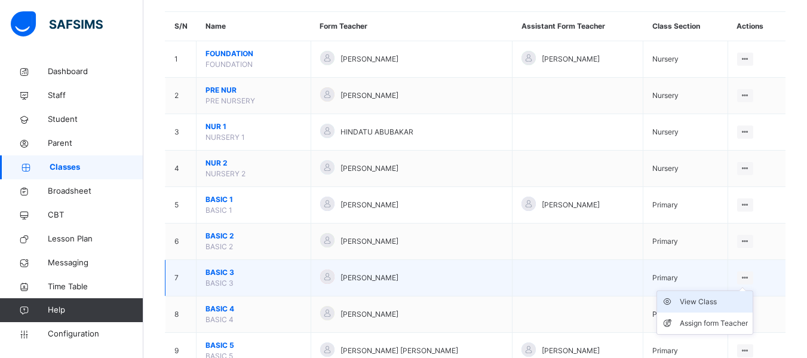
click at [717, 301] on div "View Class" at bounding box center [714, 302] width 68 height 12
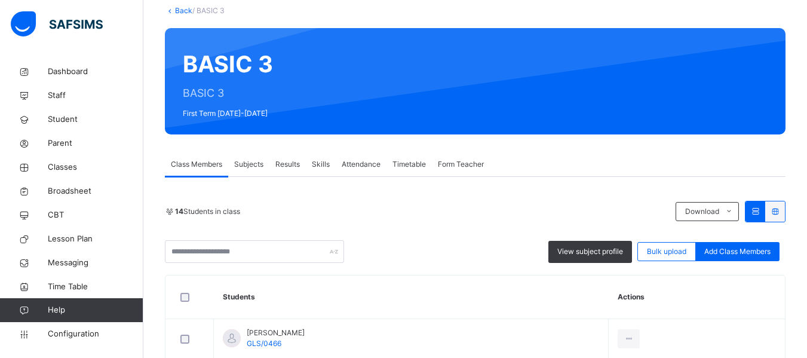
scroll to position [14, 0]
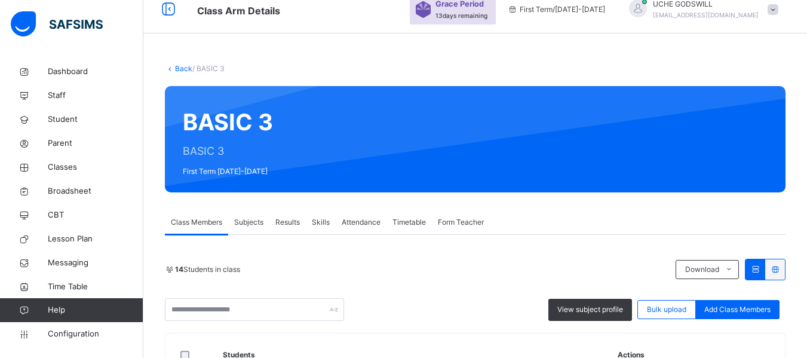
click at [182, 66] on link "Back" at bounding box center [183, 68] width 17 height 9
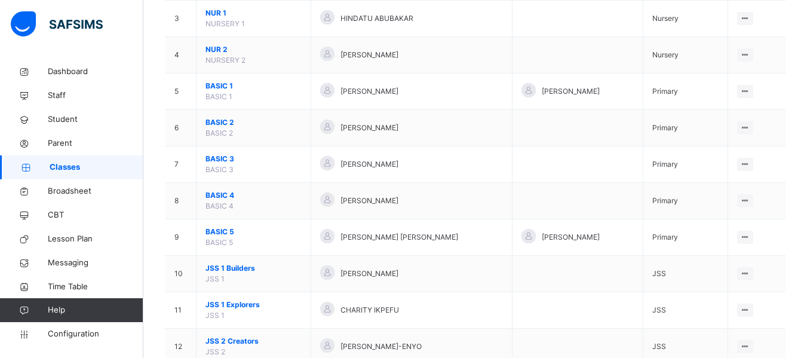
scroll to position [215, 0]
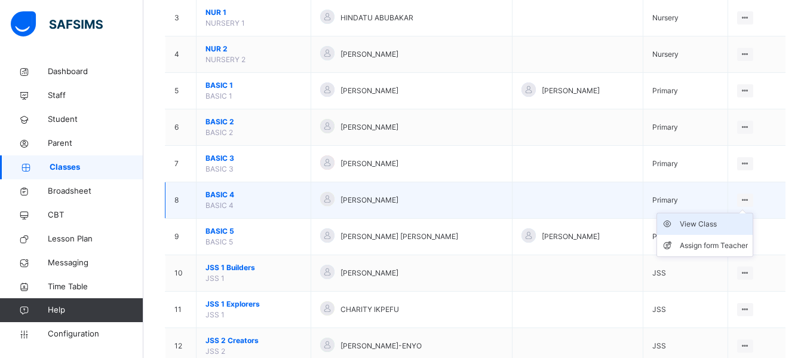
click at [714, 226] on div "View Class" at bounding box center [714, 224] width 68 height 12
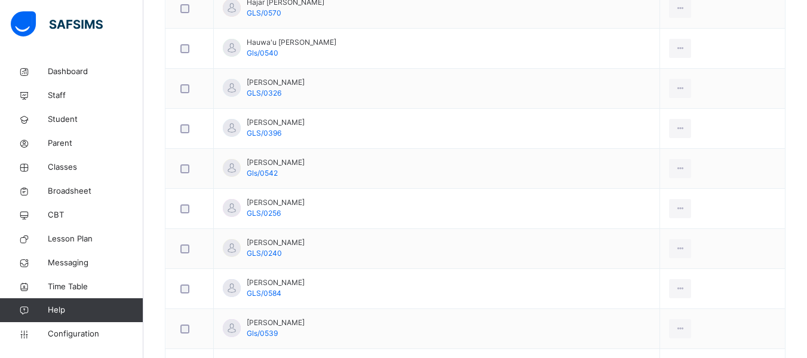
scroll to position [860, 0]
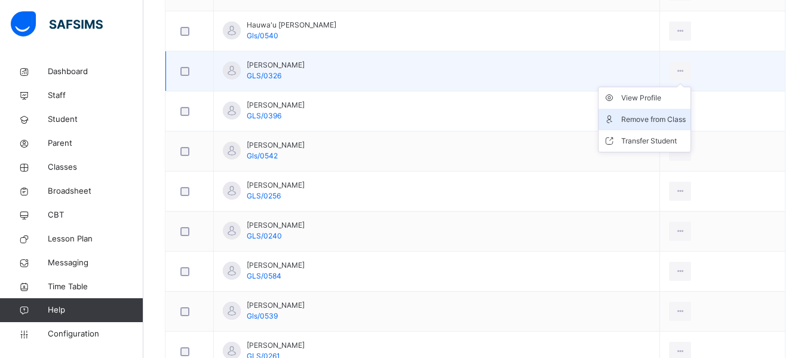
click at [638, 112] on li "Remove from Class" at bounding box center [645, 120] width 92 height 22
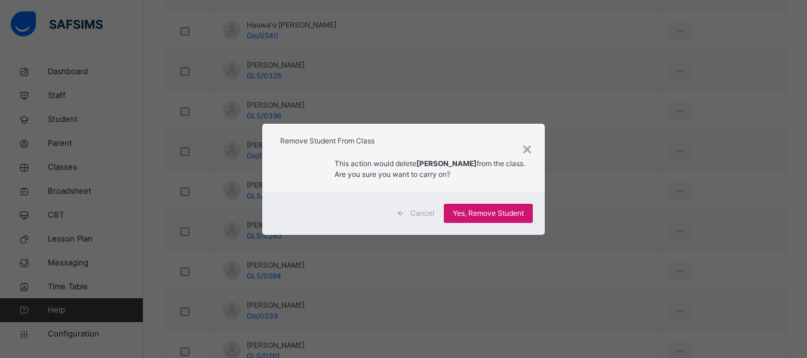
click at [500, 211] on span "Yes, Remove Student" at bounding box center [488, 213] width 71 height 11
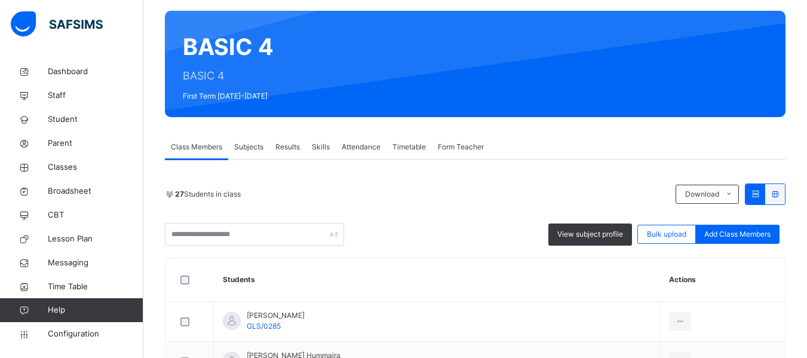
scroll to position [57, 0]
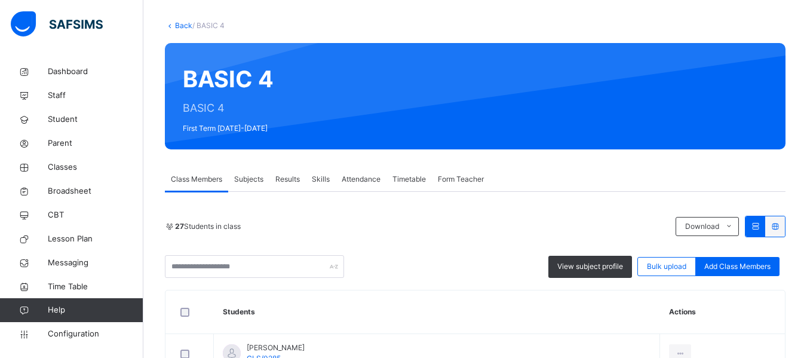
click at [175, 23] on link "Back" at bounding box center [183, 25] width 17 height 9
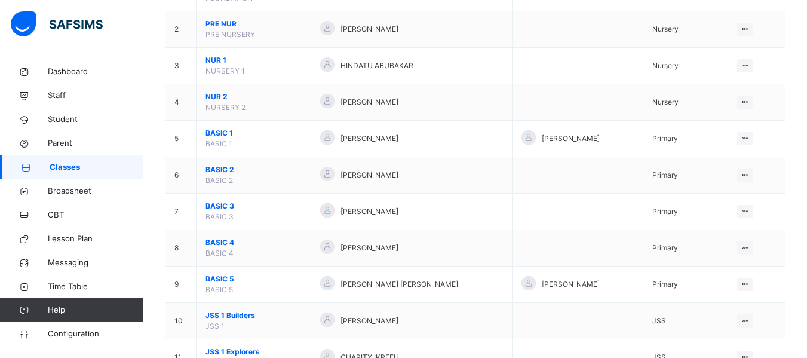
scroll to position [191, 0]
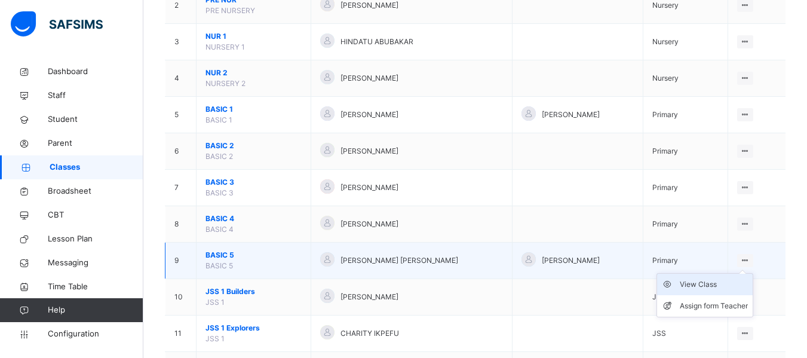
click at [719, 286] on div "View Class" at bounding box center [714, 284] width 68 height 12
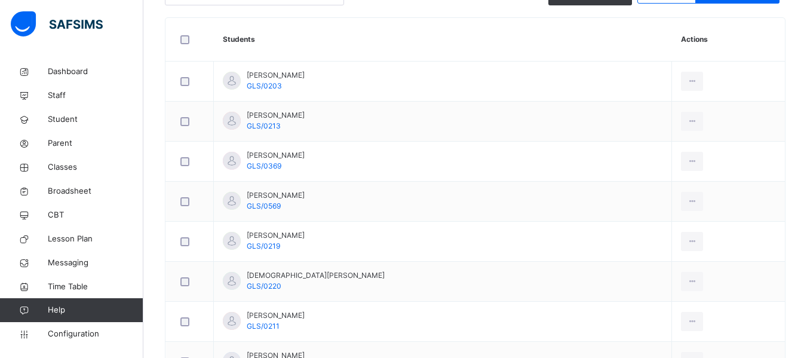
scroll to position [335, 0]
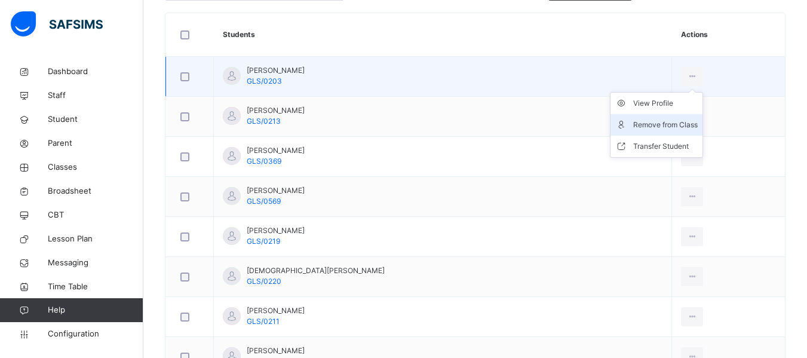
click at [645, 122] on div "Remove from Class" at bounding box center [665, 125] width 65 height 12
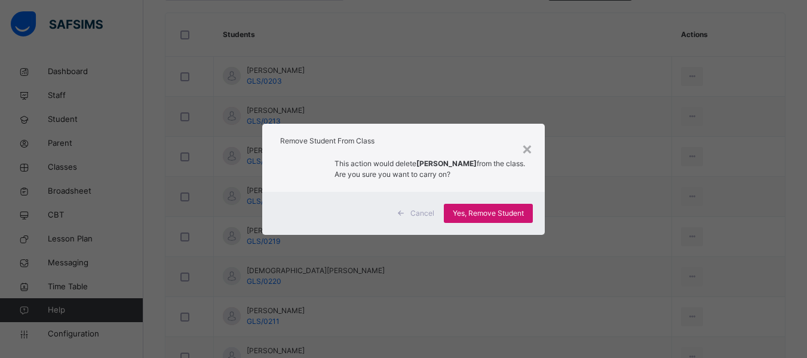
click at [504, 207] on div "Yes, Remove Student" at bounding box center [488, 213] width 89 height 19
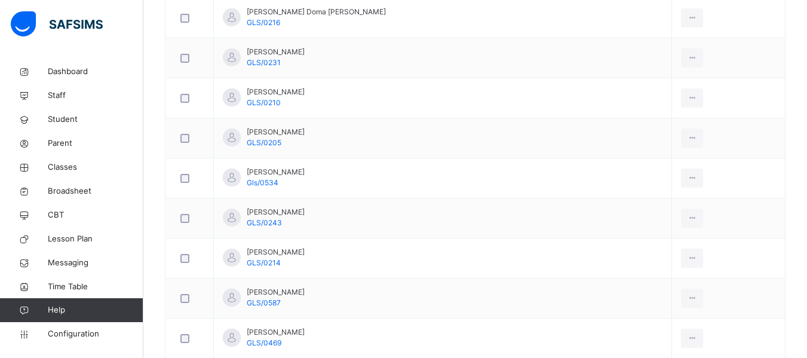
scroll to position [725, 0]
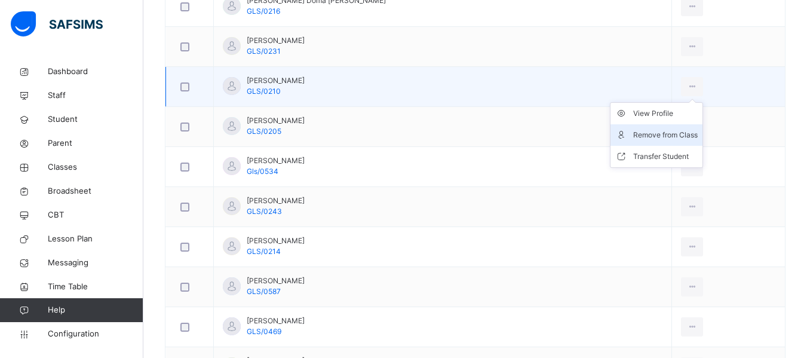
click at [655, 132] on div "Remove from Class" at bounding box center [665, 135] width 65 height 12
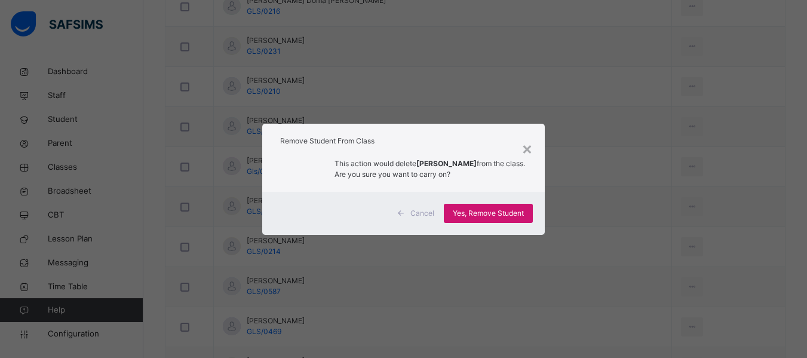
click at [495, 212] on span "Yes, Remove Student" at bounding box center [488, 213] width 71 height 11
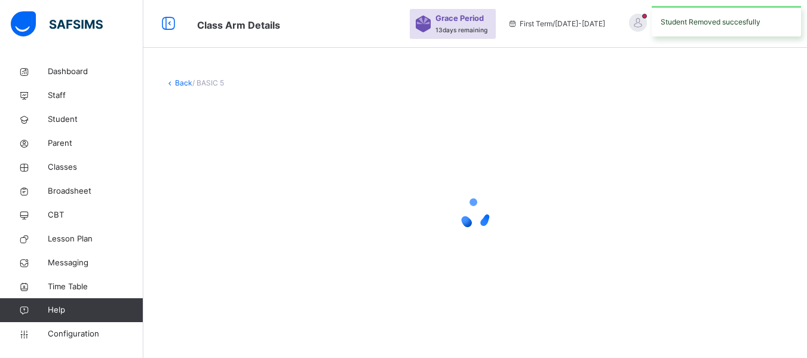
scroll to position [0, 0]
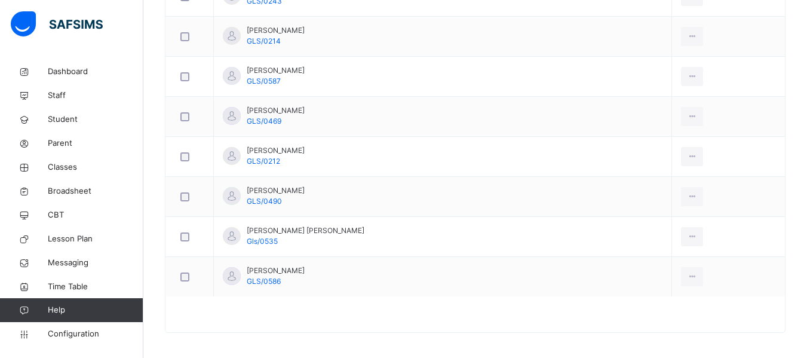
scroll to position [900, 0]
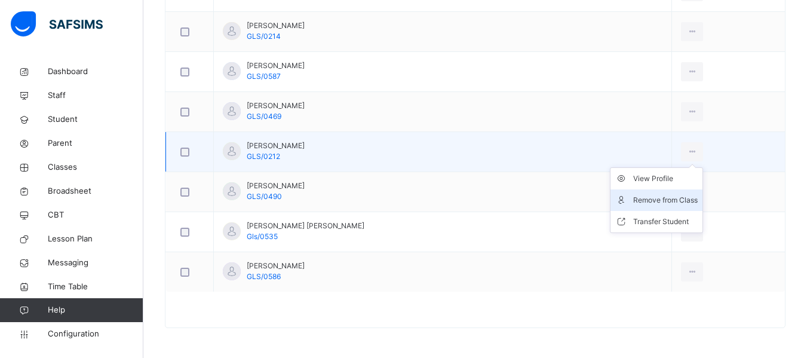
click at [652, 195] on div "Remove from Class" at bounding box center [665, 200] width 65 height 12
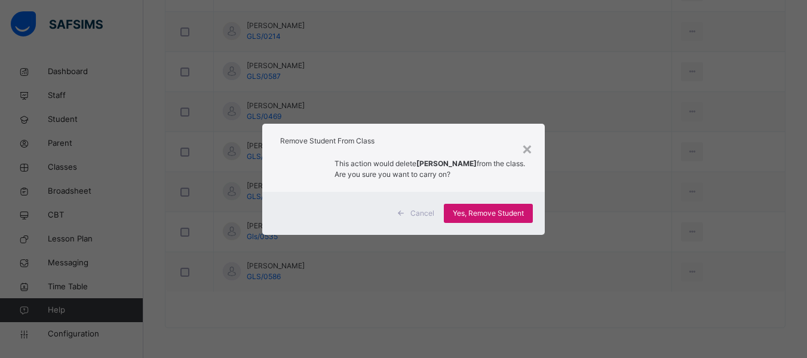
click at [510, 211] on span "Yes, Remove Student" at bounding box center [488, 213] width 71 height 11
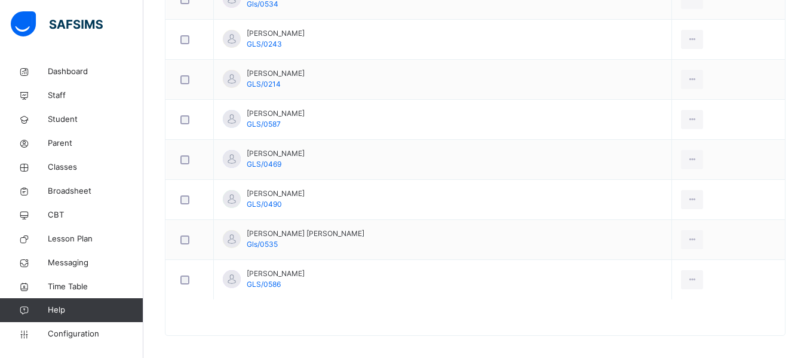
scroll to position [860, 0]
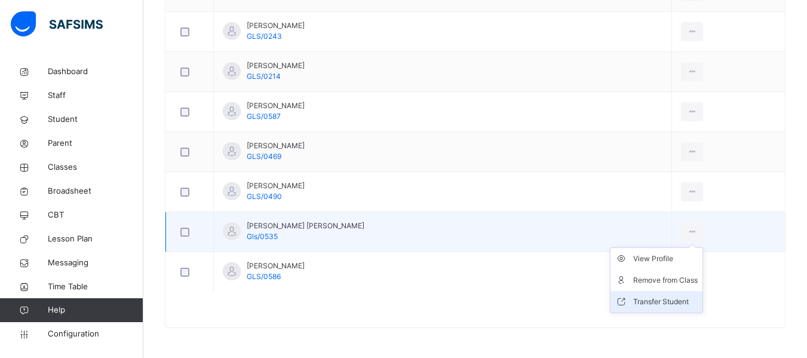
click at [658, 299] on div "Transfer Student" at bounding box center [665, 302] width 65 height 12
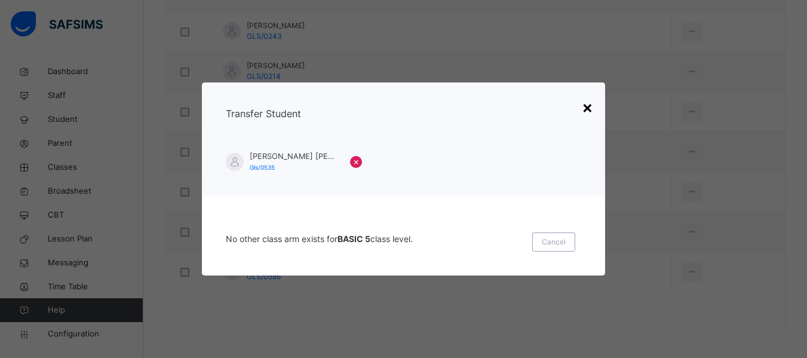
click at [593, 106] on div "×" at bounding box center [587, 106] width 11 height 25
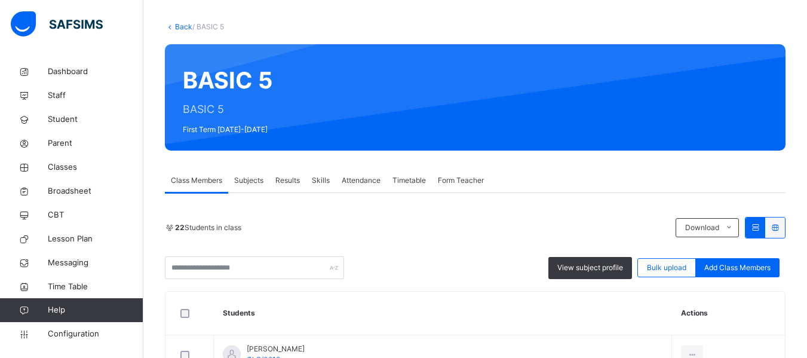
scroll to position [40, 0]
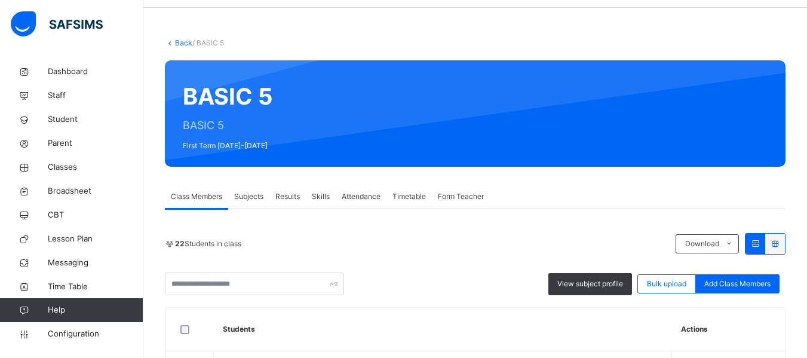
click at [176, 40] on link "Back" at bounding box center [183, 42] width 17 height 9
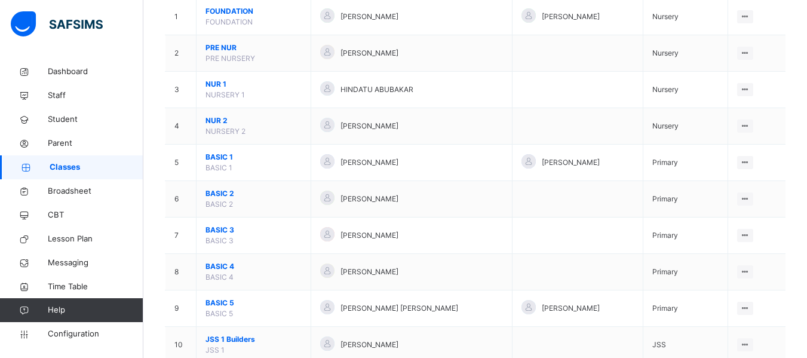
scroll to position [167, 0]
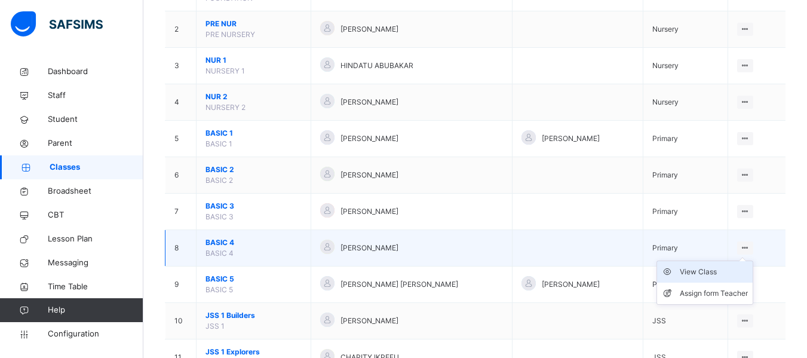
click at [724, 268] on div "View Class" at bounding box center [714, 272] width 68 height 12
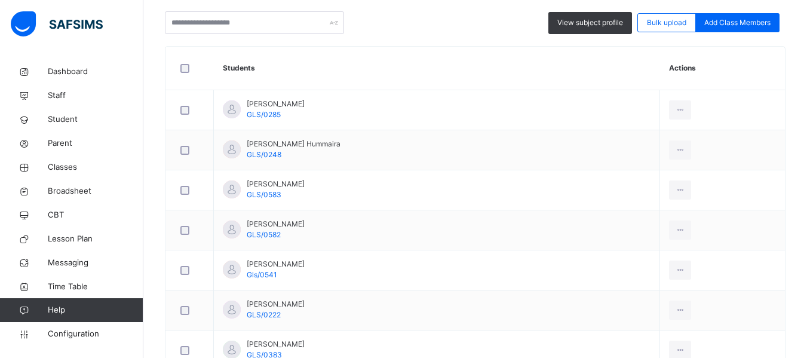
scroll to position [311, 0]
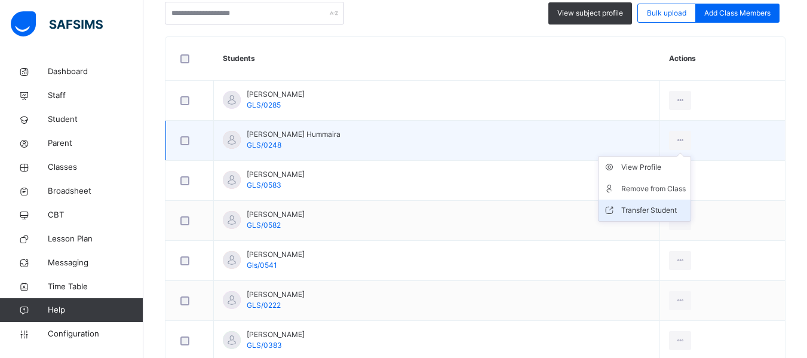
click at [637, 201] on li "Transfer Student" at bounding box center [645, 211] width 92 height 22
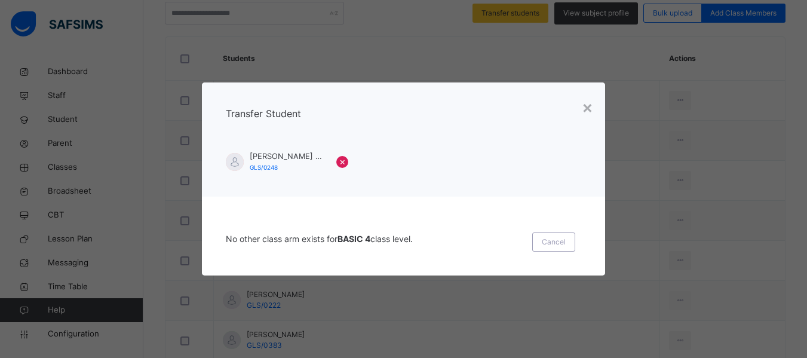
click at [378, 237] on span "No other class arm exists for BASIC 4 class level." at bounding box center [345, 241] width 239 height 19
click at [590, 109] on div "×" at bounding box center [587, 106] width 11 height 25
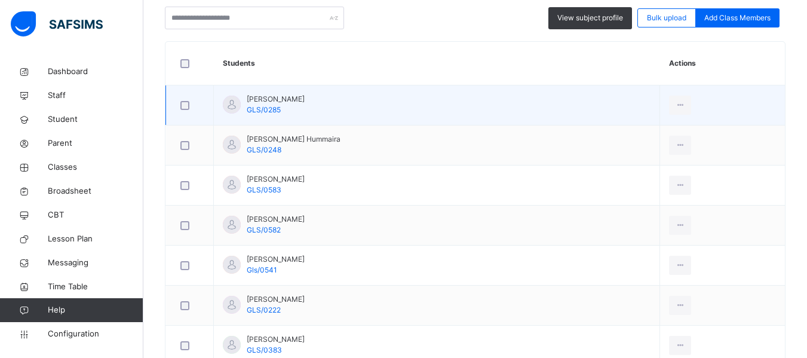
scroll to position [306, 0]
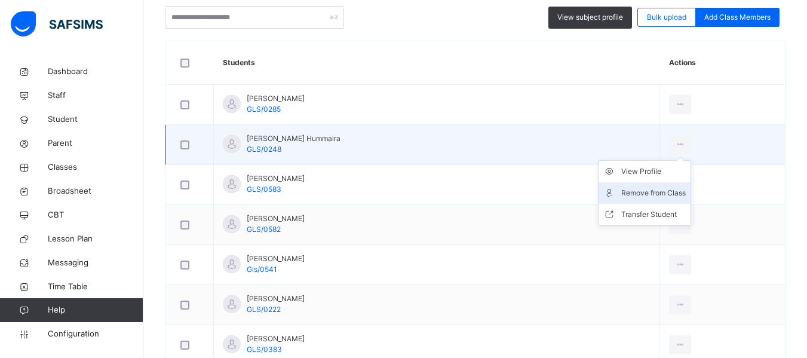
click at [641, 189] on div "Remove from Class" at bounding box center [653, 193] width 65 height 12
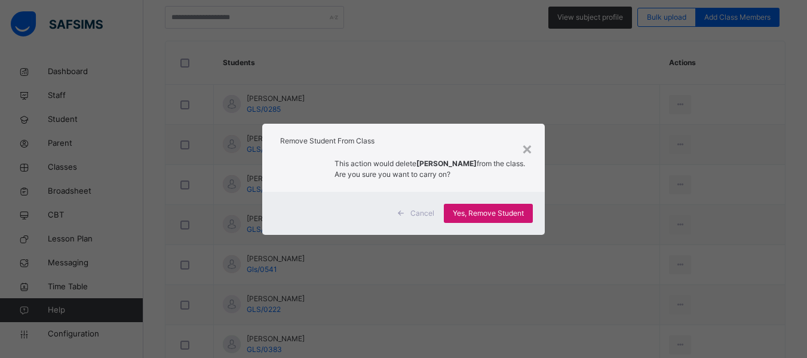
click at [504, 214] on span "Yes, Remove Student" at bounding box center [488, 213] width 71 height 11
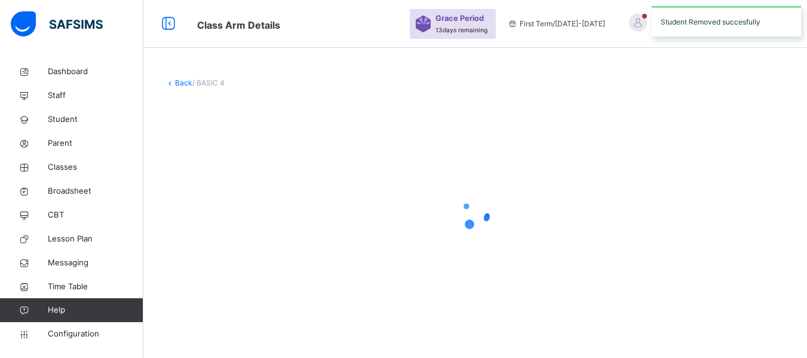
scroll to position [0, 0]
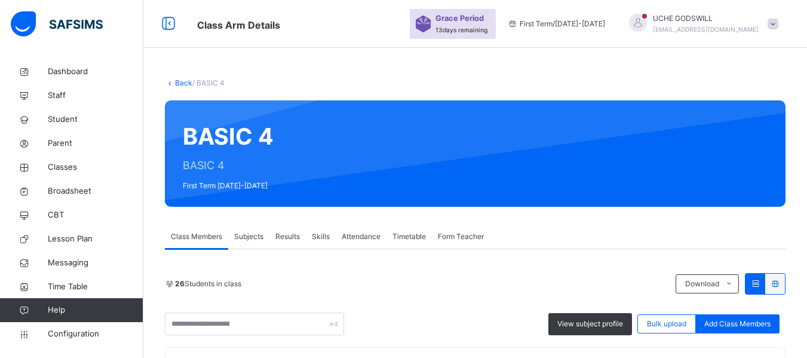
click at [182, 84] on link "Back" at bounding box center [183, 82] width 17 height 9
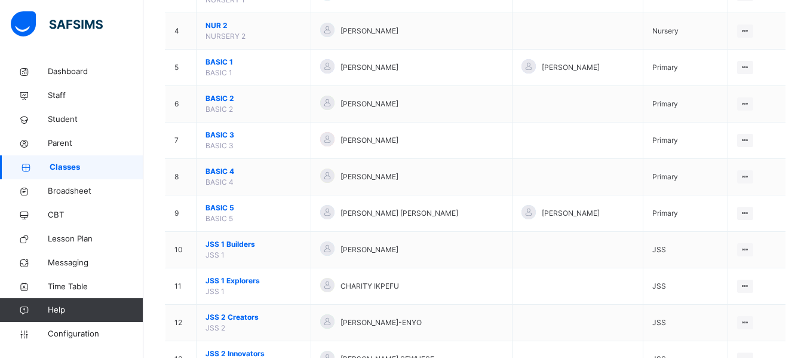
scroll to position [239, 0]
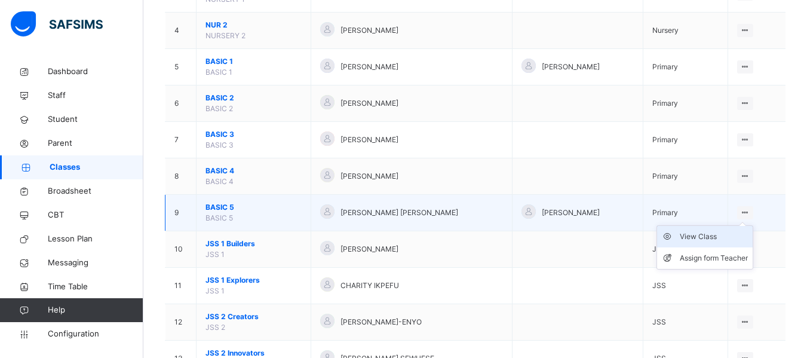
click at [729, 232] on div "View Class" at bounding box center [714, 237] width 68 height 12
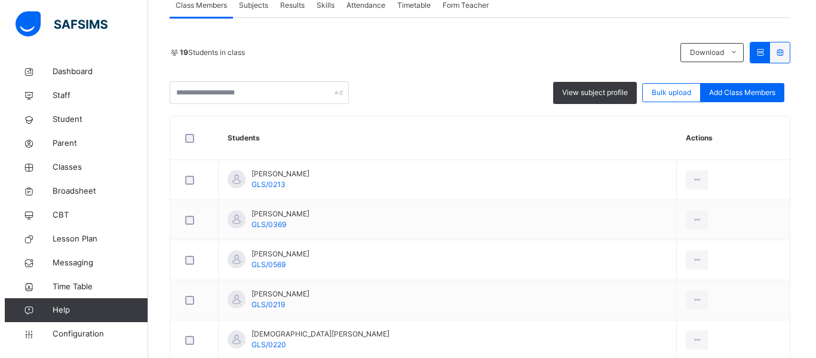
scroll to position [287, 0]
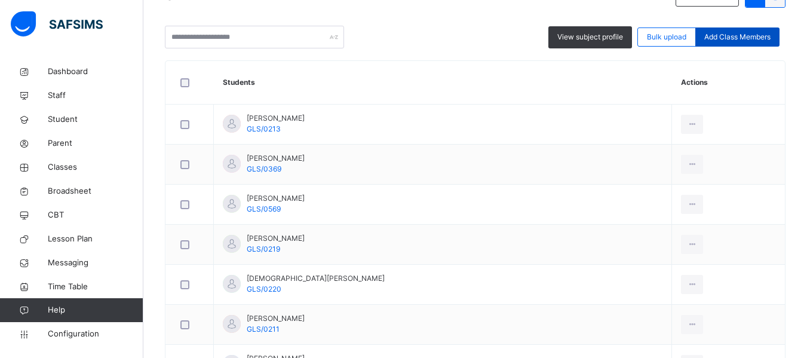
click at [731, 37] on span "Add Class Members" at bounding box center [737, 37] width 66 height 11
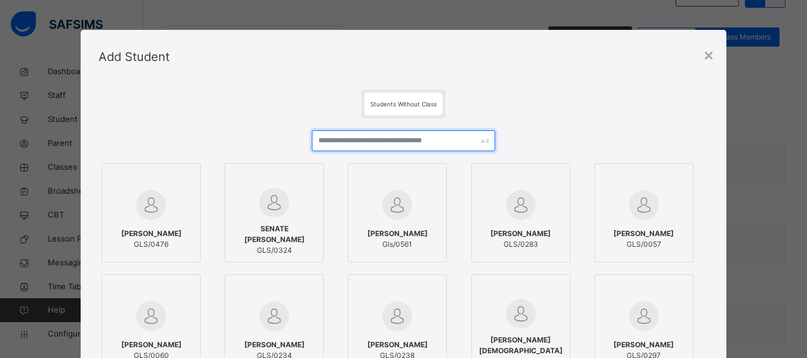
click at [381, 143] on input "text" at bounding box center [403, 140] width 183 height 21
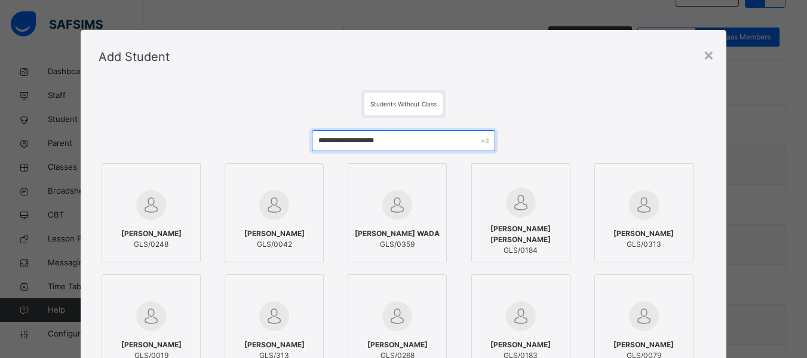
type input "**********"
click at [166, 211] on div at bounding box center [151, 205] width 86 height 35
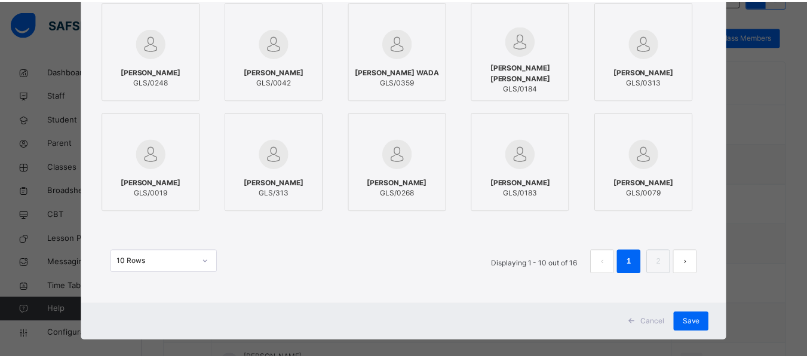
scroll to position [175, 0]
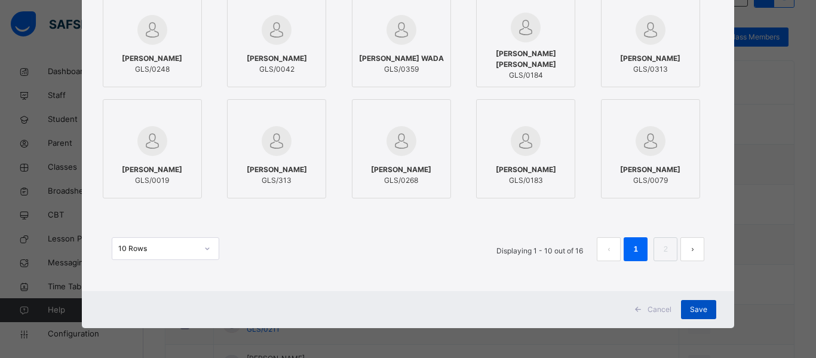
click at [696, 305] on span "Save" at bounding box center [698, 309] width 17 height 11
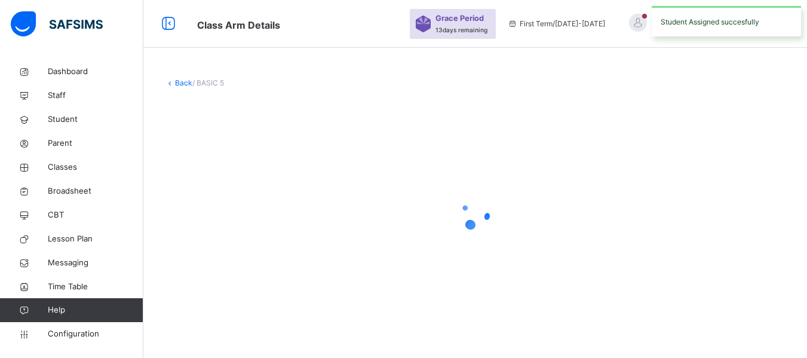
scroll to position [0, 0]
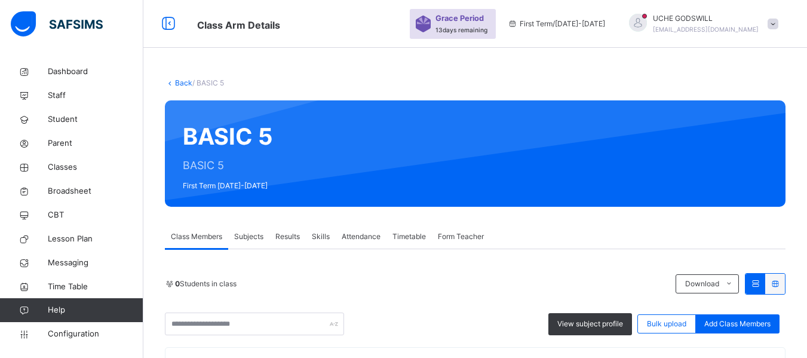
click at [176, 82] on link "Back" at bounding box center [183, 82] width 17 height 9
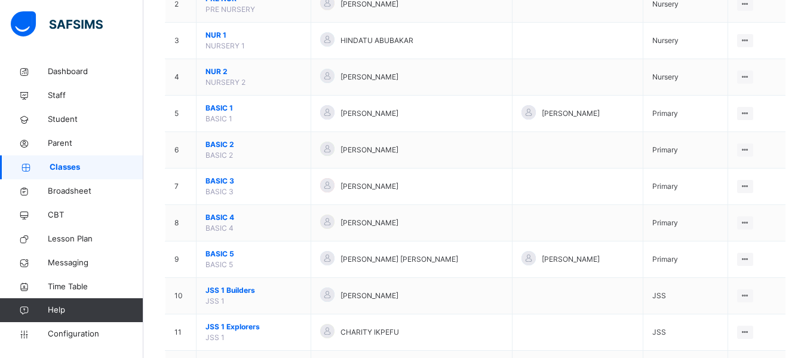
scroll to position [202, 0]
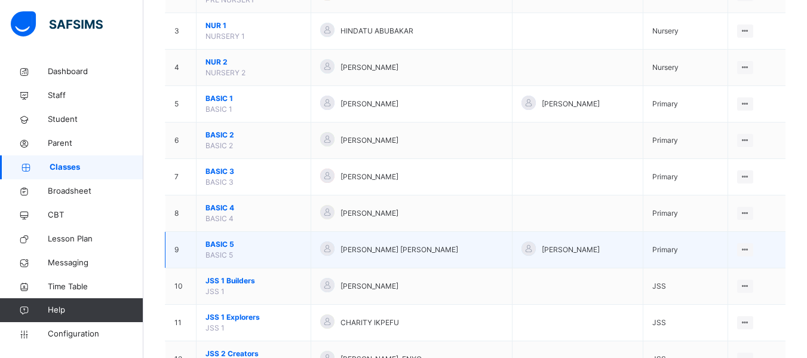
click at [785, 239] on td "View Class Assign form Teacher" at bounding box center [757, 250] width 58 height 36
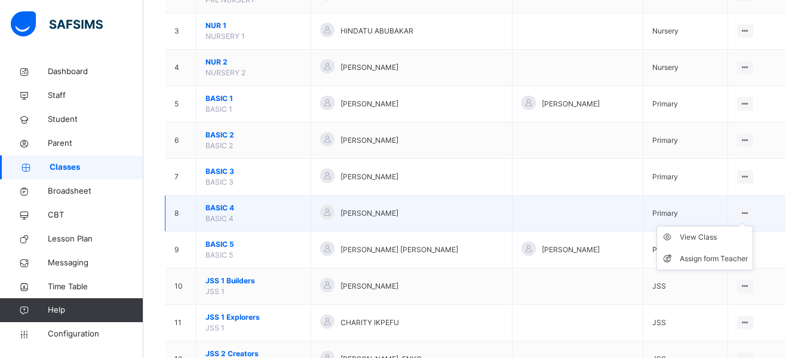
click at [751, 226] on ul "View Class Assign form Teacher" at bounding box center [704, 248] width 97 height 44
click at [709, 233] on div "View Class" at bounding box center [714, 237] width 68 height 12
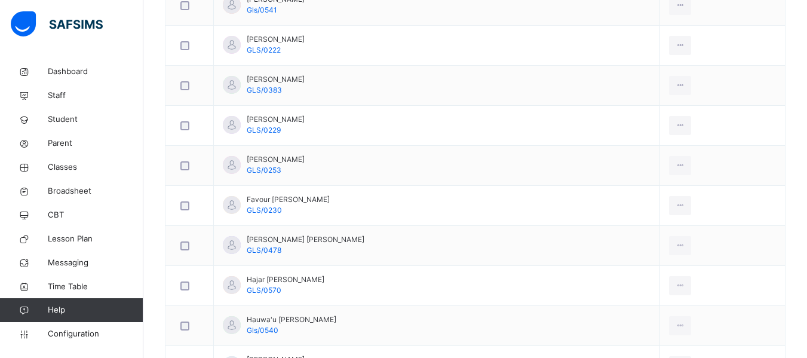
scroll to position [550, 0]
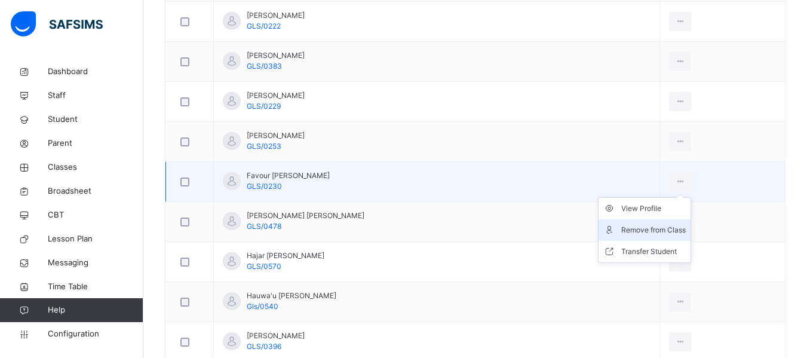
click at [639, 227] on div "Remove from Class" at bounding box center [653, 230] width 65 height 12
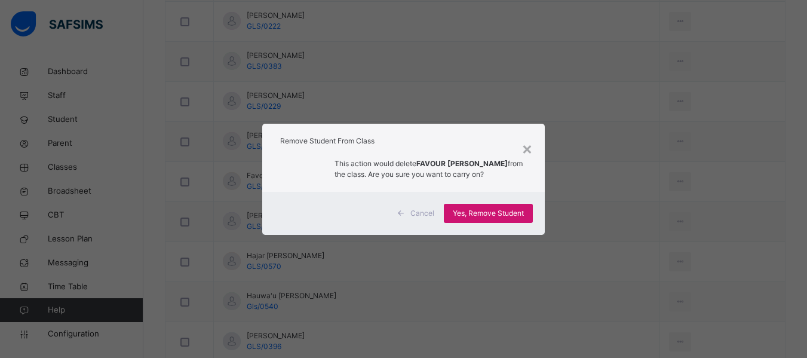
click at [498, 213] on span "Yes, Remove Student" at bounding box center [488, 213] width 71 height 11
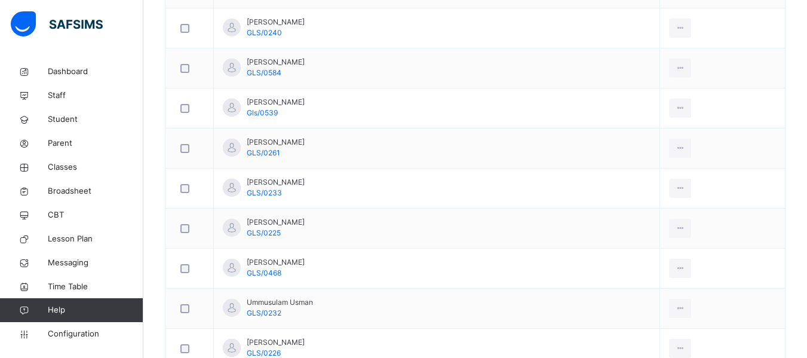
scroll to position [948, 0]
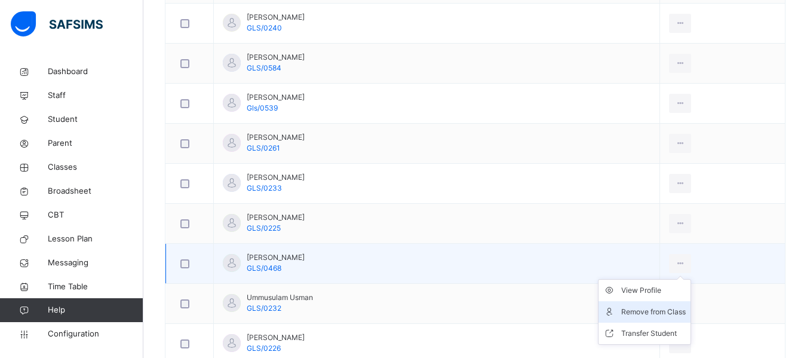
click at [648, 306] on div "Remove from Class" at bounding box center [653, 312] width 65 height 12
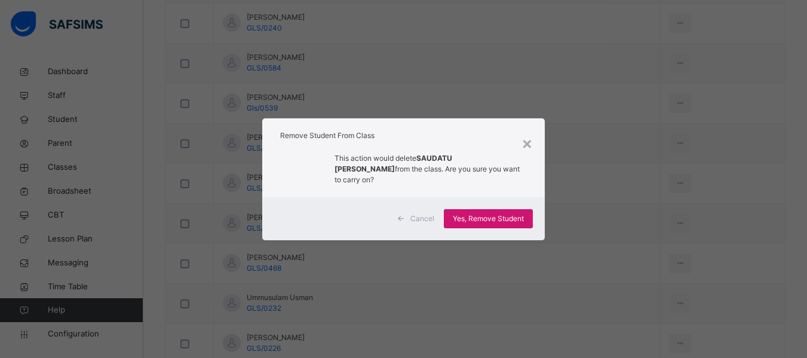
click at [510, 213] on span "Yes, Remove Student" at bounding box center [488, 218] width 71 height 11
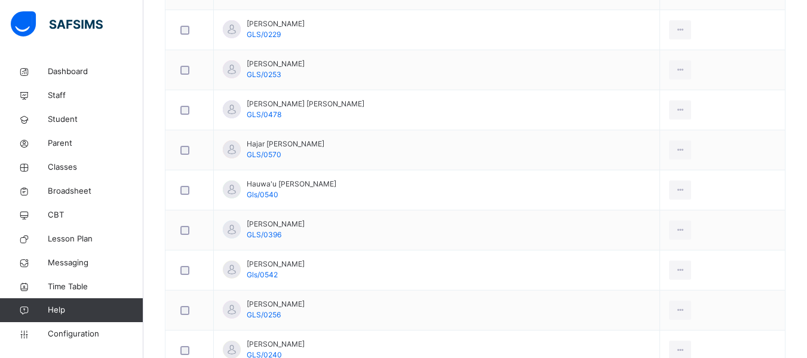
scroll to position [625, 0]
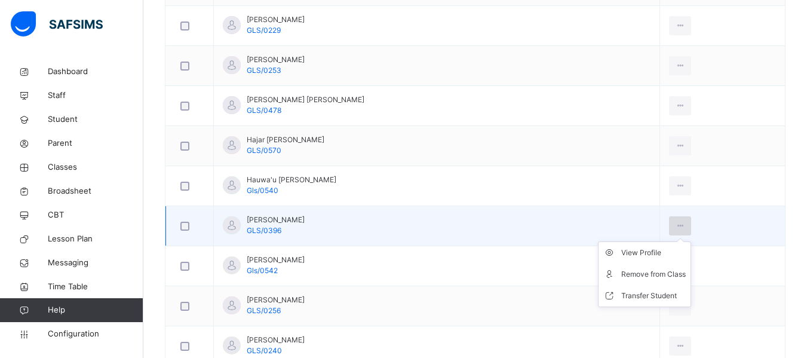
click at [675, 228] on icon at bounding box center [680, 225] width 10 height 11
click at [655, 275] on div "Remove from Class" at bounding box center [653, 274] width 65 height 12
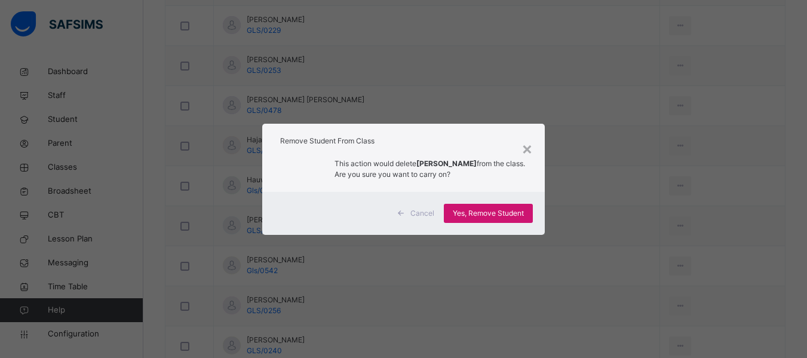
click at [518, 216] on span "Yes, Remove Student" at bounding box center [488, 213] width 71 height 11
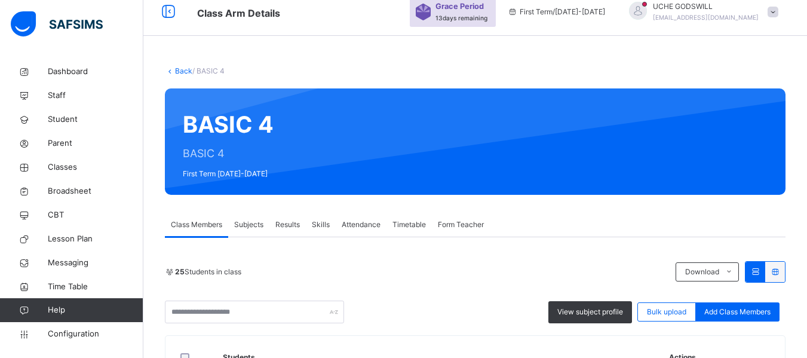
scroll to position [0, 0]
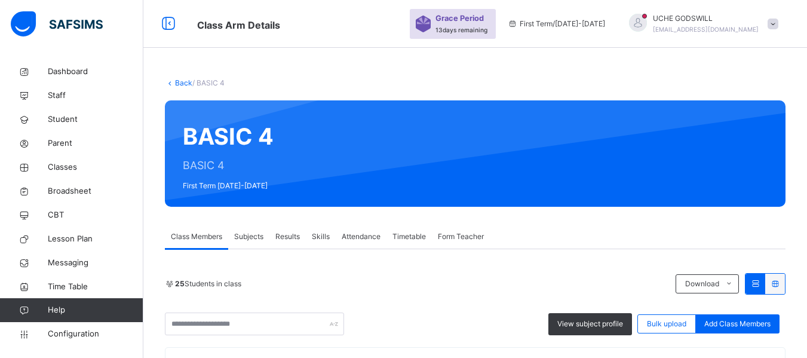
click at [176, 85] on link "Back" at bounding box center [183, 82] width 17 height 9
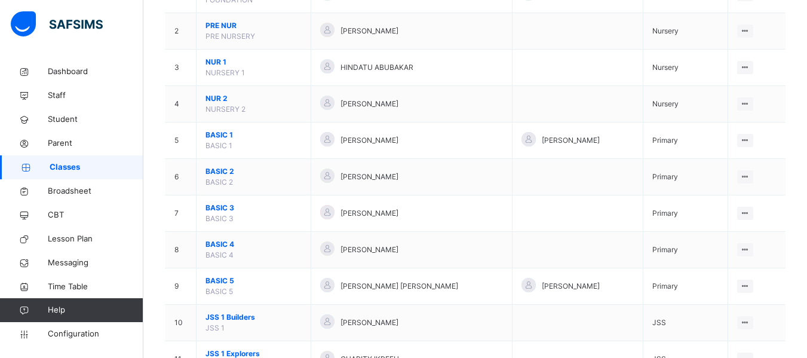
scroll to position [168, 0]
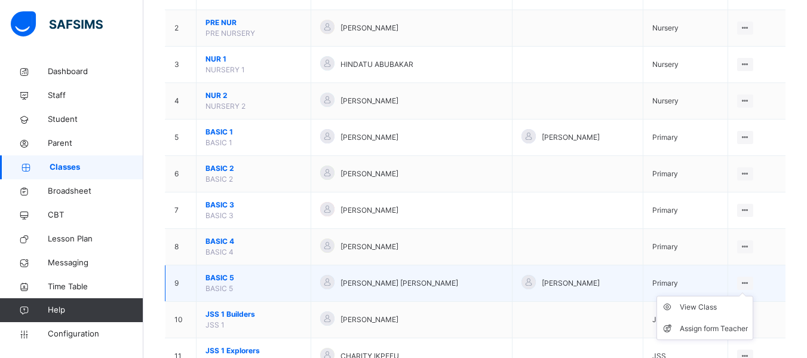
click at [750, 284] on icon at bounding box center [745, 282] width 10 height 9
click at [715, 308] on div "View Class" at bounding box center [714, 307] width 68 height 12
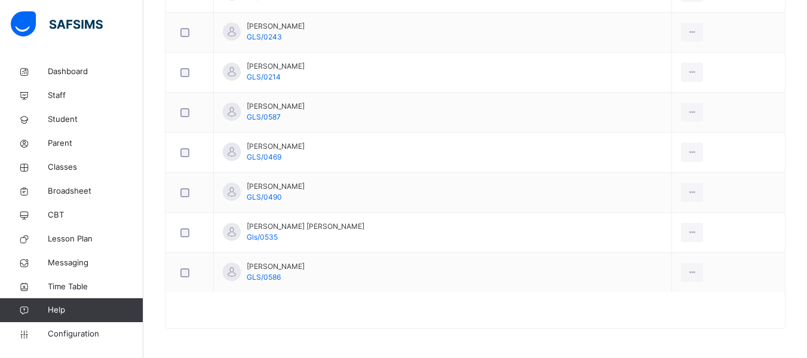
scroll to position [900, 0]
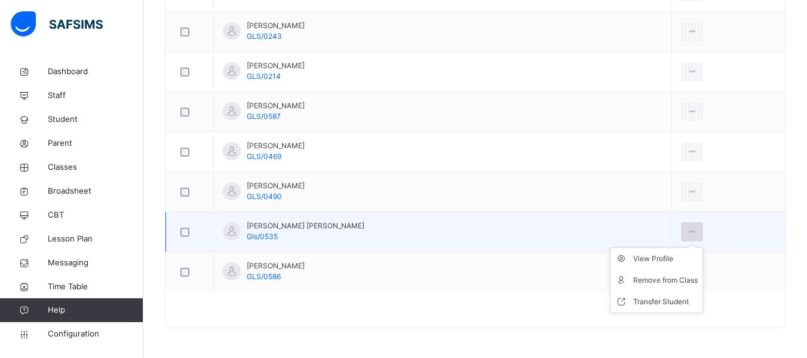
click at [687, 228] on icon at bounding box center [692, 231] width 10 height 11
click at [667, 281] on div "Remove from Class" at bounding box center [665, 280] width 65 height 12
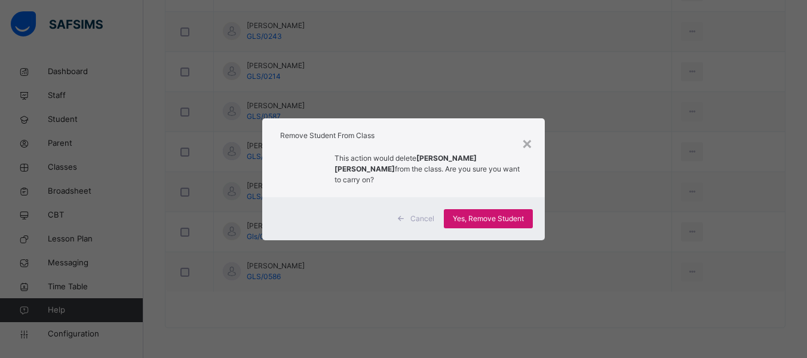
click at [517, 217] on span "Yes, Remove Student" at bounding box center [488, 218] width 71 height 11
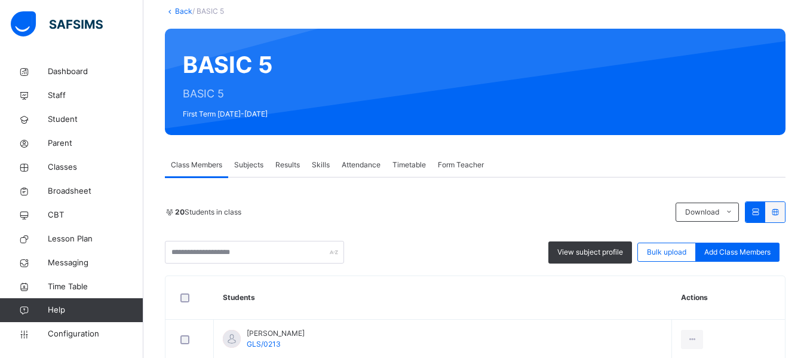
scroll to position [76, 0]
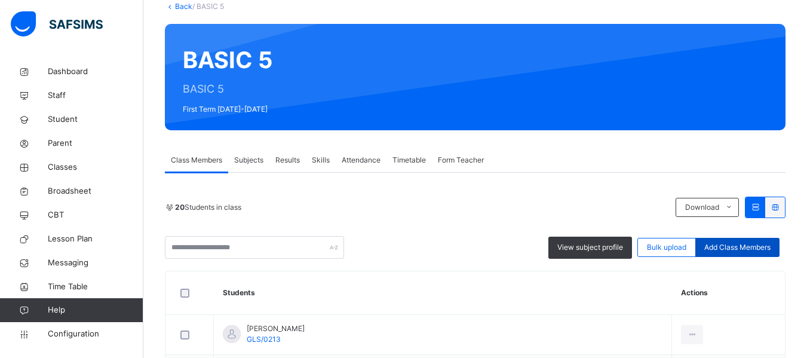
click at [758, 251] on span "Add Class Members" at bounding box center [737, 247] width 66 height 11
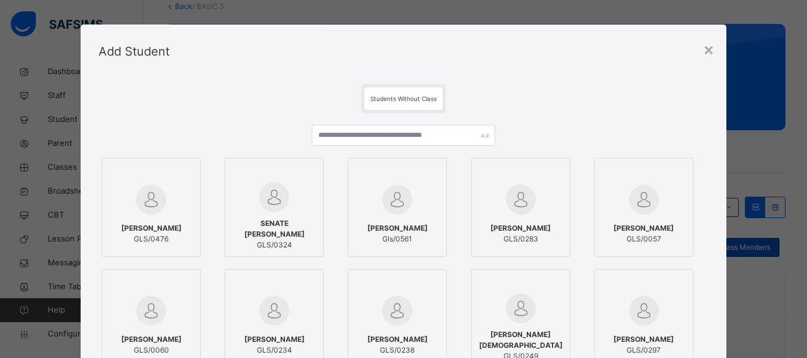
scroll to position [4, 0]
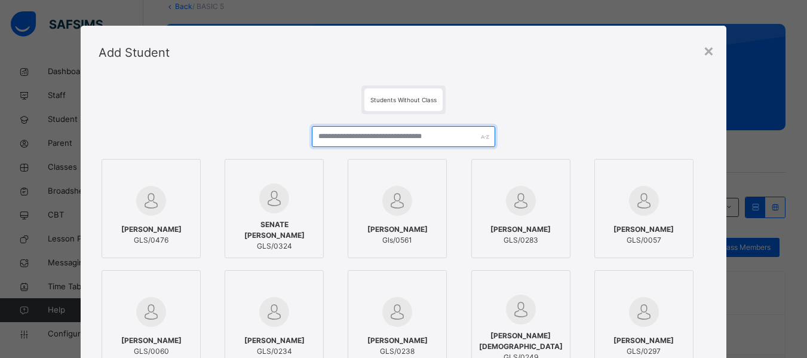
click at [440, 136] on input "text" at bounding box center [403, 136] width 183 height 21
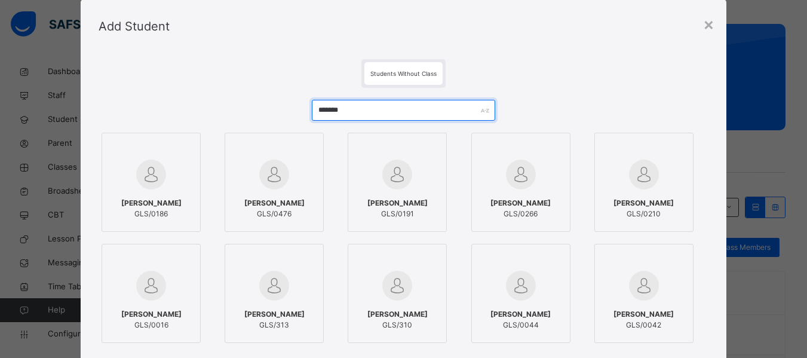
scroll to position [29, 0]
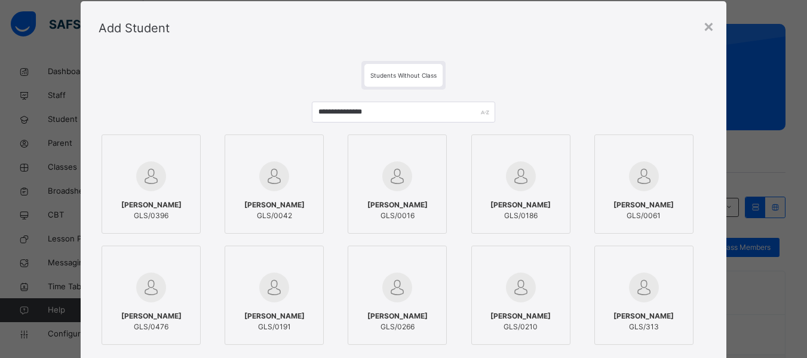
click at [157, 211] on span "GLS/0396" at bounding box center [151, 215] width 60 height 11
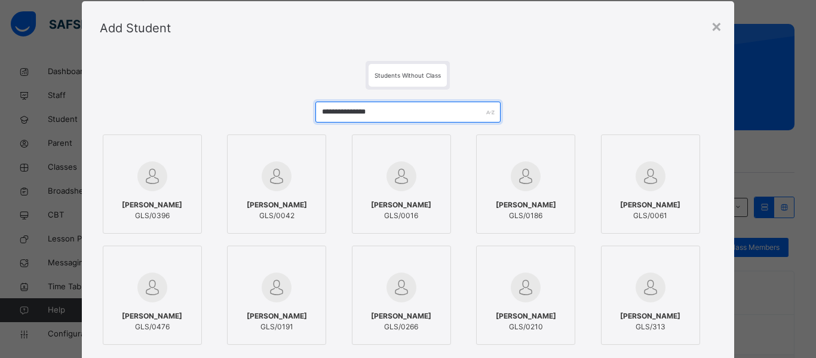
click at [460, 108] on input "**********" at bounding box center [407, 112] width 185 height 21
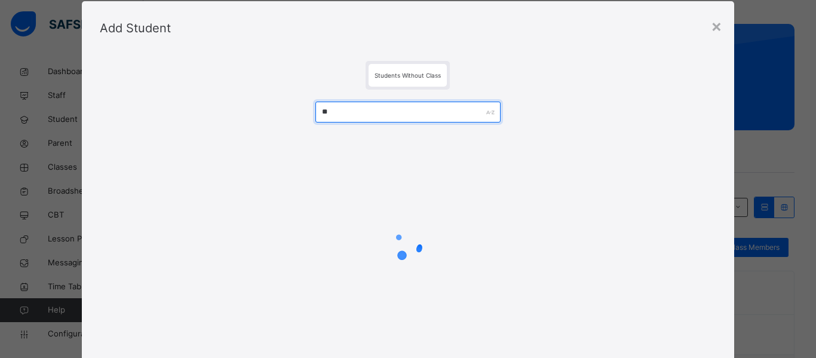
type input "*"
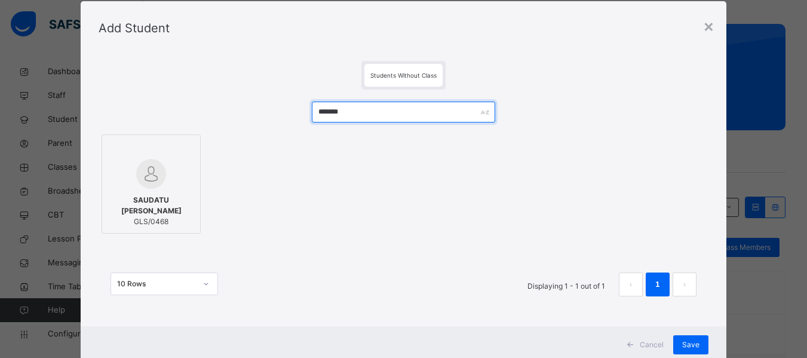
type input "*******"
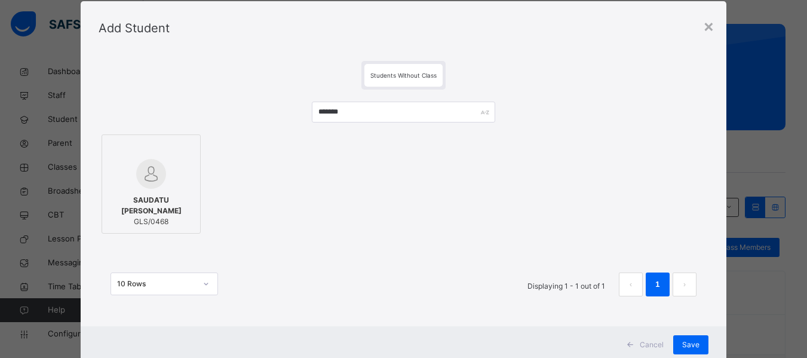
click at [169, 196] on span "SAUDATU [PERSON_NAME]" at bounding box center [151, 206] width 86 height 22
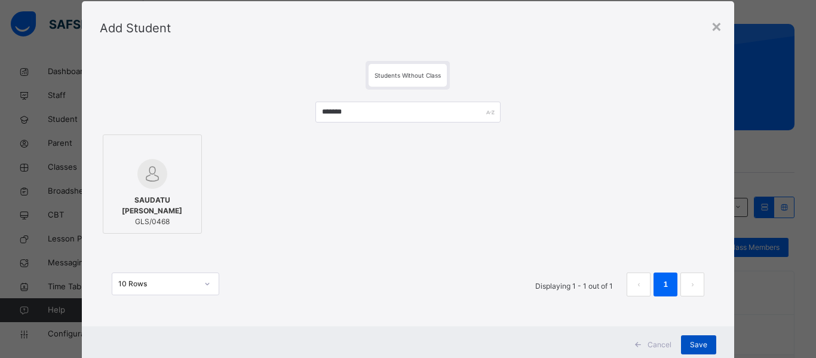
click at [699, 345] on span "Save" at bounding box center [698, 344] width 17 height 11
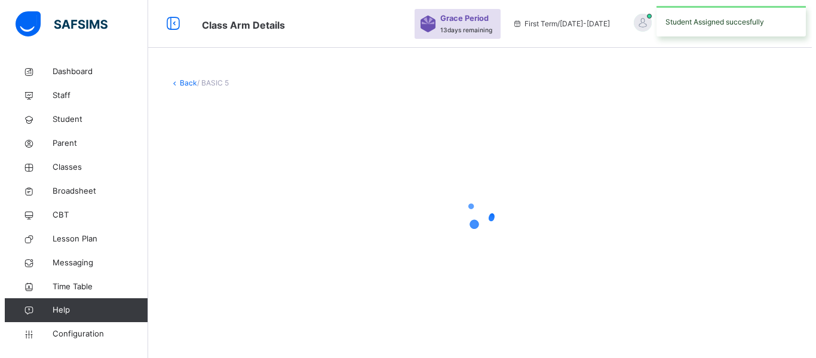
scroll to position [0, 0]
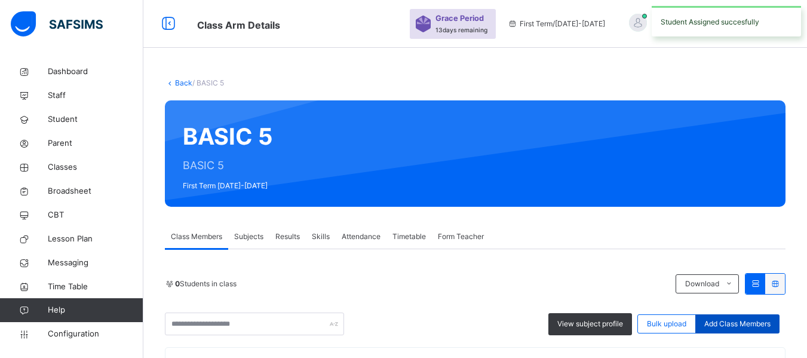
click at [753, 324] on span "Add Class Members" at bounding box center [737, 323] width 66 height 11
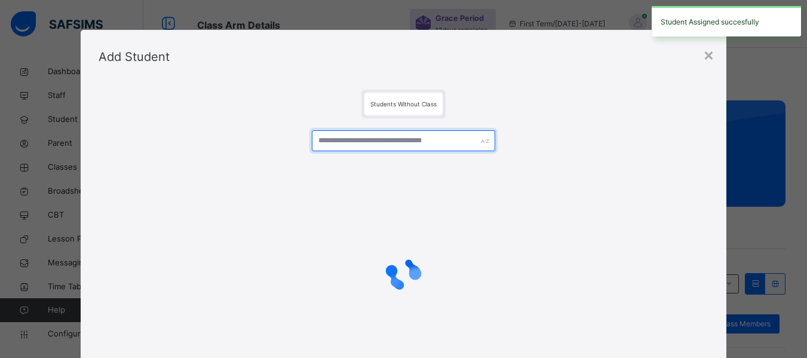
click at [453, 139] on input "text" at bounding box center [403, 140] width 183 height 21
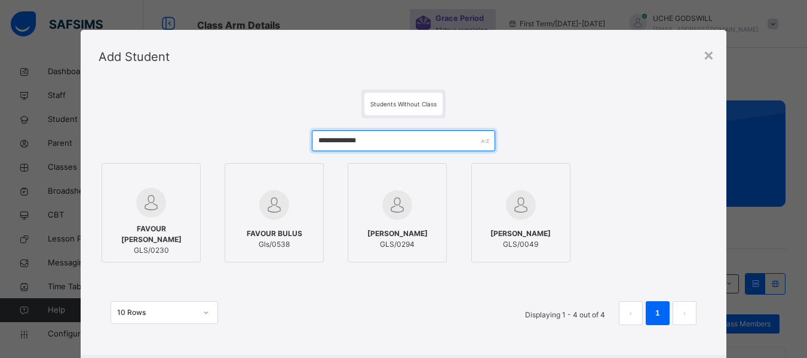
type input "**********"
click at [173, 233] on span "FAVOUR [PERSON_NAME]" at bounding box center [151, 234] width 86 height 22
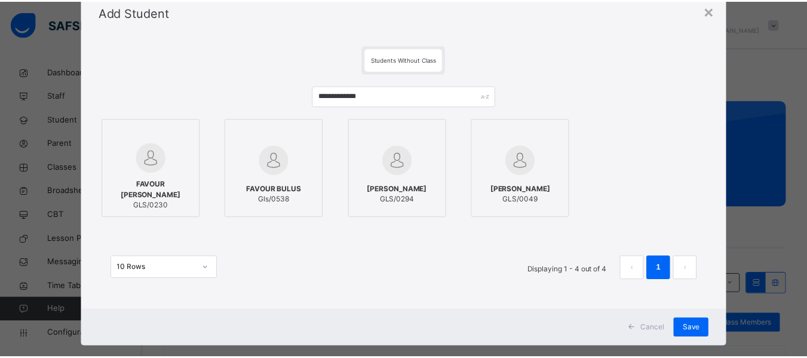
scroll to position [48, 0]
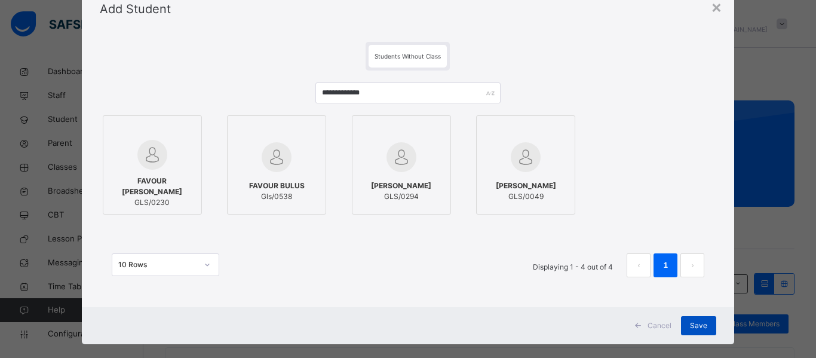
click at [696, 320] on div "Save" at bounding box center [698, 325] width 35 height 19
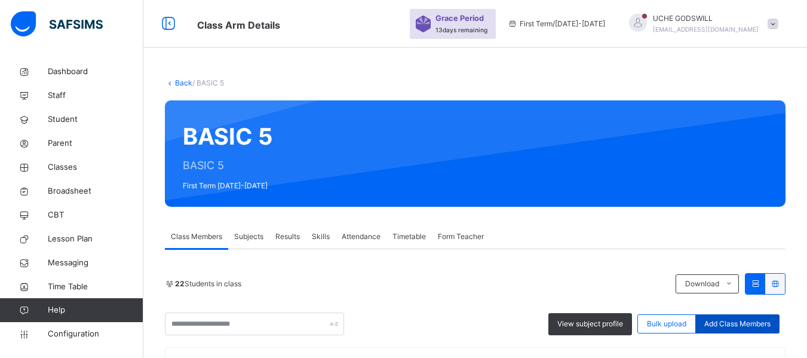
click at [756, 315] on div "Add Class Members" at bounding box center [737, 323] width 84 height 19
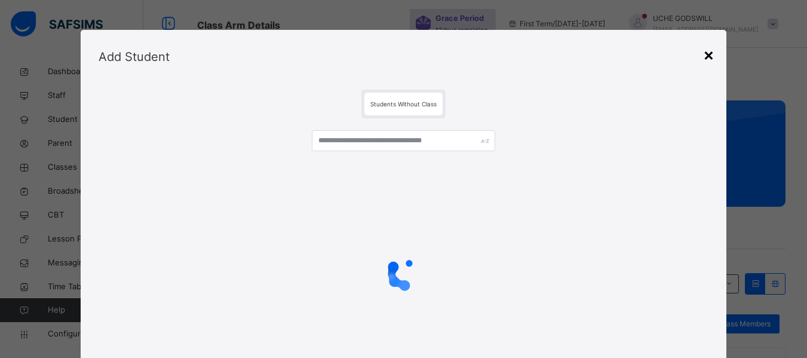
click at [705, 60] on div "×" at bounding box center [708, 54] width 11 height 25
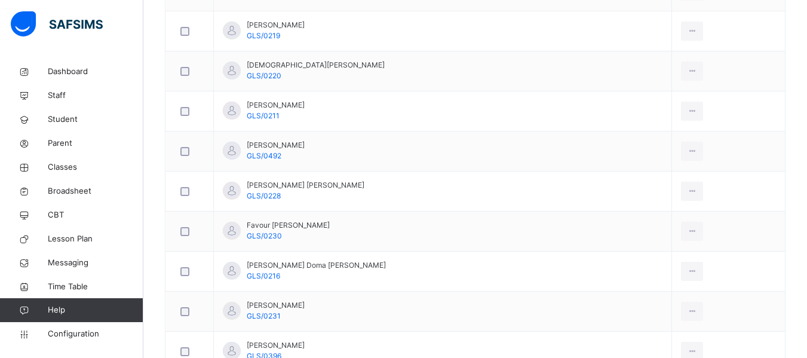
scroll to position [515, 0]
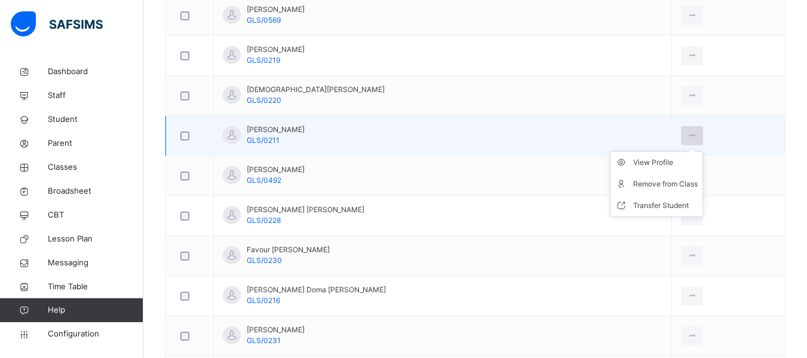
click at [687, 130] on icon at bounding box center [692, 135] width 10 height 11
click at [660, 184] on div "Remove from Class" at bounding box center [665, 184] width 65 height 12
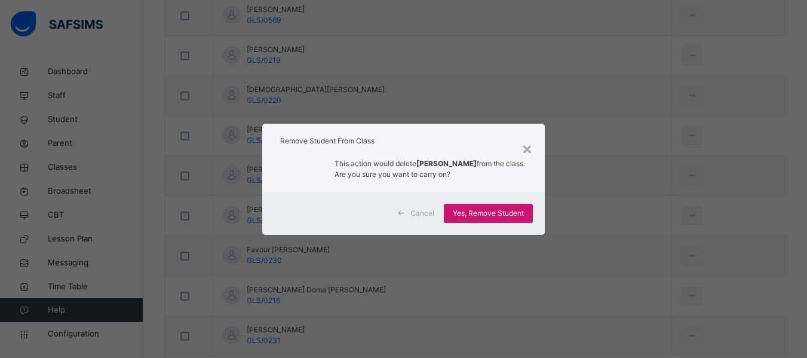
click at [505, 215] on span "Yes, Remove Student" at bounding box center [488, 213] width 71 height 11
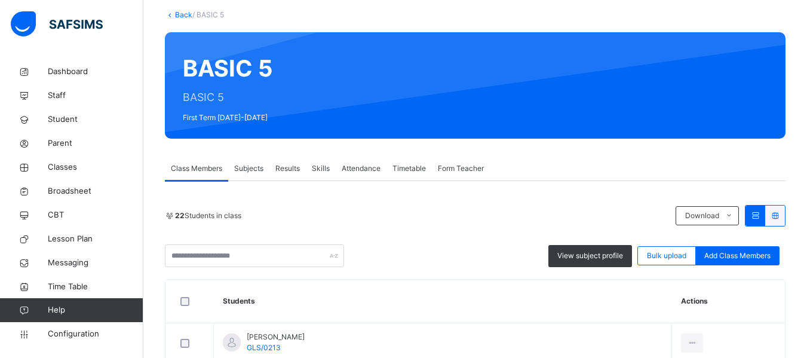
scroll to position [0, 0]
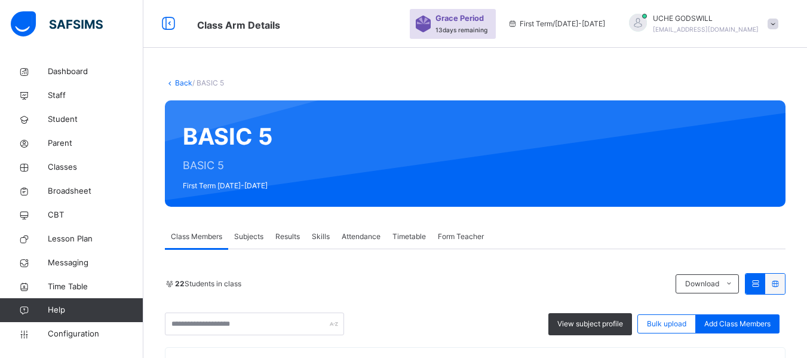
click at [180, 84] on link "Back" at bounding box center [183, 82] width 17 height 9
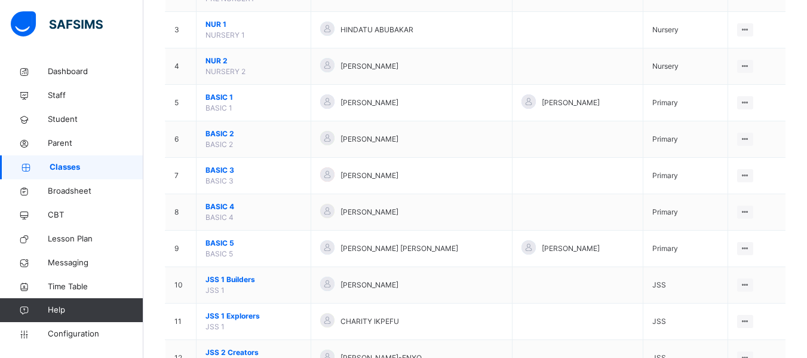
scroll to position [205, 0]
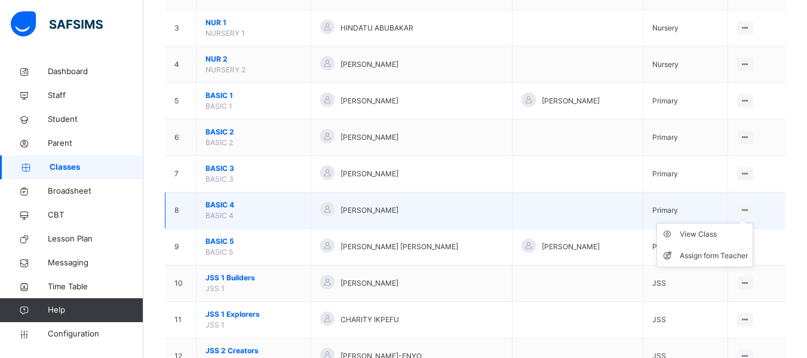
click at [748, 207] on icon at bounding box center [745, 209] width 10 height 9
click at [711, 235] on div "View Class" at bounding box center [714, 234] width 68 height 12
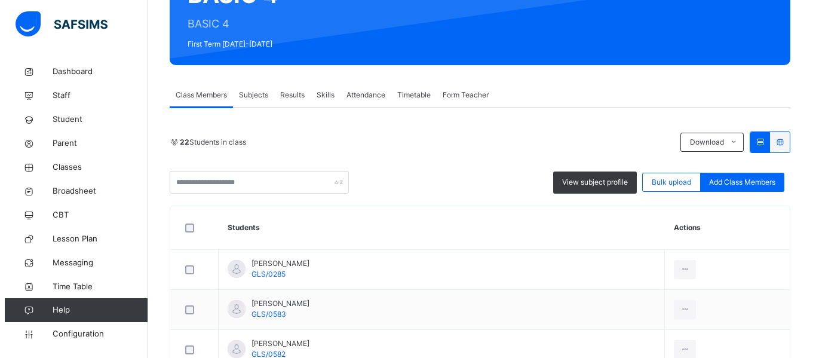
scroll to position [122, 0]
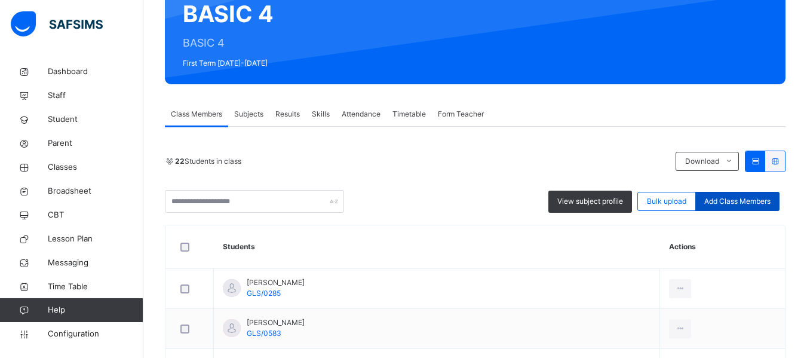
click at [749, 204] on span "Add Class Members" at bounding box center [737, 201] width 66 height 11
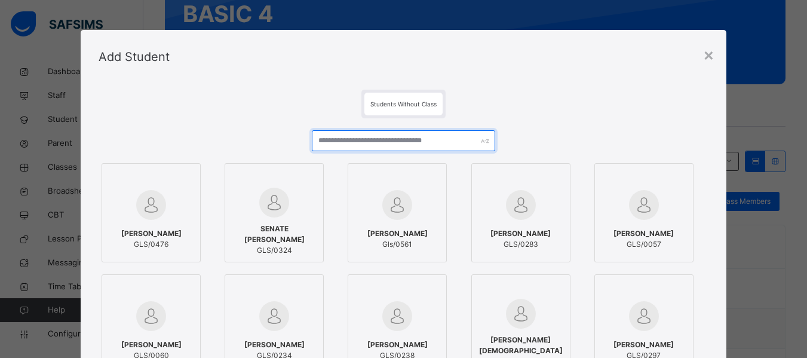
click at [397, 139] on input "text" at bounding box center [403, 140] width 183 height 21
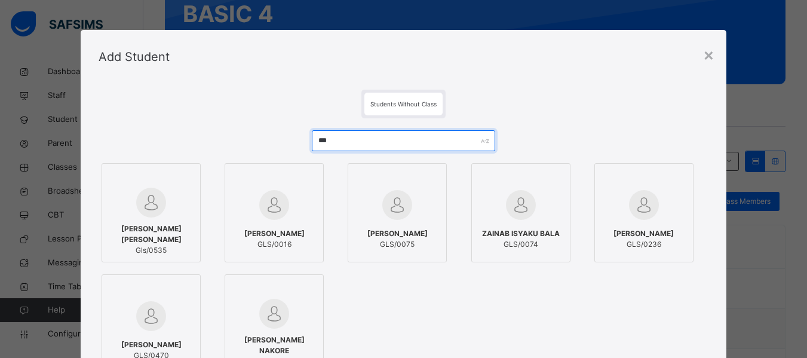
type input "***"
click at [156, 227] on div "ZAINAB MUSA SALIHU Gls/0535" at bounding box center [151, 239] width 86 height 44
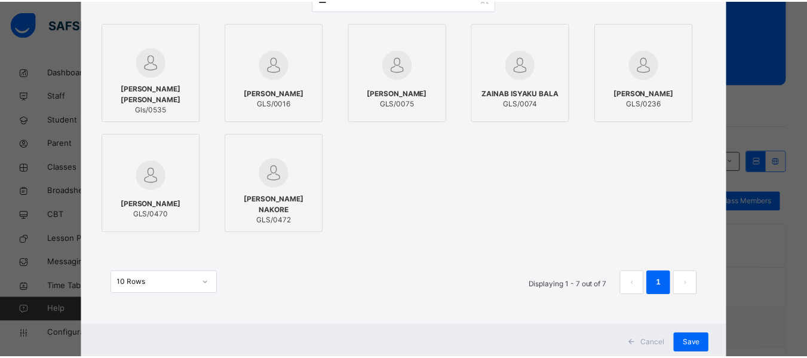
scroll to position [175, 0]
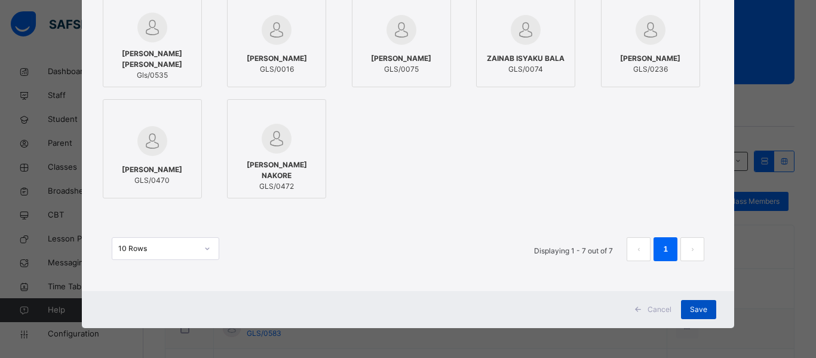
click at [697, 311] on span "Save" at bounding box center [698, 309] width 17 height 11
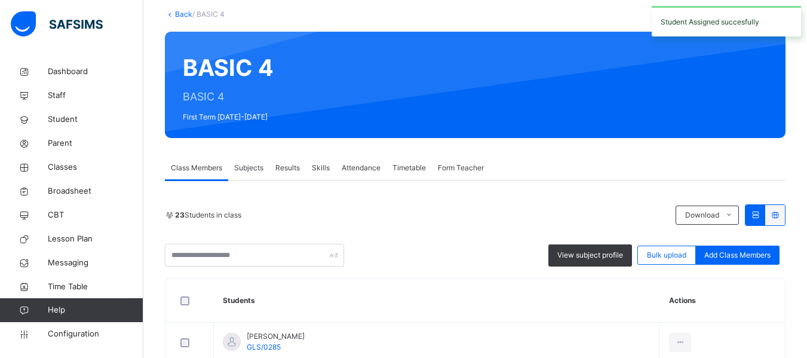
scroll to position [69, 0]
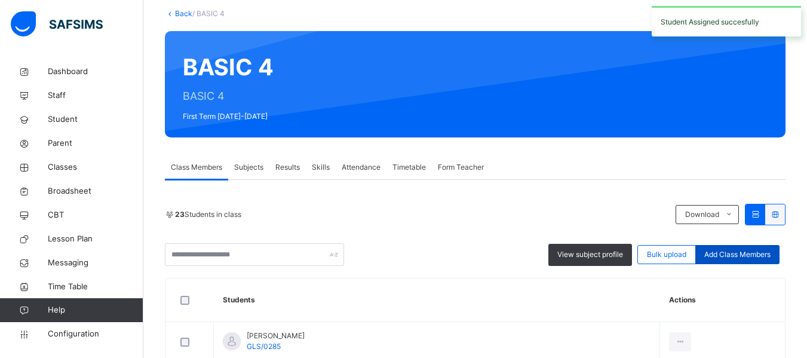
click at [758, 256] on span "Add Class Members" at bounding box center [737, 254] width 66 height 11
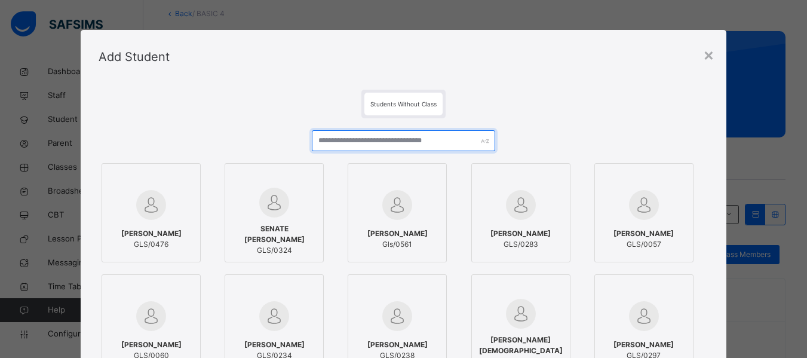
click at [421, 142] on input "text" at bounding box center [403, 140] width 183 height 21
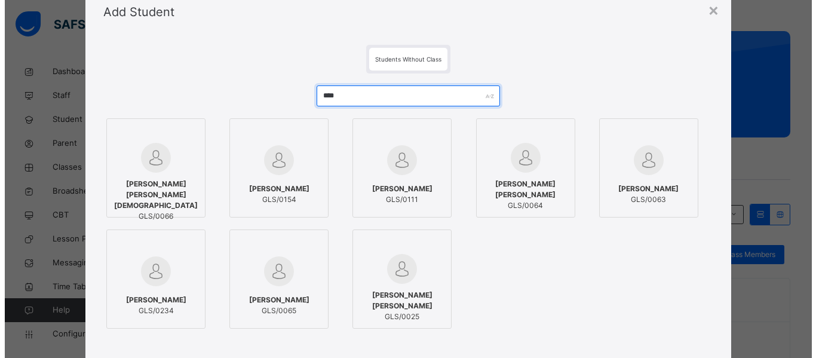
scroll to position [45, 0]
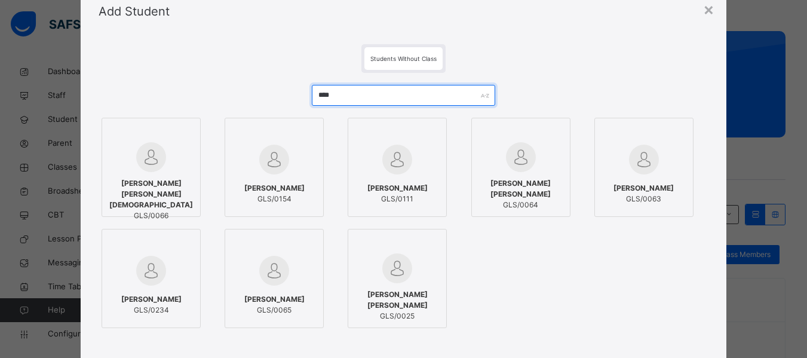
type input "****"
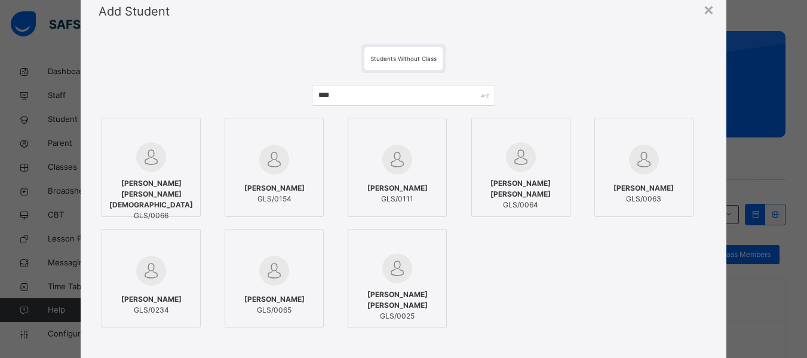
click at [158, 288] on div "KHADIJA ATMOS ADAMU GLS/0234" at bounding box center [151, 304] width 86 height 33
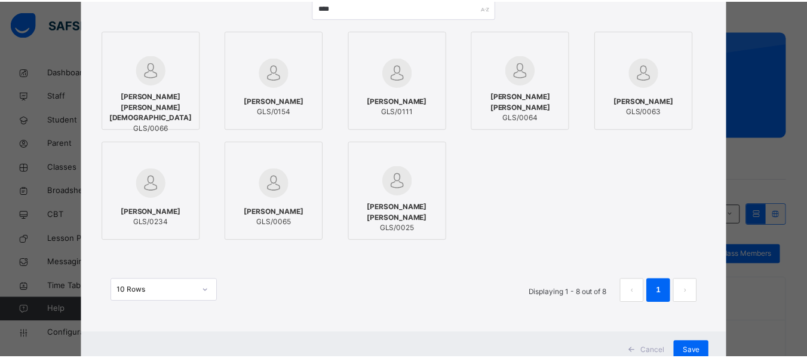
scroll to position [146, 0]
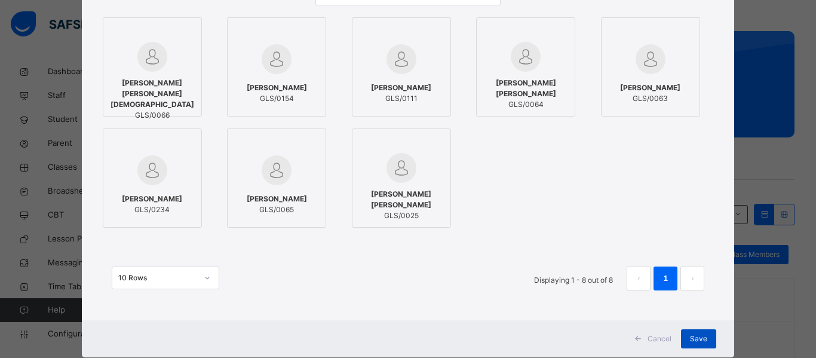
click at [690, 340] on span "Save" at bounding box center [698, 338] width 17 height 11
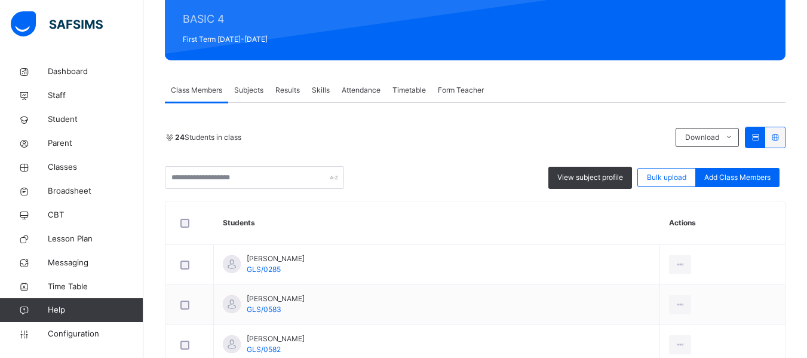
scroll to position [0, 0]
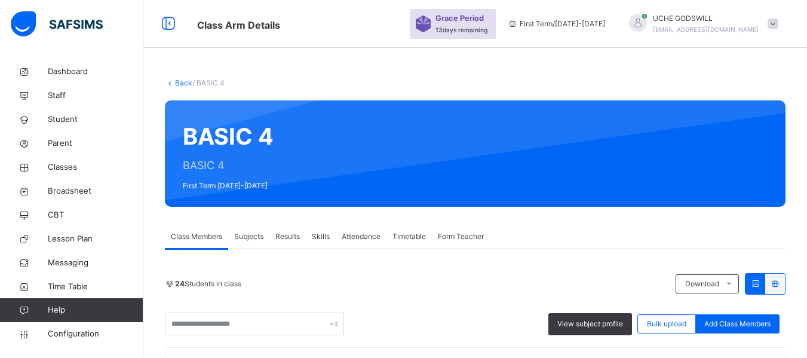
click at [179, 85] on link "Back" at bounding box center [183, 82] width 17 height 9
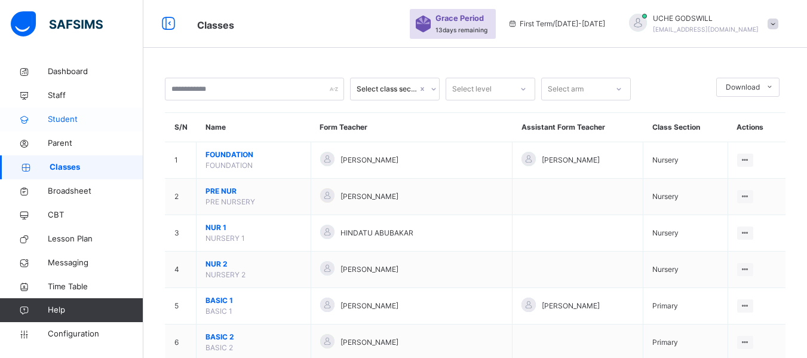
click at [84, 116] on span "Student" at bounding box center [96, 119] width 96 height 12
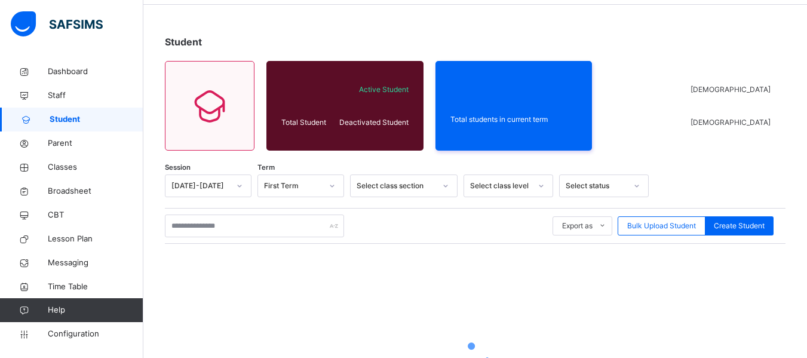
scroll to position [45, 0]
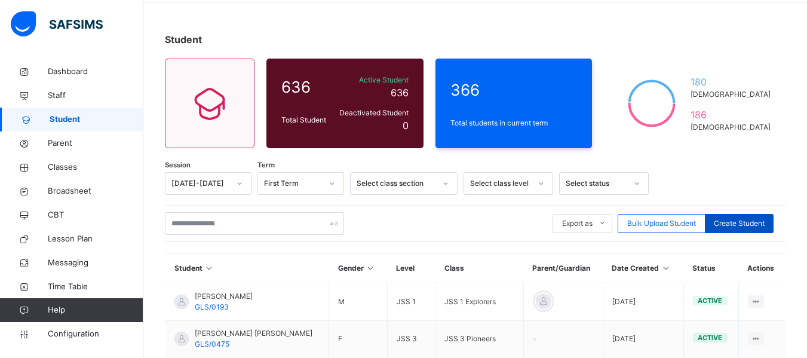
click at [753, 221] on span "Create Student" at bounding box center [739, 223] width 51 height 11
select select "**"
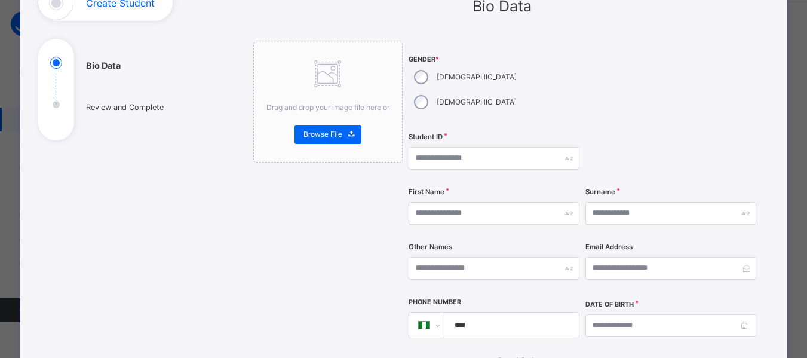
scroll to position [0, 0]
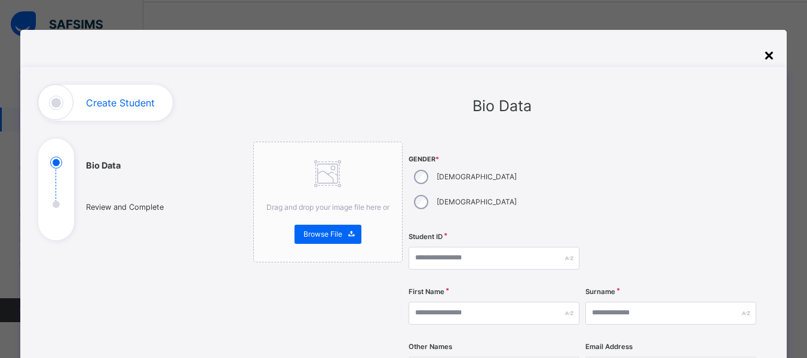
click at [772, 61] on div "×" at bounding box center [768, 54] width 11 height 25
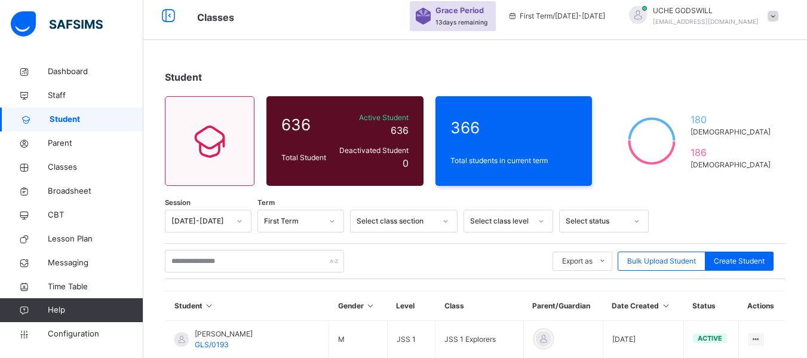
scroll to position [6, 0]
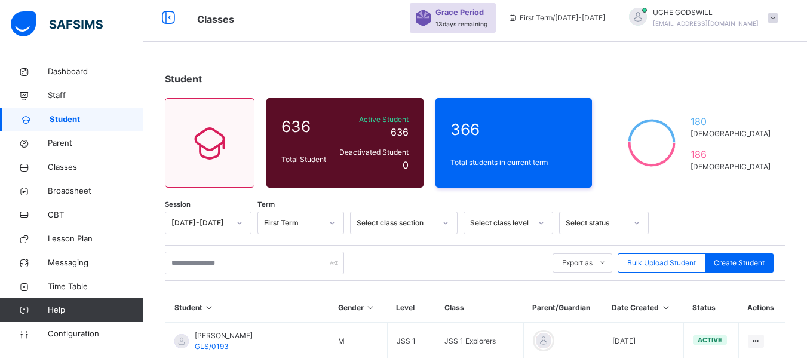
click at [750, 251] on div "Export as Pdf Report Excel Report Excel Report (LMS) Bulk Upload Student Create…" at bounding box center [475, 263] width 621 height 36
click at [749, 264] on span "Create Student" at bounding box center [739, 262] width 51 height 11
select select "**"
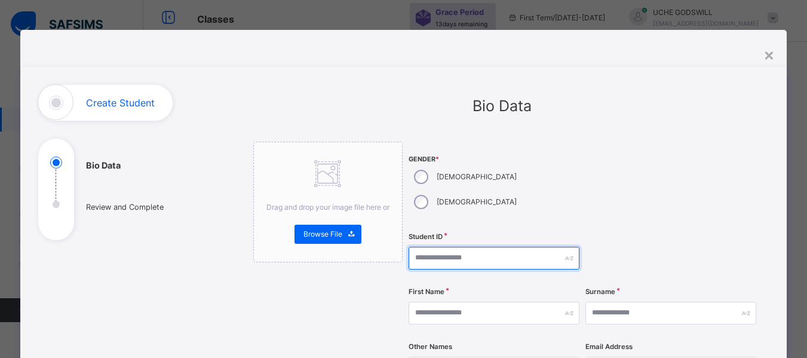
click at [484, 247] on input "text" at bounding box center [494, 258] width 171 height 23
type input "********"
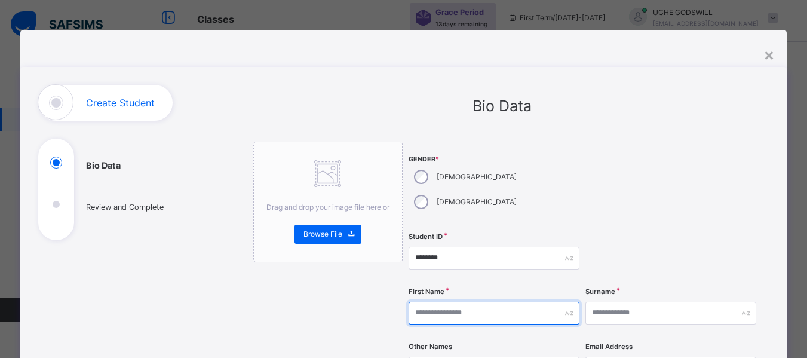
click at [487, 302] on input "text" at bounding box center [494, 313] width 171 height 23
click at [453, 302] on input "text" at bounding box center [494, 313] width 171 height 23
type input "*****"
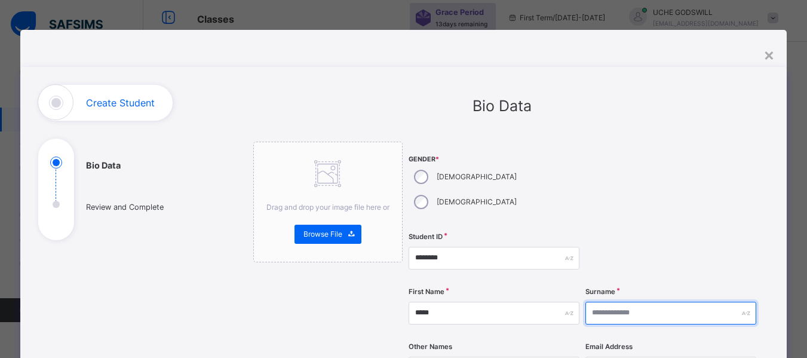
click at [595, 302] on input "text" at bounding box center [670, 313] width 171 height 23
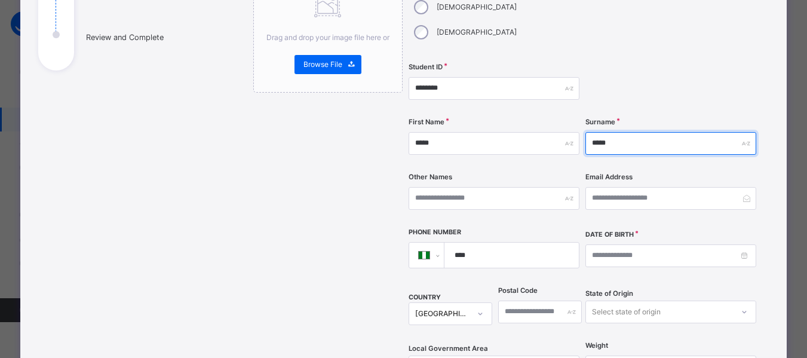
scroll to position [175, 0]
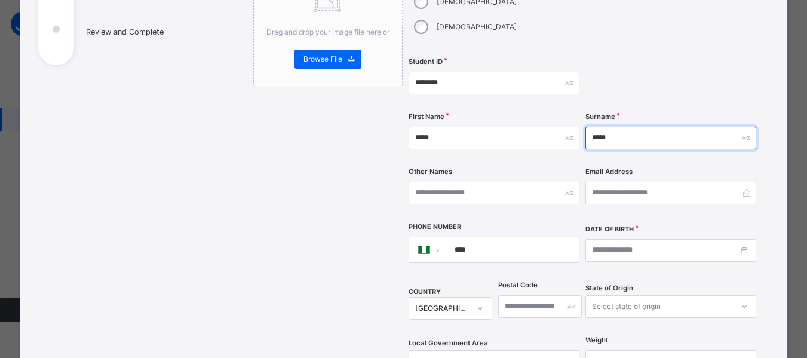
type input "*****"
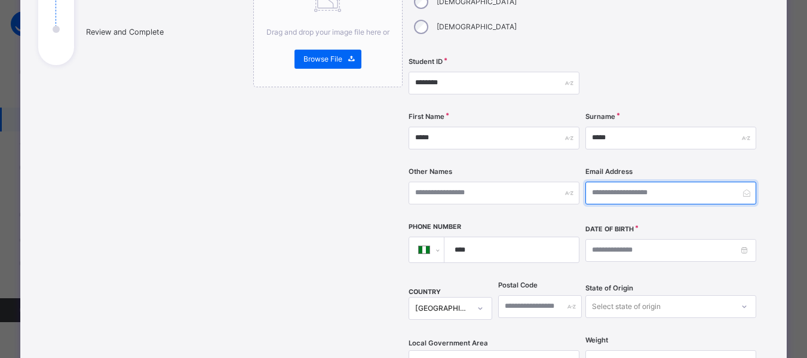
click at [677, 182] on input "email" at bounding box center [670, 193] width 171 height 23
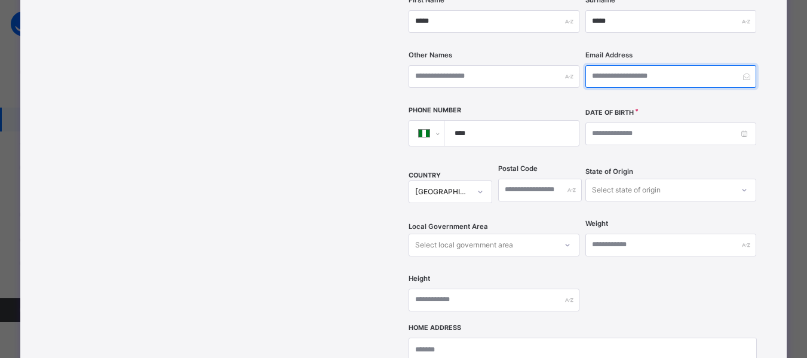
scroll to position [276, 0]
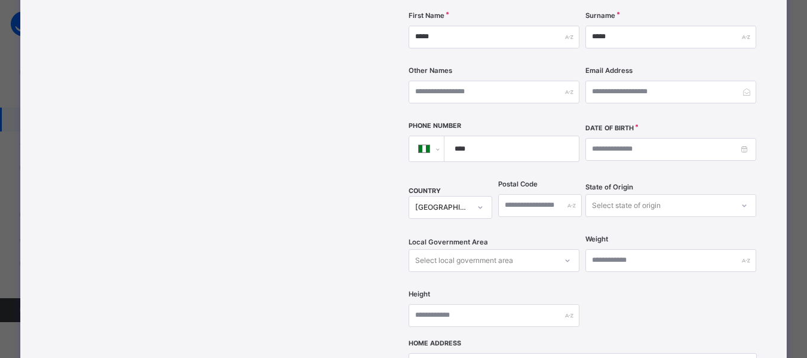
click at [512, 136] on input "****" at bounding box center [509, 148] width 124 height 25
type input "**********"
click at [664, 138] on input at bounding box center [670, 149] width 171 height 23
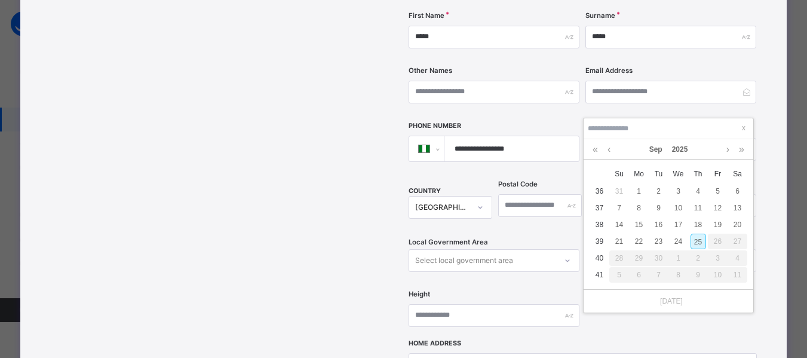
type input "**********"
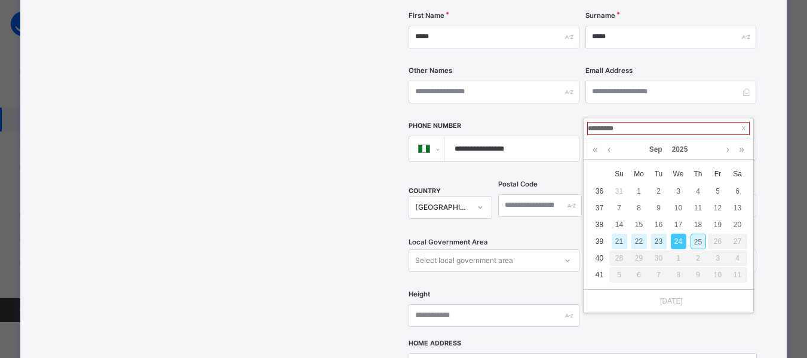
type input "**********"
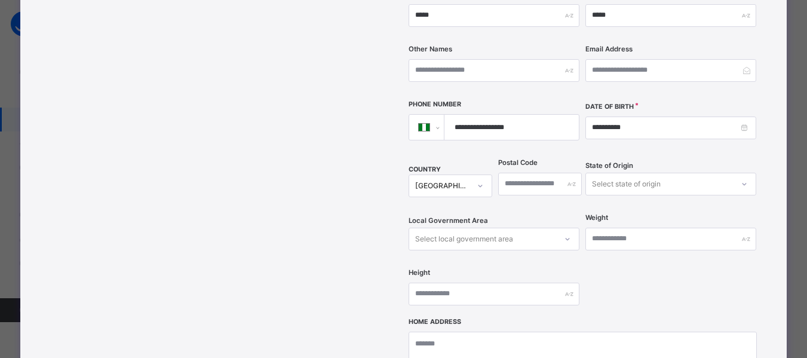
scroll to position [298, 0]
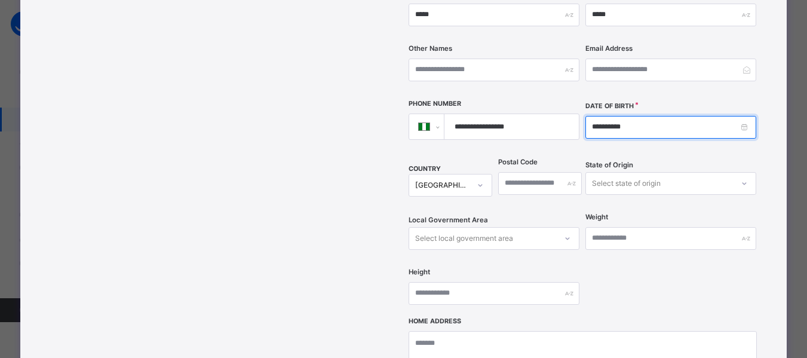
click at [646, 116] on input "**********" at bounding box center [670, 127] width 171 height 23
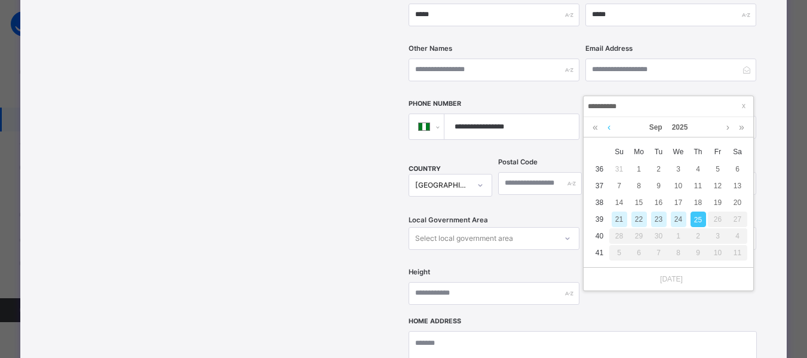
click at [608, 129] on link at bounding box center [608, 127] width 9 height 20
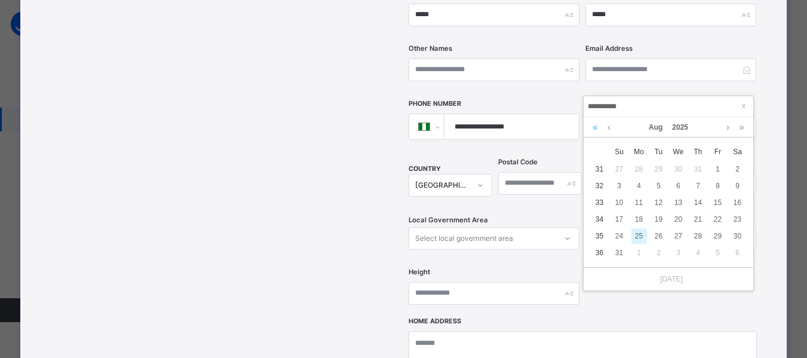
click at [596, 131] on link at bounding box center [595, 127] width 11 height 20
click at [611, 129] on link at bounding box center [608, 127] width 9 height 20
click at [728, 127] on link at bounding box center [727, 127] width 9 height 20
click at [725, 130] on link at bounding box center [727, 127] width 9 height 20
click at [728, 127] on link at bounding box center [727, 127] width 9 height 20
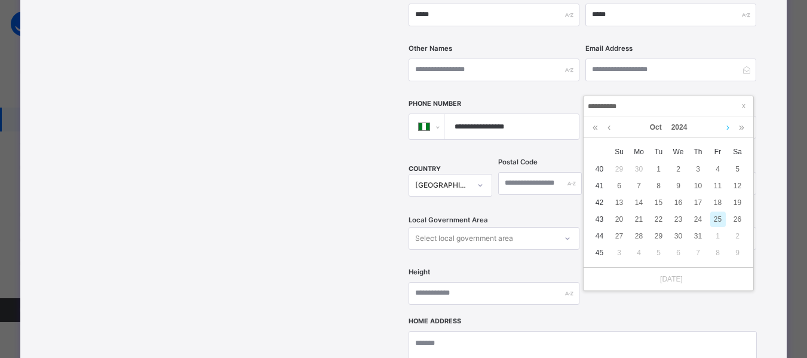
click at [725, 131] on link at bounding box center [727, 127] width 9 height 20
click at [723, 130] on link at bounding box center [727, 127] width 9 height 20
click at [718, 168] on div "6" at bounding box center [718, 169] width 16 height 16
type input "**********"
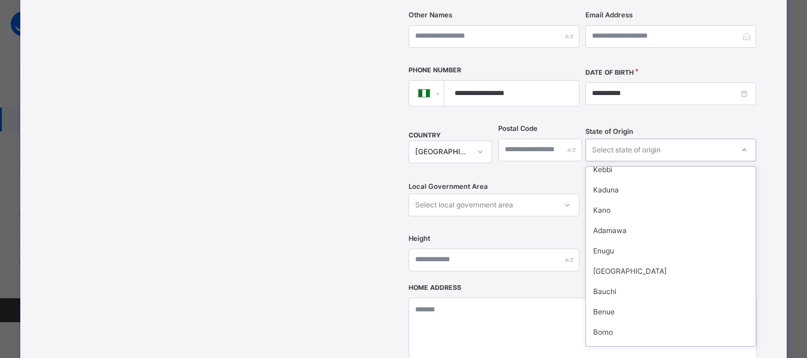
scroll to position [435, 0]
click at [619, 280] on div "Bauchi" at bounding box center [671, 290] width 170 height 20
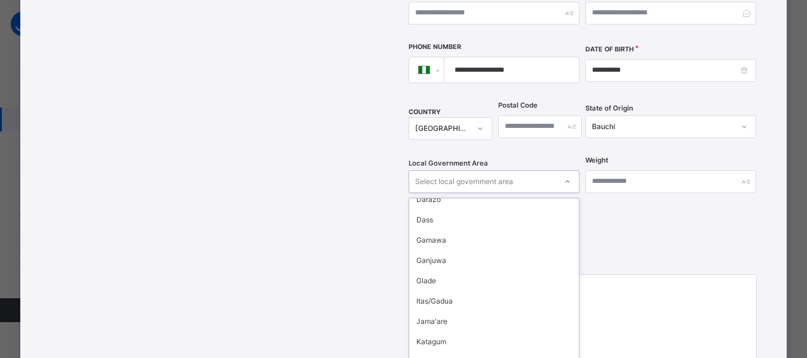
scroll to position [91, 0]
click at [450, 311] on div "Jama'are" at bounding box center [494, 321] width 170 height 20
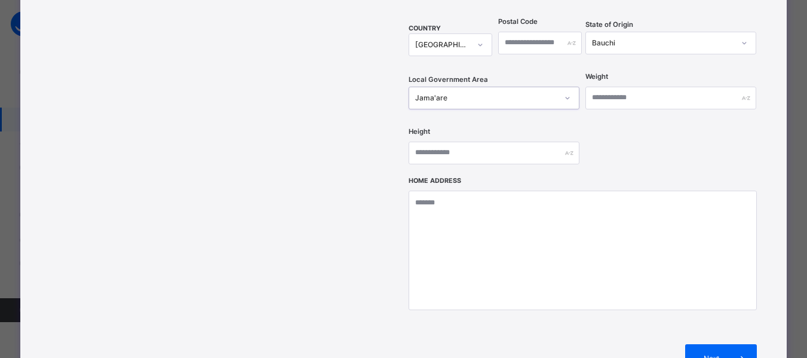
scroll to position [444, 0]
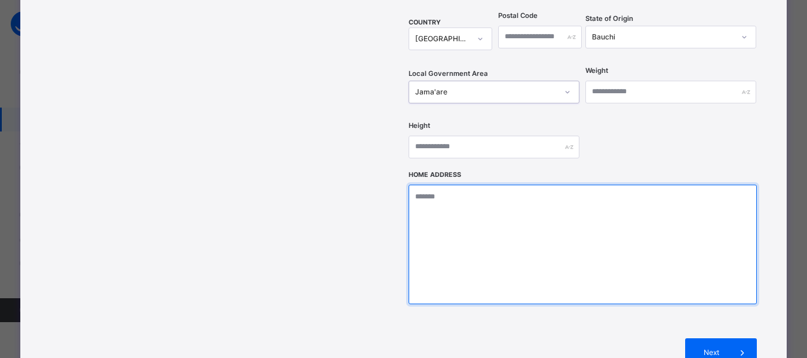
click at [476, 185] on textarea at bounding box center [583, 244] width 348 height 119
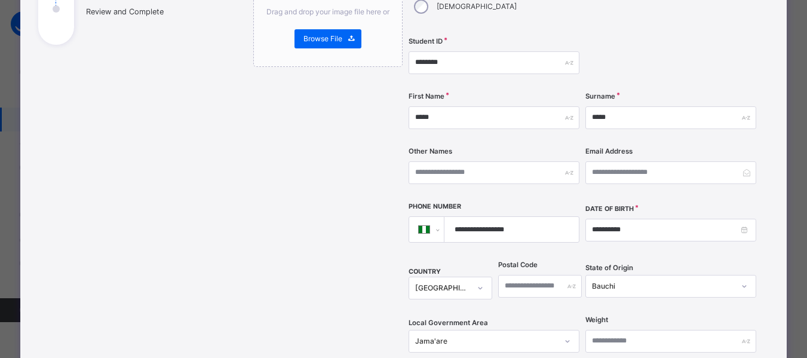
scroll to position [213, 0]
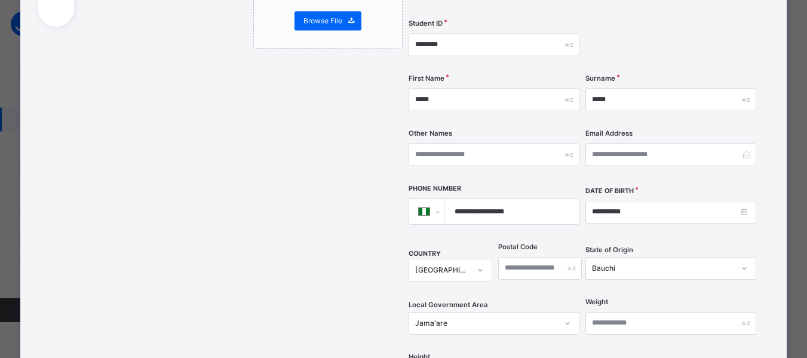
type textarea "**********"
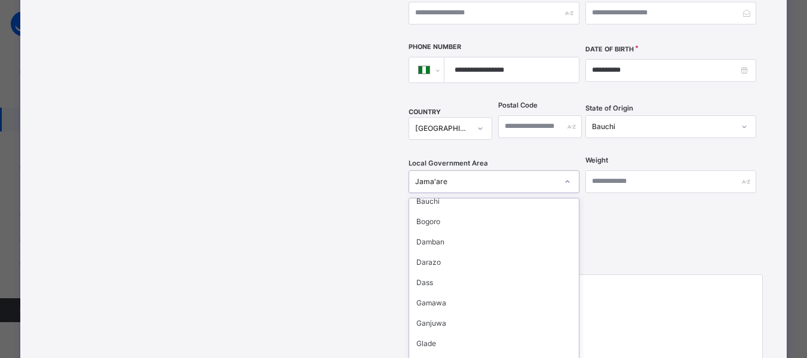
scroll to position [59, 0]
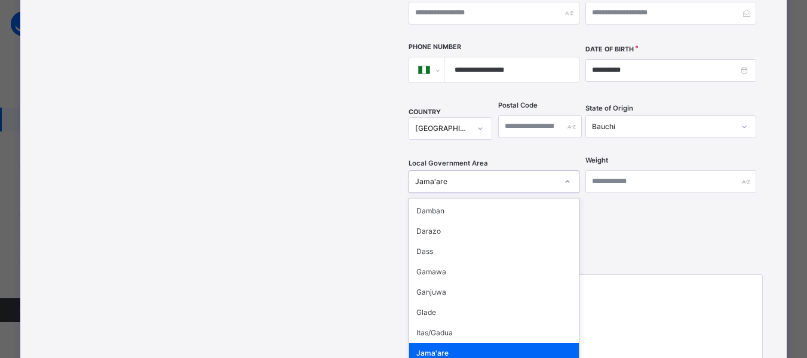
click at [467, 343] on div "Jama'are" at bounding box center [494, 353] width 170 height 20
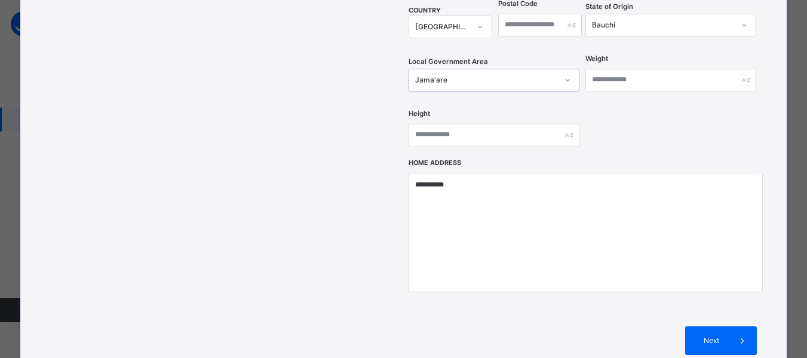
scroll to position [481, 0]
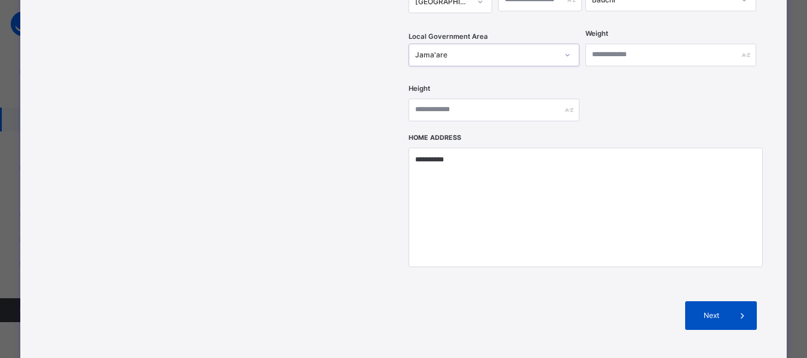
click at [729, 301] on span at bounding box center [742, 315] width 29 height 29
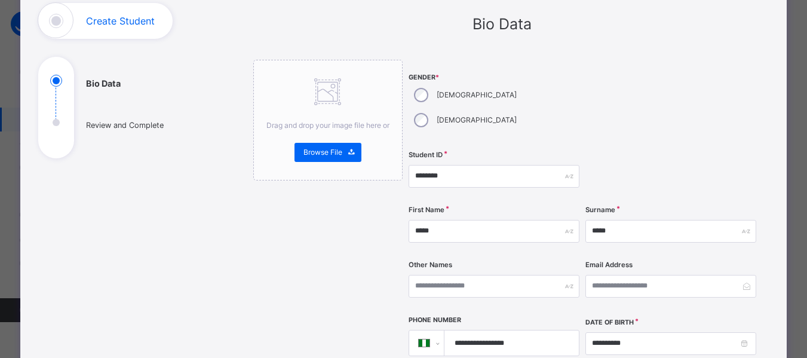
scroll to position [97, 0]
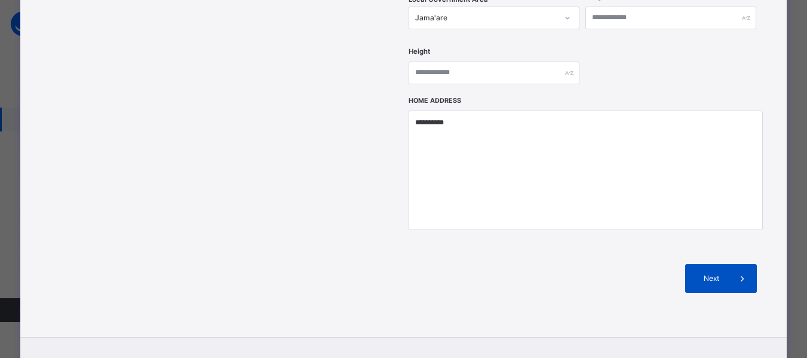
click at [729, 264] on span at bounding box center [742, 278] width 29 height 29
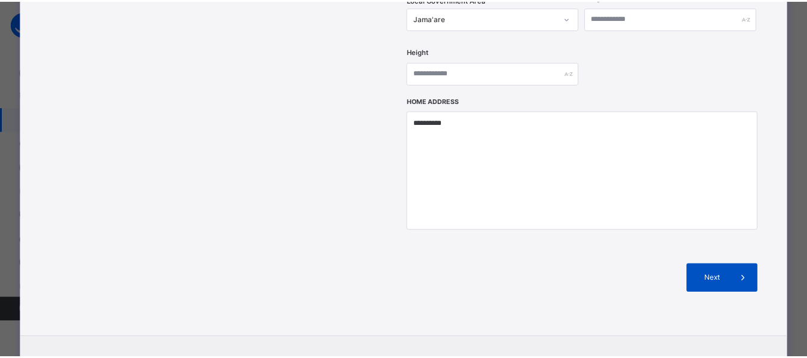
scroll to position [299, 0]
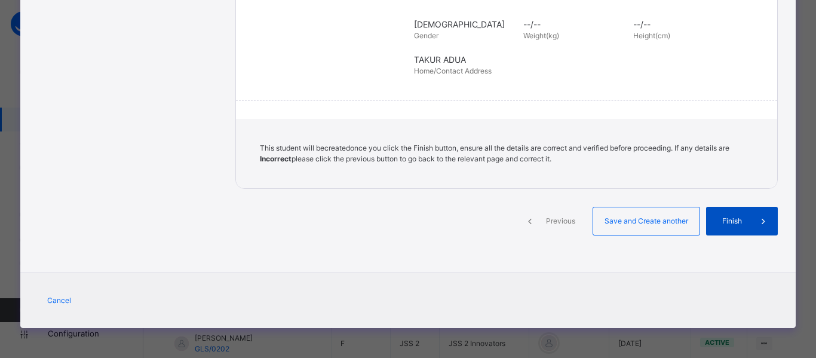
click at [757, 219] on icon at bounding box center [763, 221] width 13 height 14
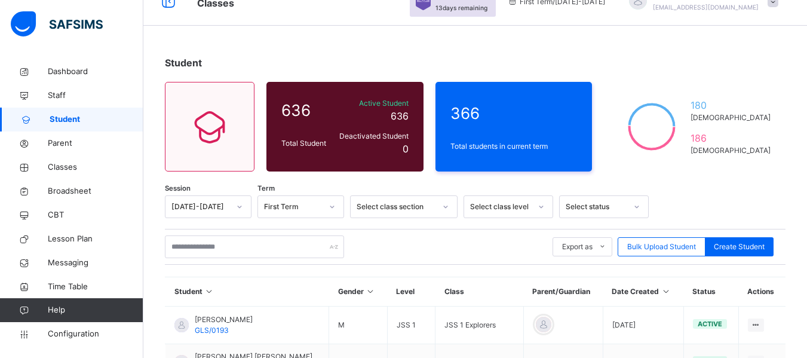
scroll to position [2, 0]
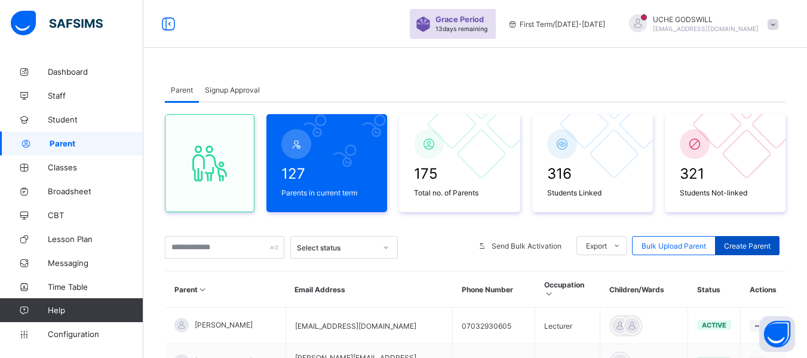
click at [751, 247] on span "Create Parent" at bounding box center [747, 245] width 47 height 9
select select "**"
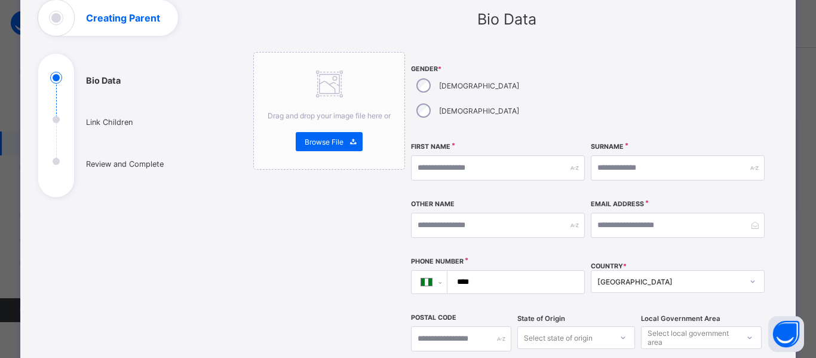
scroll to position [88, 0]
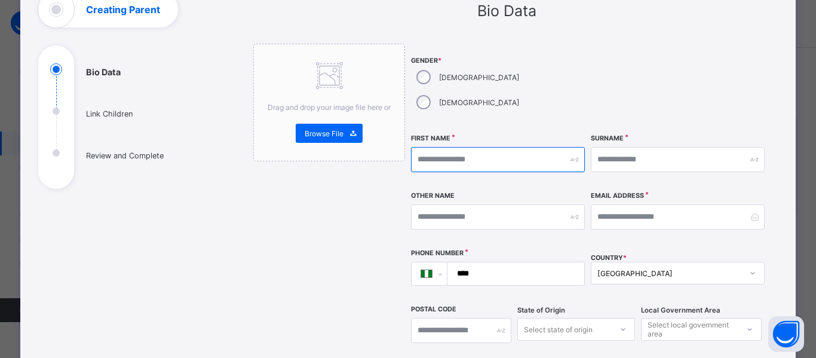
click at [460, 147] on input "text" at bounding box center [498, 159] width 174 height 25
type input "*****"
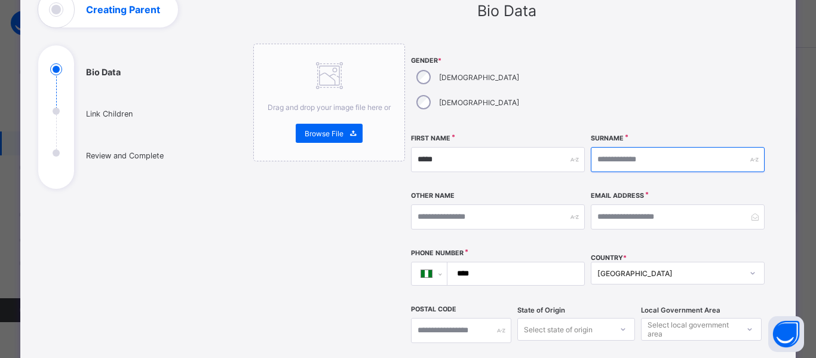
click at [604, 147] on input "text" at bounding box center [678, 159] width 174 height 25
type input "******"
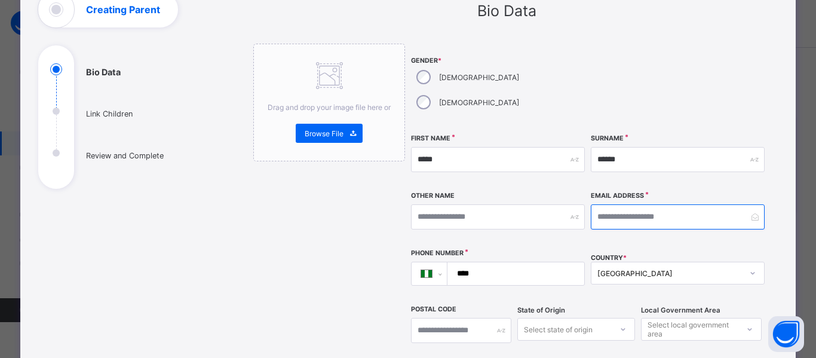
click at [624, 204] on input "email" at bounding box center [678, 216] width 174 height 25
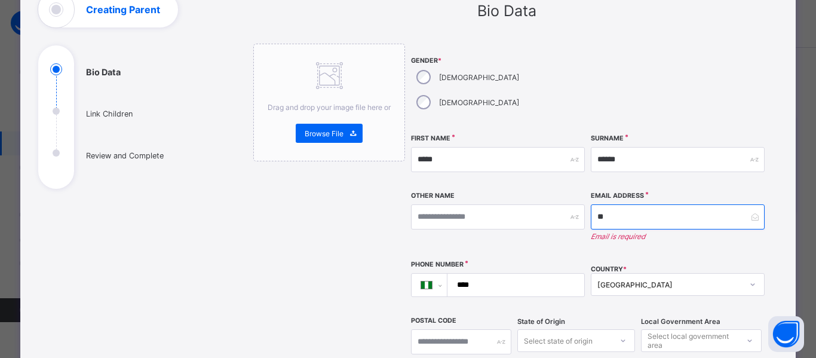
type input "*"
click at [714, 204] on input "**********" at bounding box center [678, 216] width 174 height 25
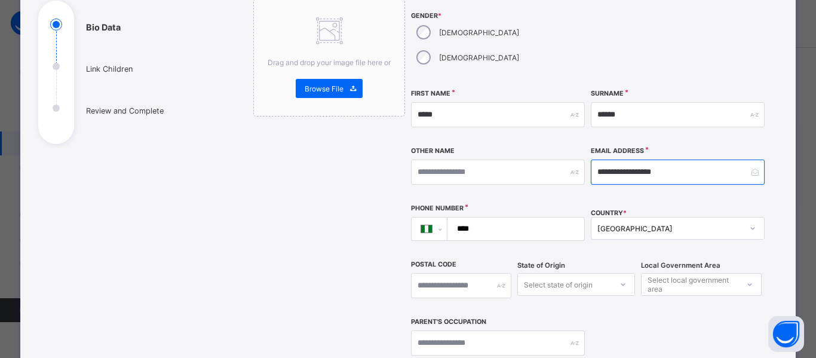
scroll to position [139, 0]
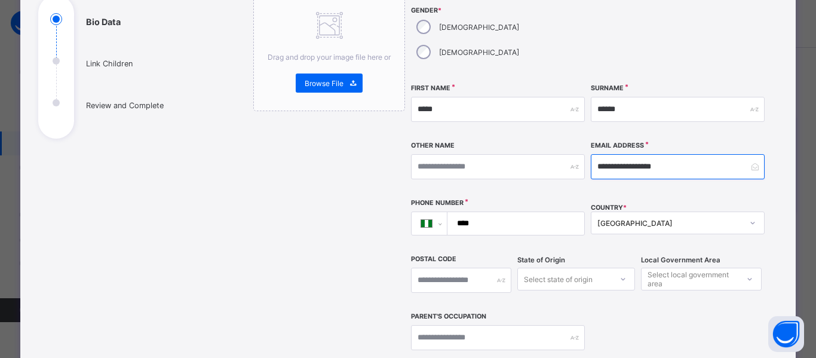
type input "**********"
click at [535, 212] on input "****" at bounding box center [513, 223] width 127 height 23
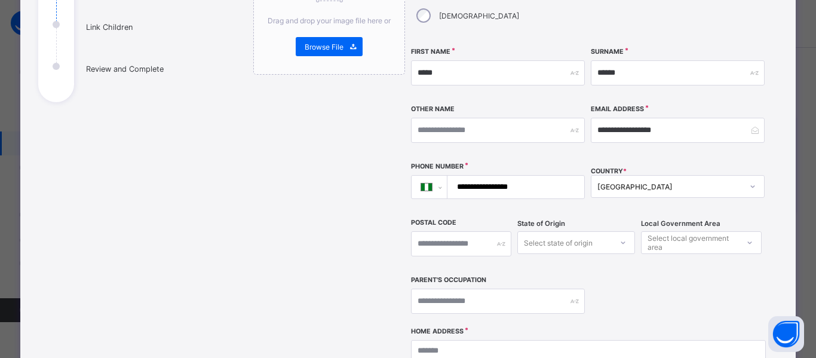
scroll to position [187, 0]
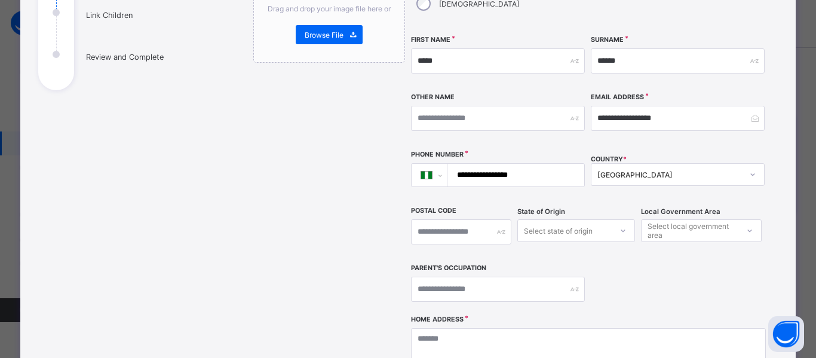
type input "**********"
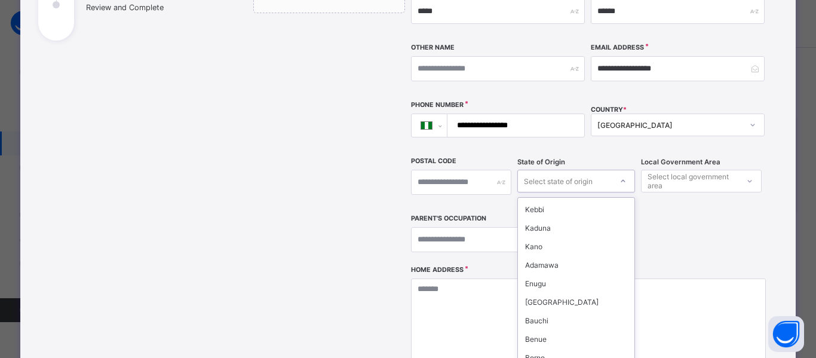
scroll to position [402, 0]
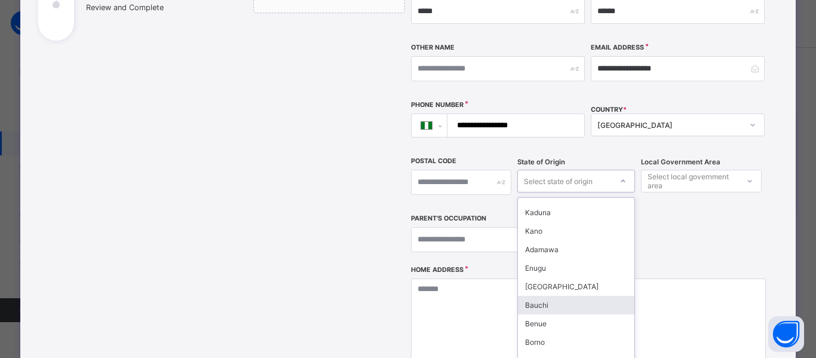
click at [559, 296] on div "Bauchi" at bounding box center [576, 305] width 116 height 19
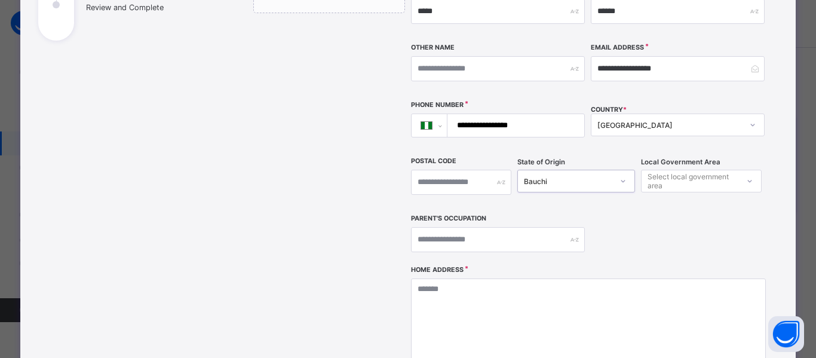
click at [507, 186] on div "**********" at bounding box center [588, 80] width 354 height 370
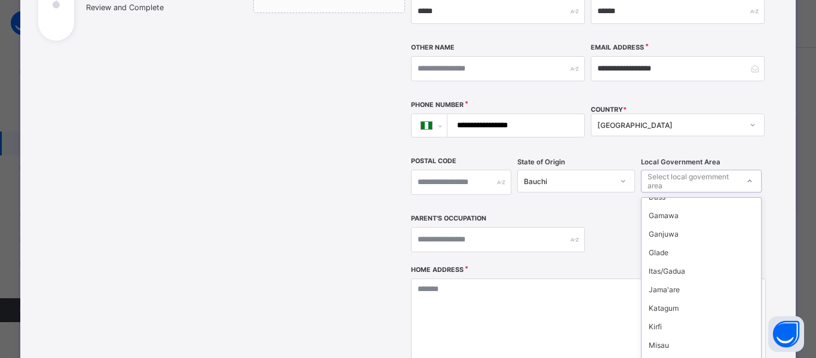
scroll to position [123, 0]
click at [679, 260] on div "Jama'are" at bounding box center [702, 269] width 120 height 19
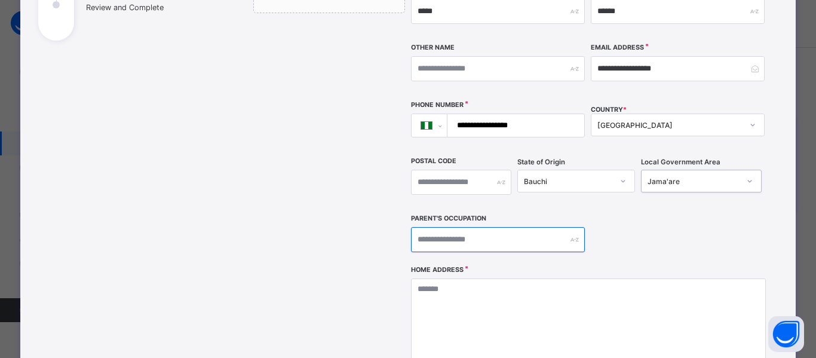
click at [554, 227] on input "text" at bounding box center [498, 239] width 174 height 25
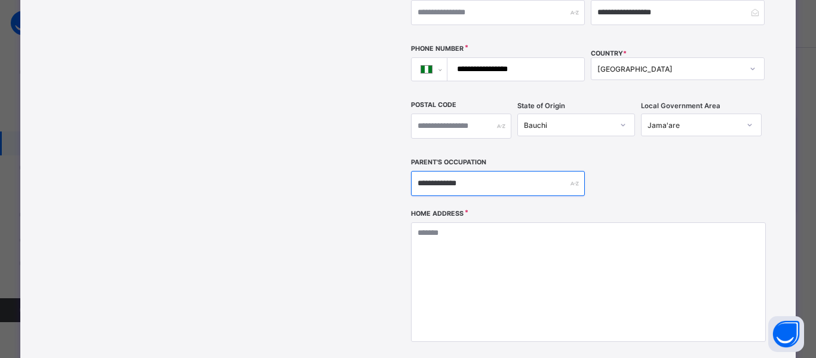
scroll to position [304, 0]
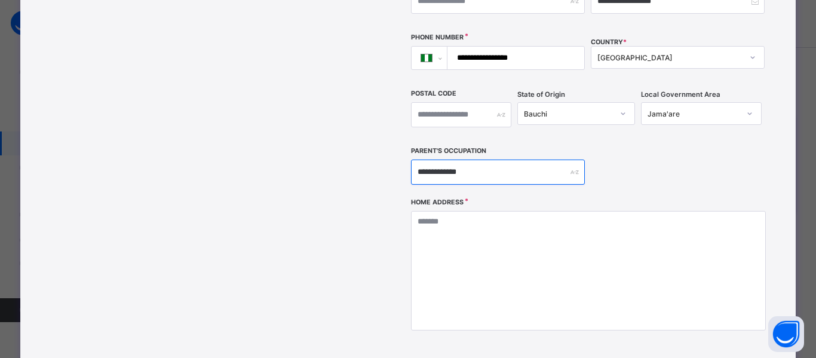
type input "**********"
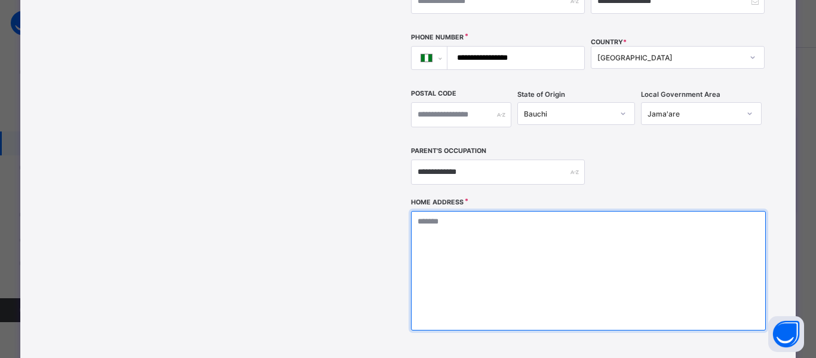
click at [518, 211] on textarea at bounding box center [588, 270] width 354 height 119
type textarea "**********"
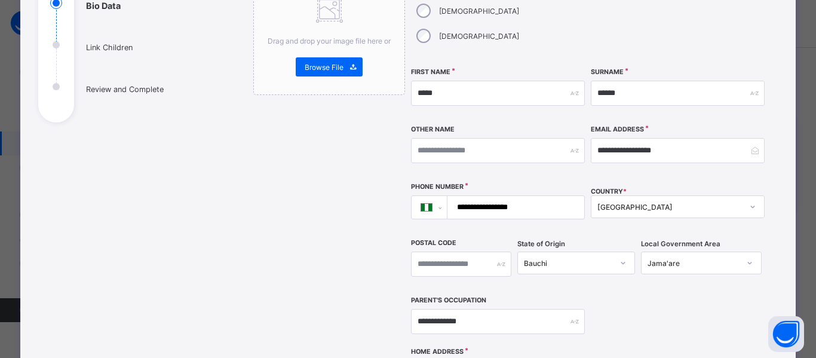
scroll to position [159, 0]
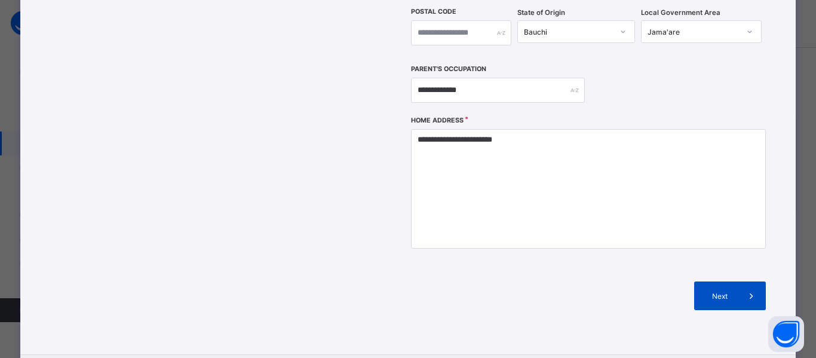
click at [745, 290] on icon at bounding box center [751, 296] width 13 height 12
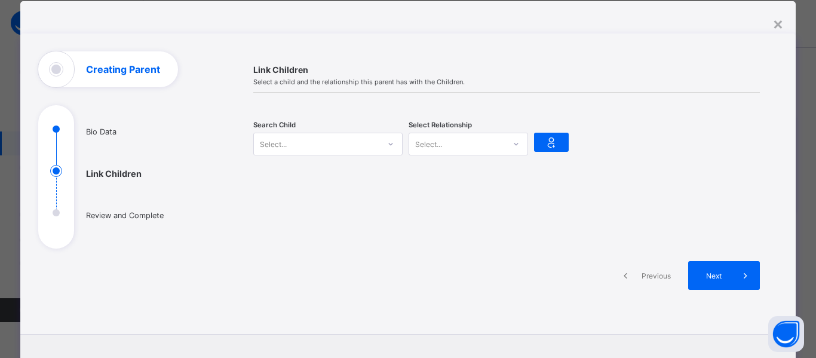
scroll to position [25, 0]
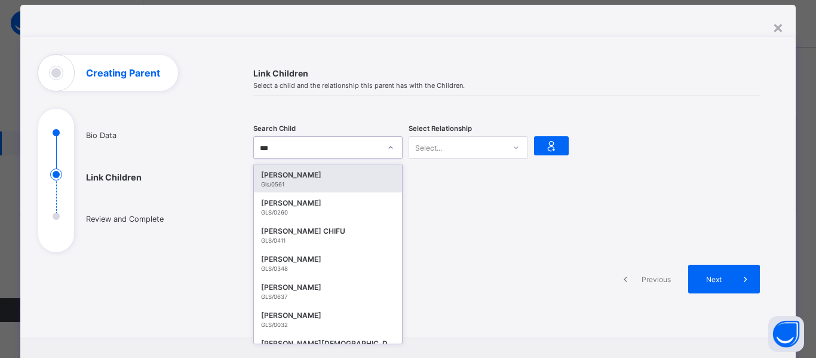
type input "****"
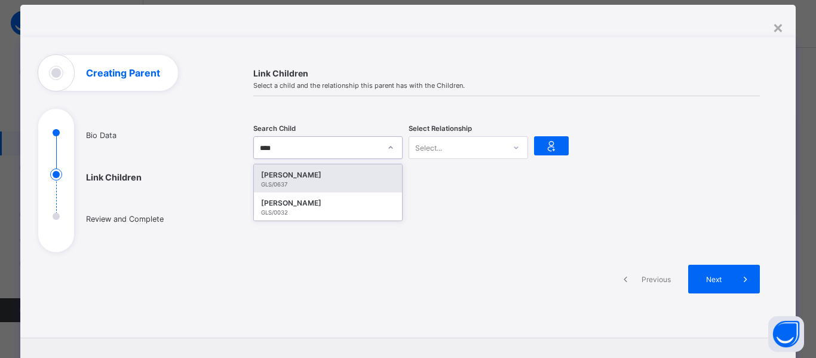
click at [368, 186] on div "GLS/0637" at bounding box center [328, 184] width 134 height 7
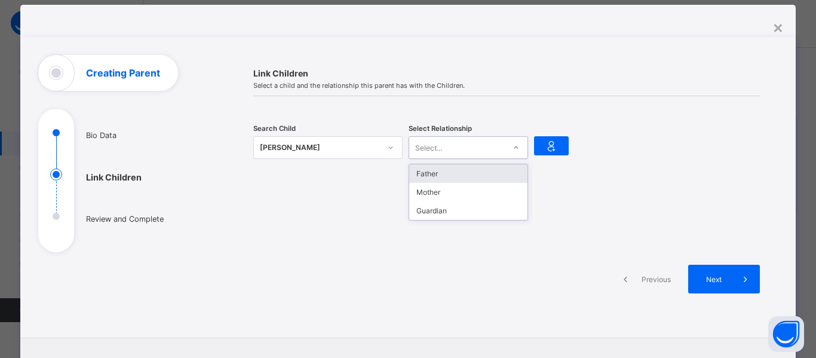
click at [486, 172] on div "Father" at bounding box center [468, 173] width 118 height 19
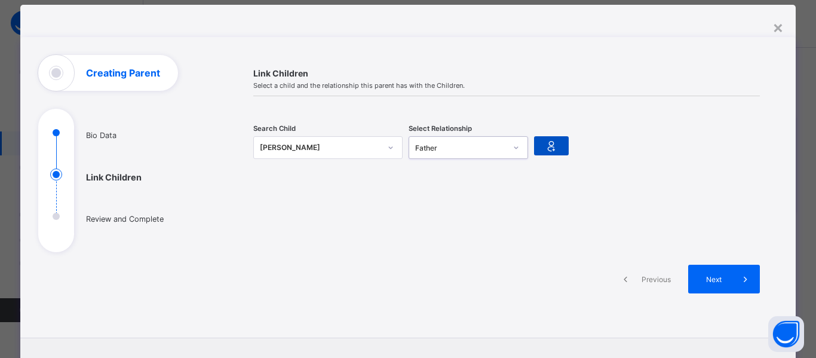
click at [554, 143] on icon at bounding box center [551, 146] width 17 height 14
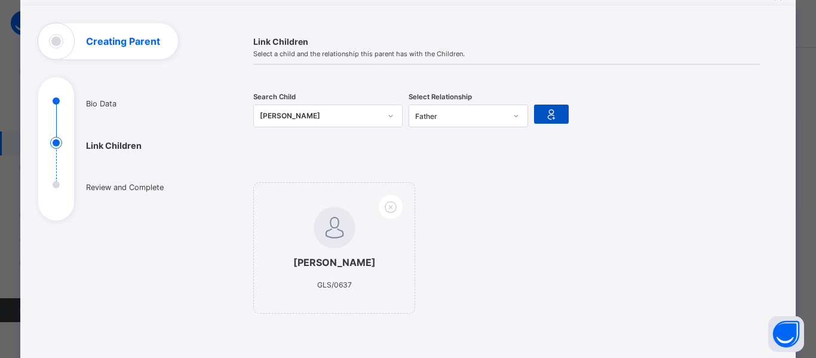
scroll to position [58, 0]
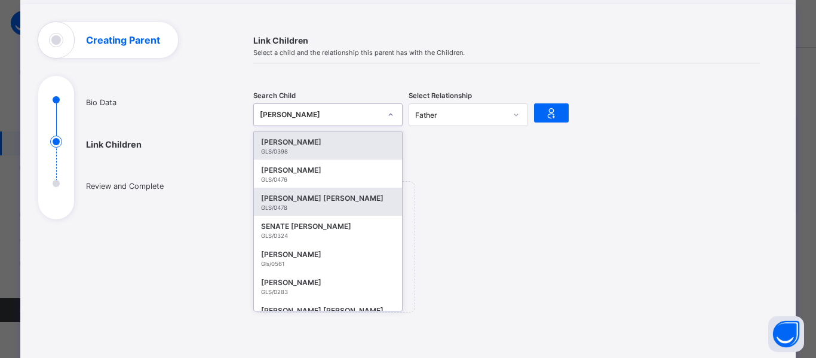
click at [293, 207] on div "GLS/0478" at bounding box center [328, 207] width 134 height 7
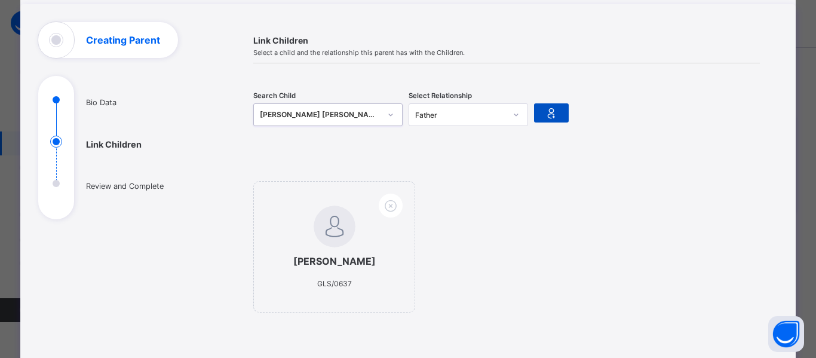
click at [553, 114] on icon at bounding box center [551, 113] width 17 height 14
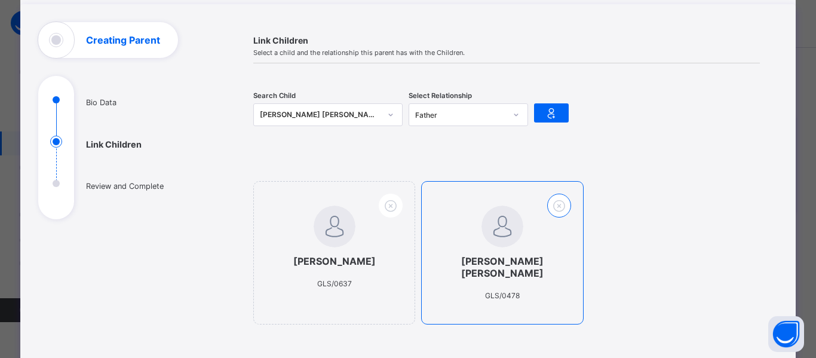
click at [555, 203] on icon at bounding box center [559, 206] width 19 height 16
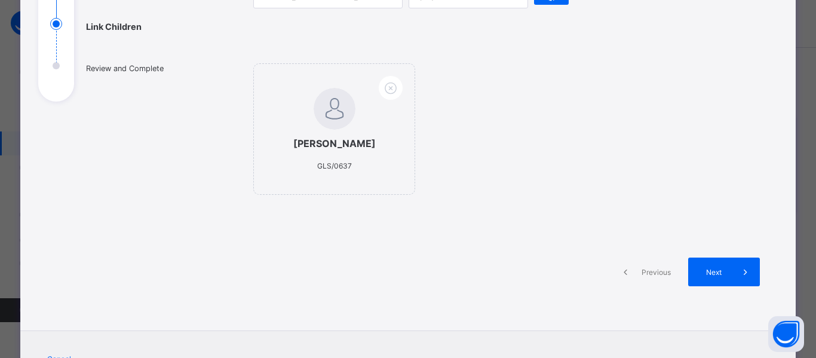
scroll to position [176, 0]
click at [731, 271] on span at bounding box center [745, 271] width 29 height 29
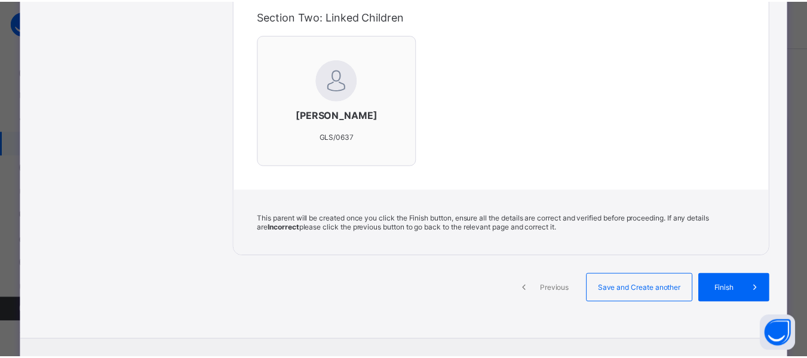
scroll to position [399, 0]
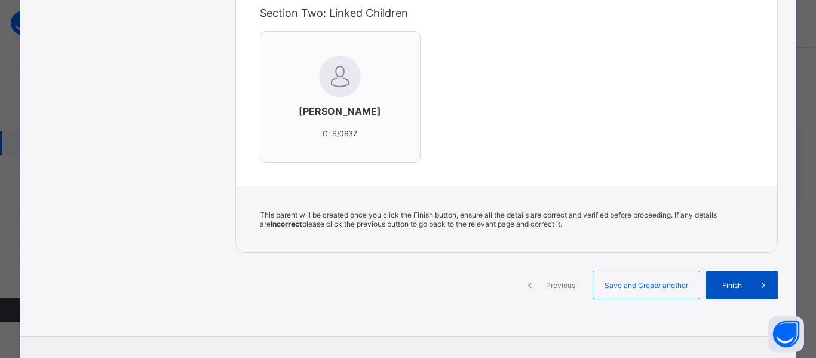
click at [742, 281] on span "Finish" at bounding box center [732, 285] width 34 height 9
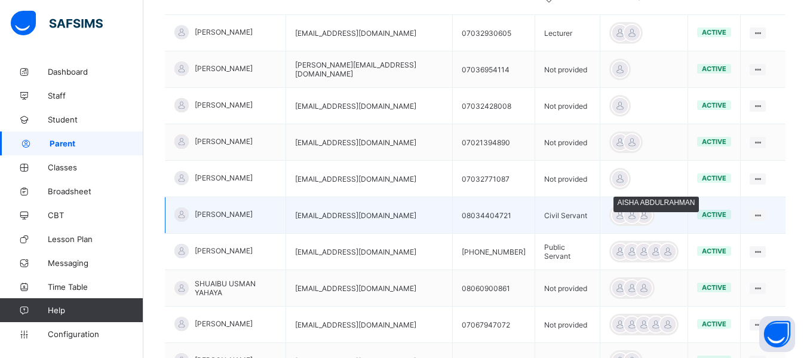
scroll to position [323, 0]
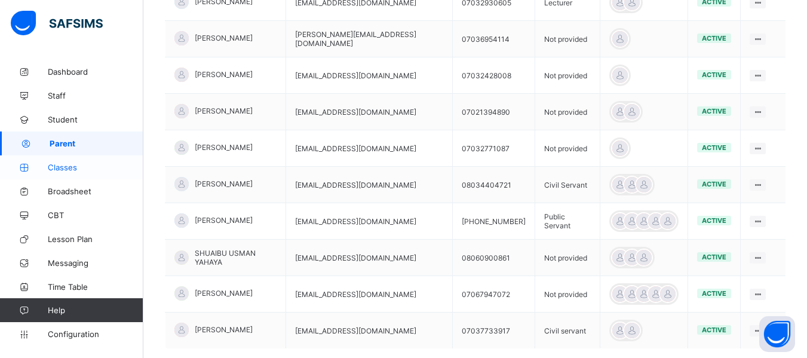
click at [63, 167] on span "Classes" at bounding box center [96, 167] width 96 height 10
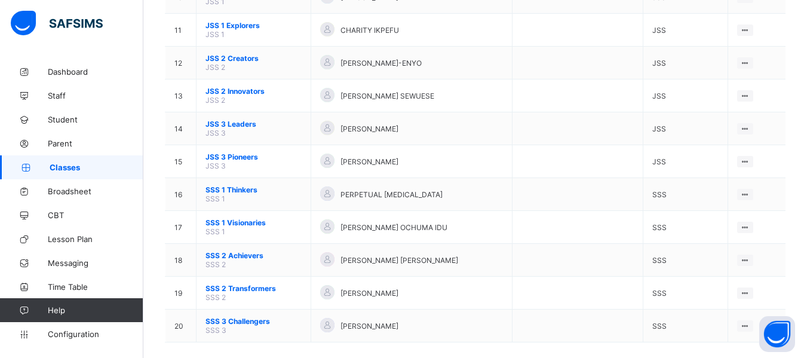
scroll to position [456, 0]
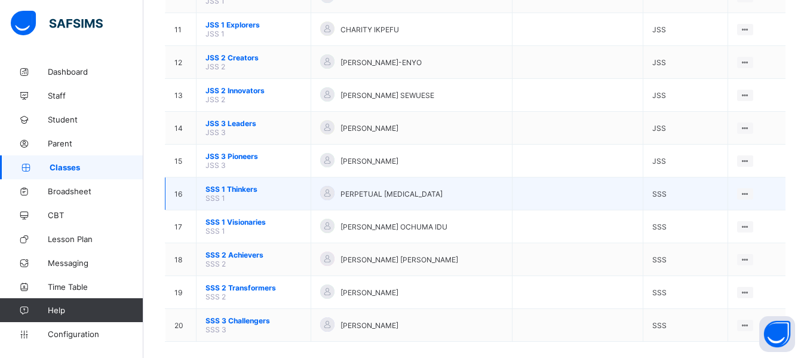
click at [240, 191] on span "SSS 1 Thinkers" at bounding box center [253, 189] width 96 height 9
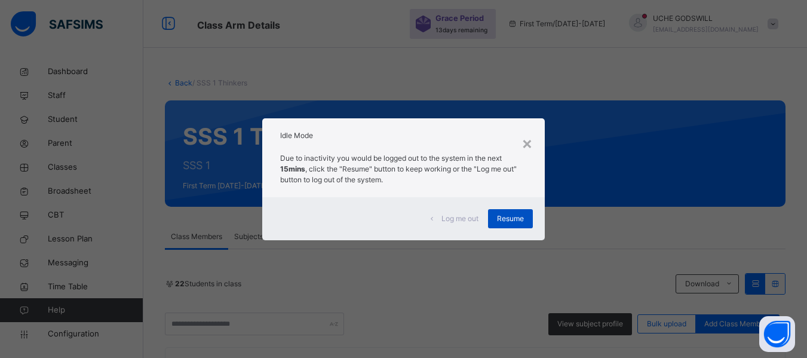
click at [510, 216] on span "Resume" at bounding box center [510, 218] width 27 height 11
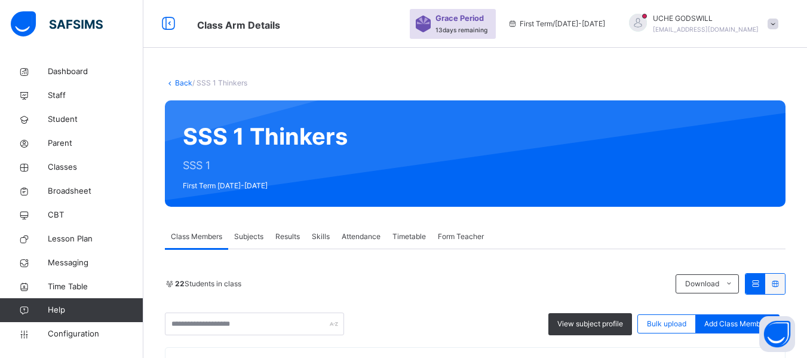
click at [182, 82] on link "Back" at bounding box center [183, 82] width 17 height 9
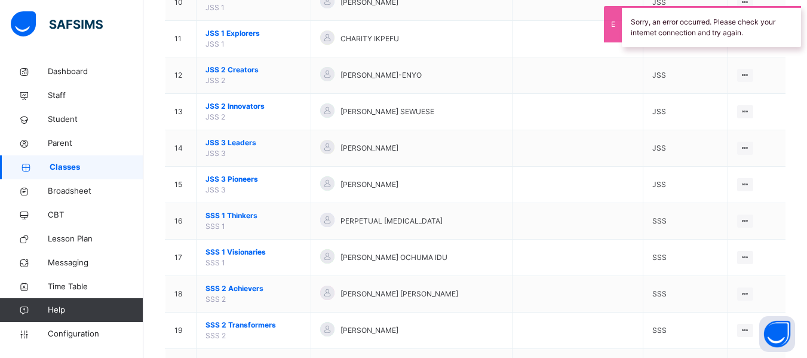
scroll to position [489, 0]
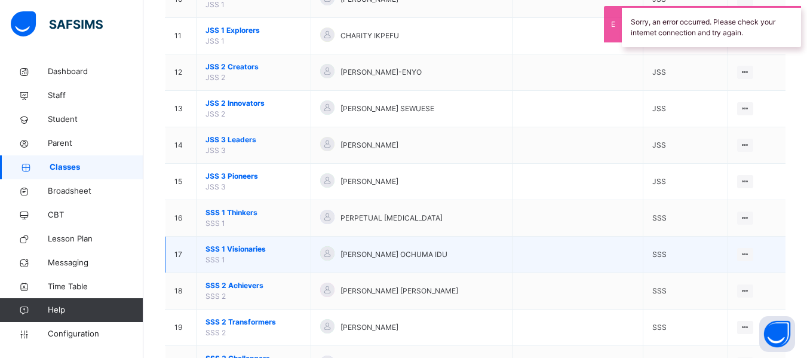
click at [246, 245] on span "SSS 1 Visionaries" at bounding box center [253, 249] width 96 height 11
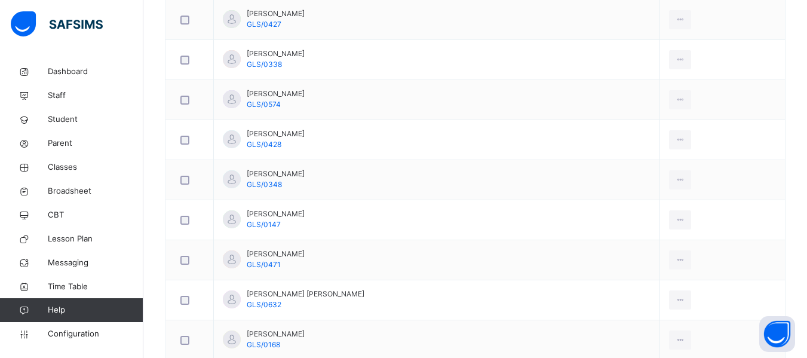
scroll to position [597, 0]
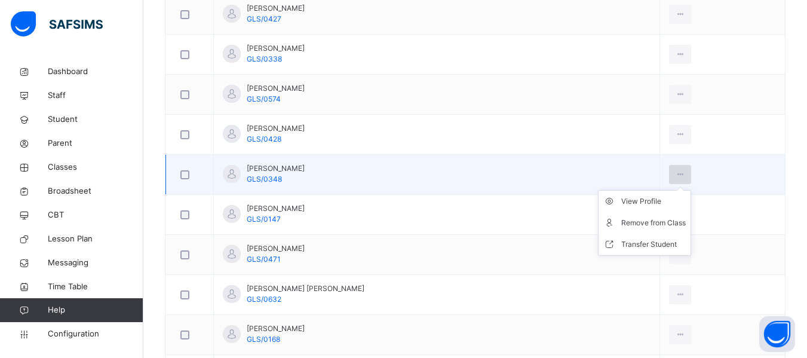
click at [679, 173] on icon at bounding box center [680, 174] width 10 height 11
click at [642, 243] on div "Transfer Student" at bounding box center [653, 244] width 65 height 12
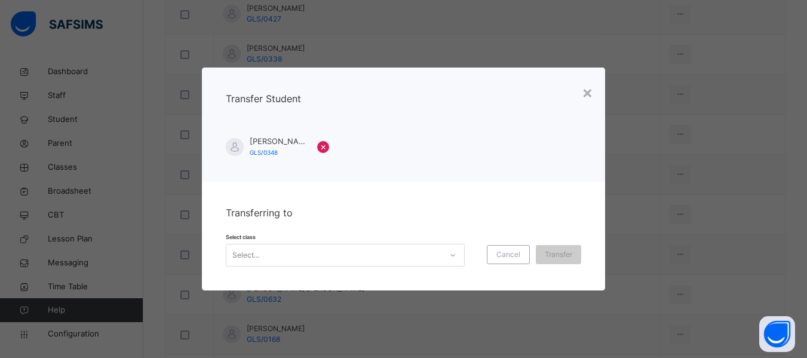
click at [373, 253] on div "Select..." at bounding box center [333, 255] width 215 height 19
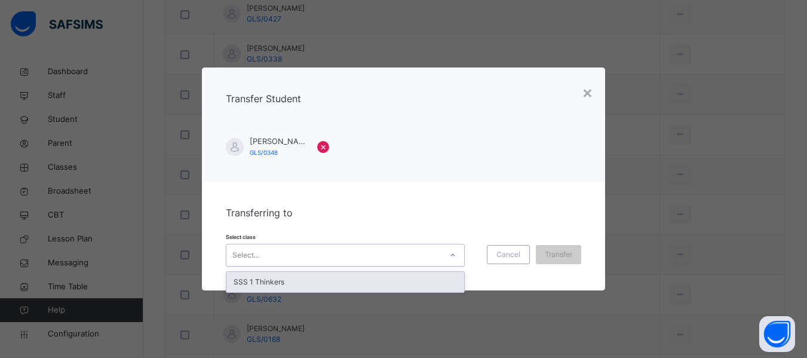
click at [311, 277] on div "SSS 1 Thinkers" at bounding box center [345, 282] width 238 height 20
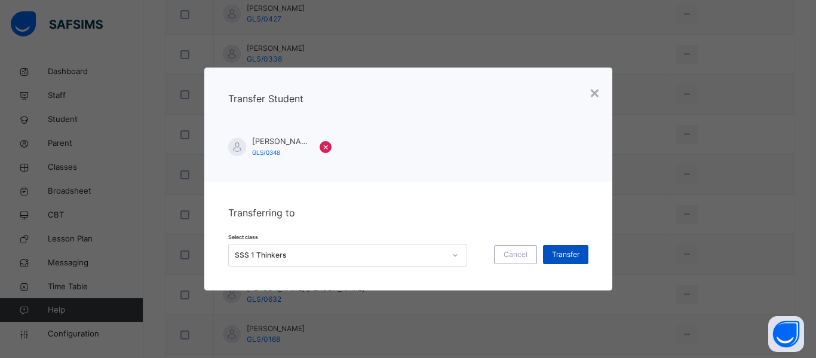
click at [566, 253] on span "Transfer" at bounding box center [565, 254] width 27 height 11
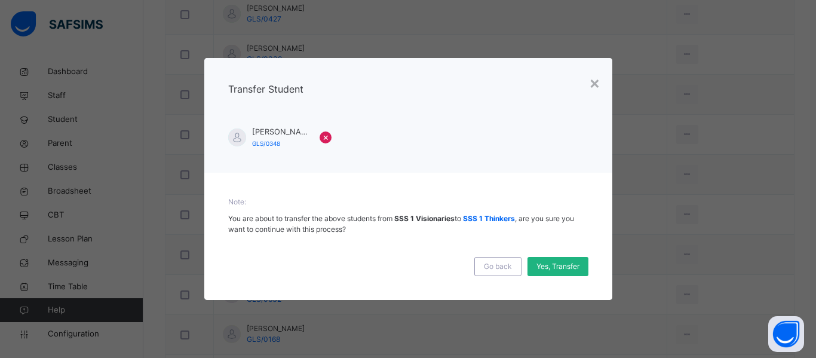
click at [560, 266] on span "Yes, Transfer" at bounding box center [557, 266] width 43 height 11
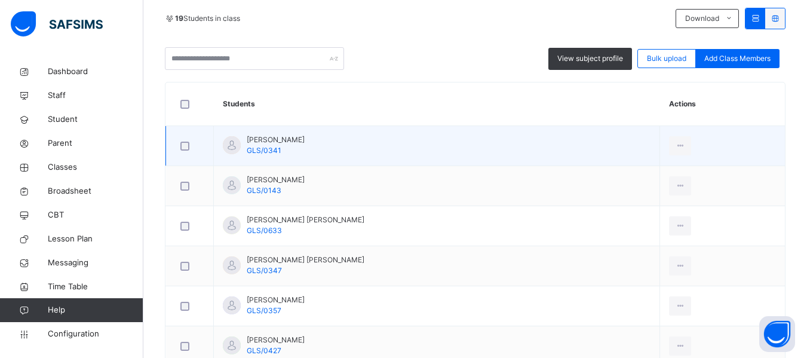
scroll to position [0, 0]
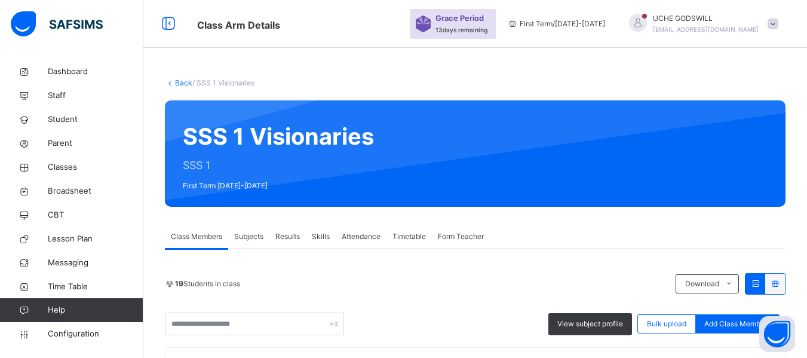
click at [180, 83] on link "Back" at bounding box center [183, 82] width 17 height 9
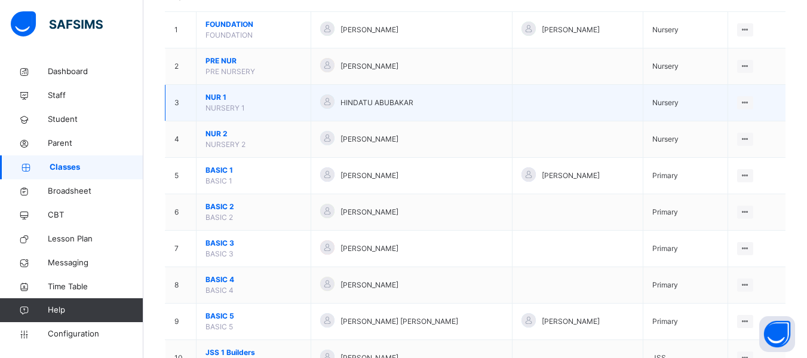
scroll to position [143, 0]
